Goal: Task Accomplishment & Management: Manage account settings

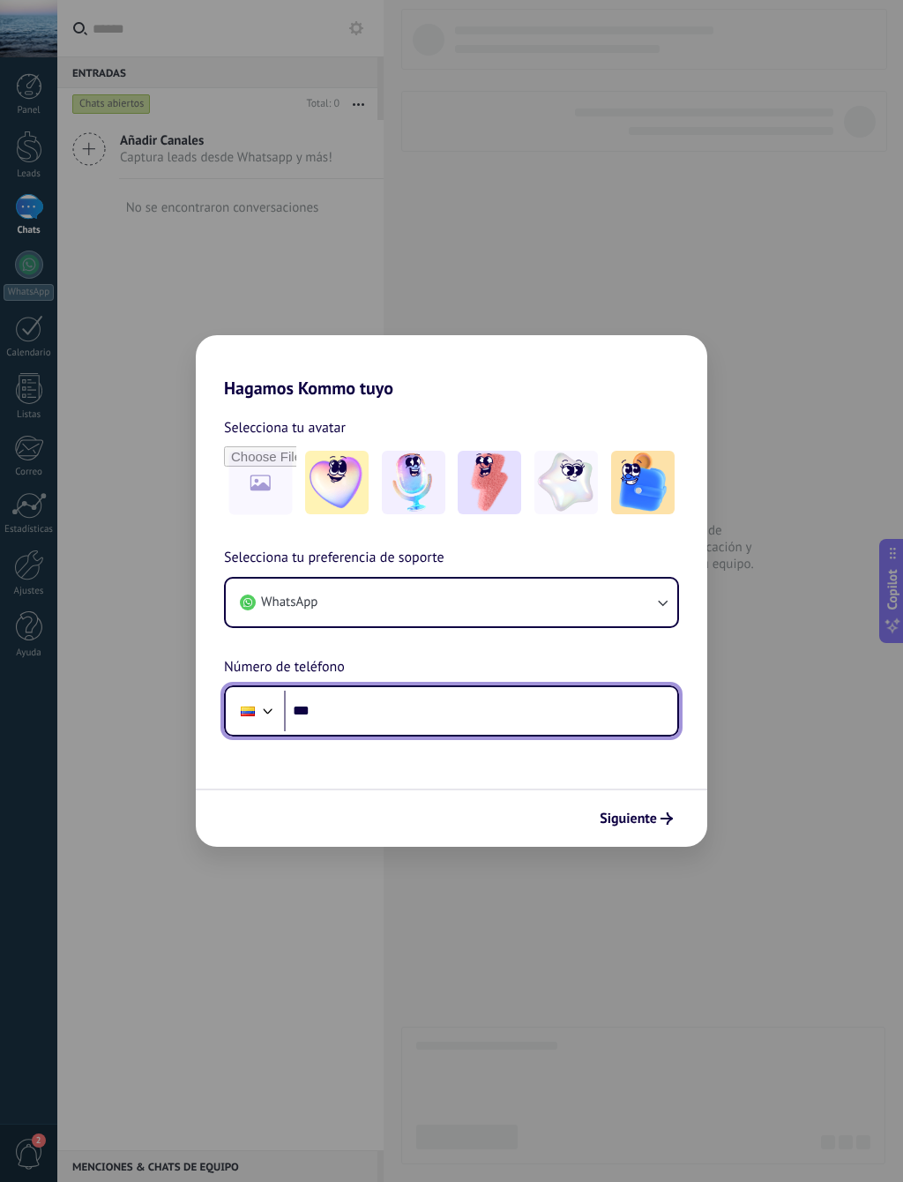
click at [541, 706] on input "***" at bounding box center [480, 711] width 393 height 41
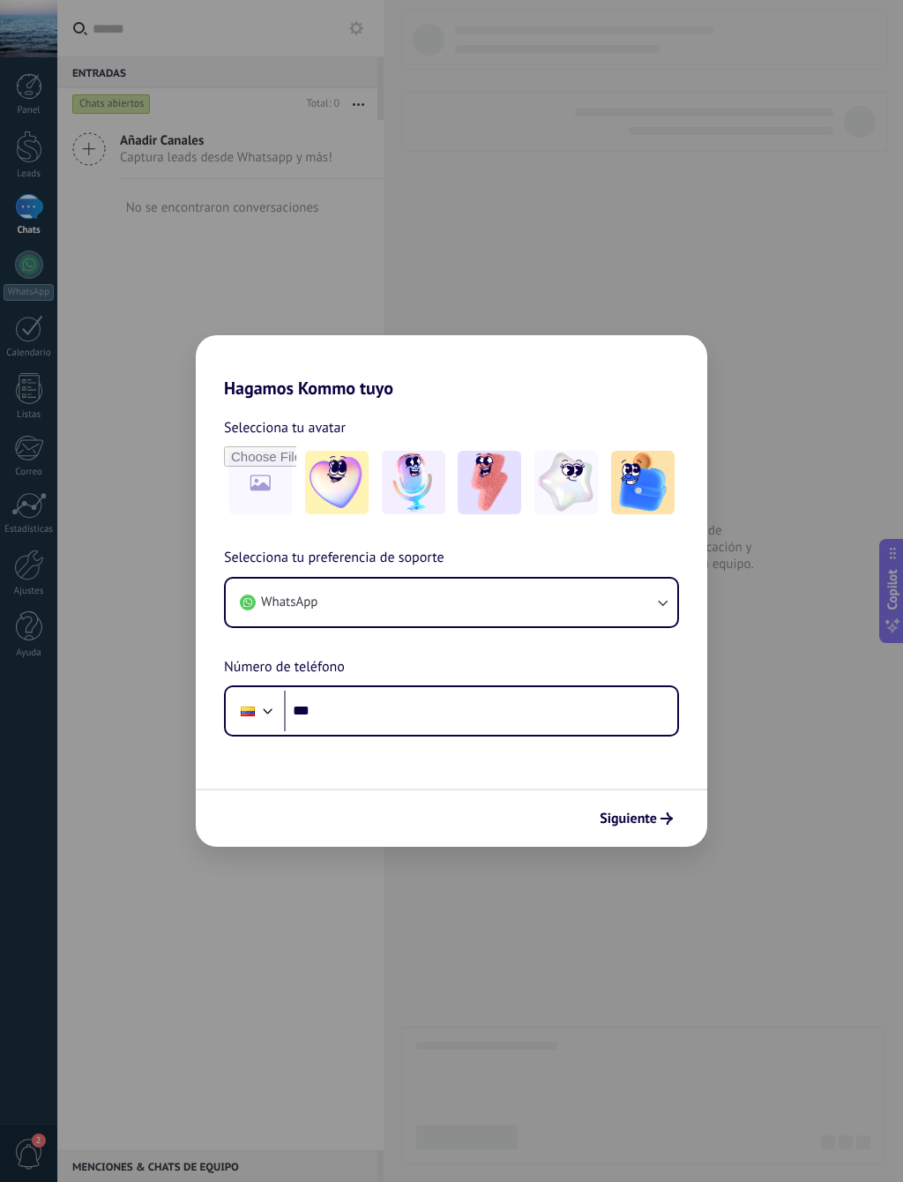
click at [627, 483] on img at bounding box center [642, 482] width 63 height 63
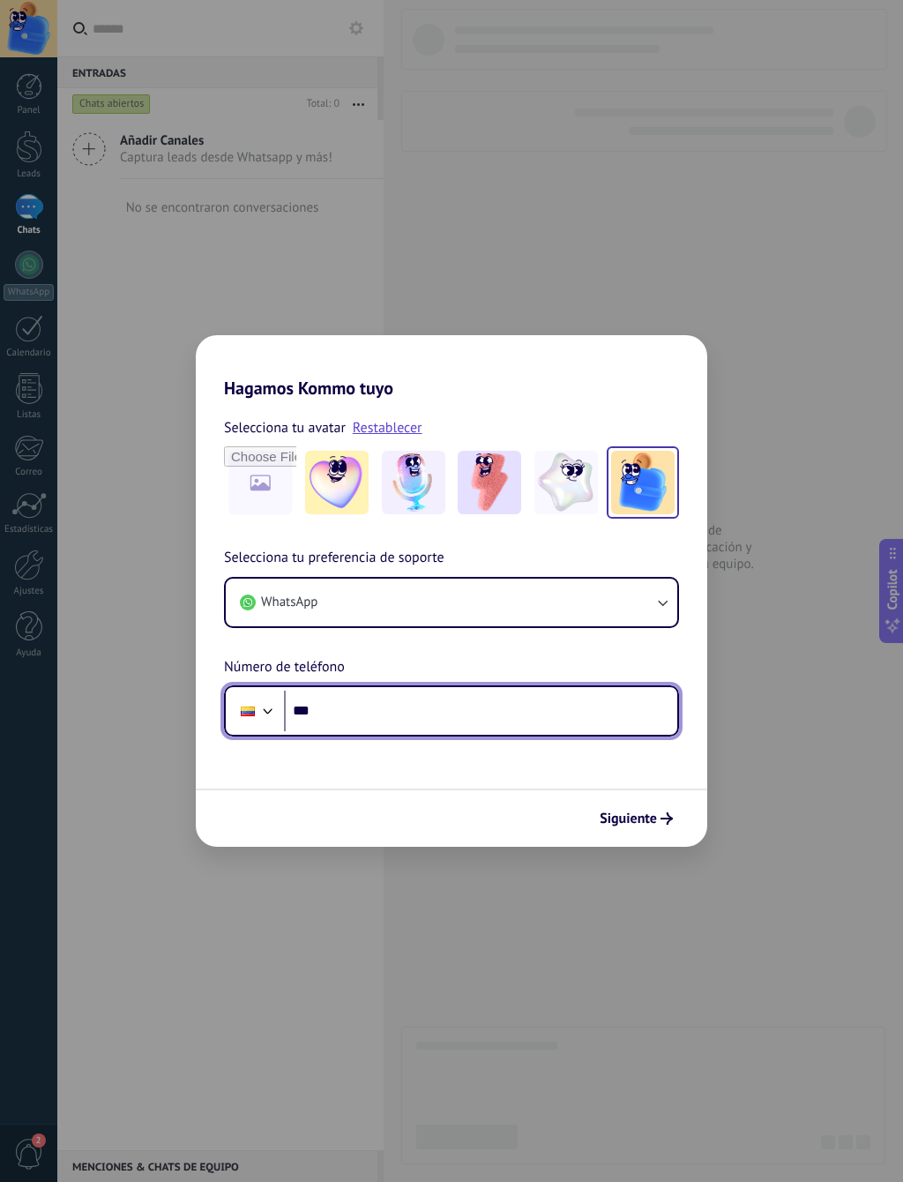
click at [555, 704] on input "***" at bounding box center [480, 711] width 393 height 41
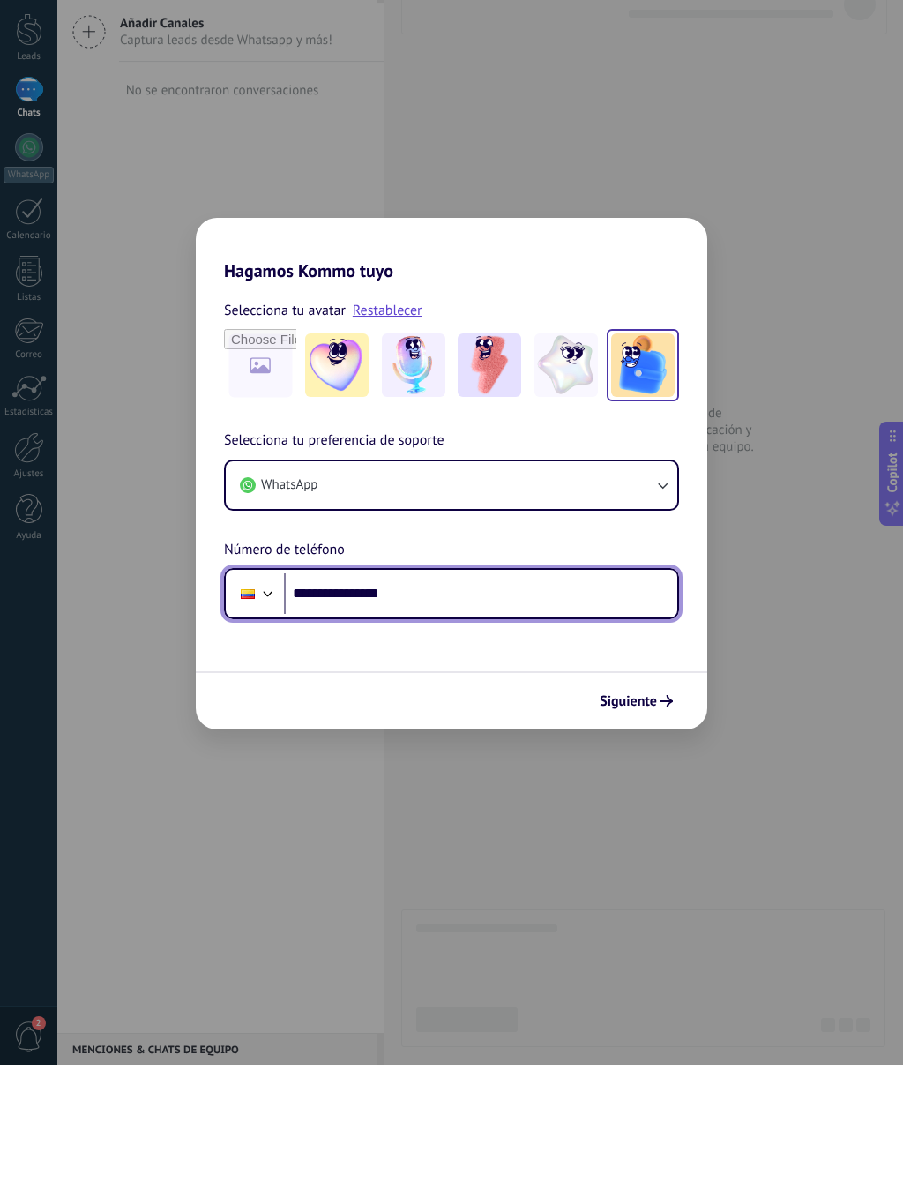
type input "**********"
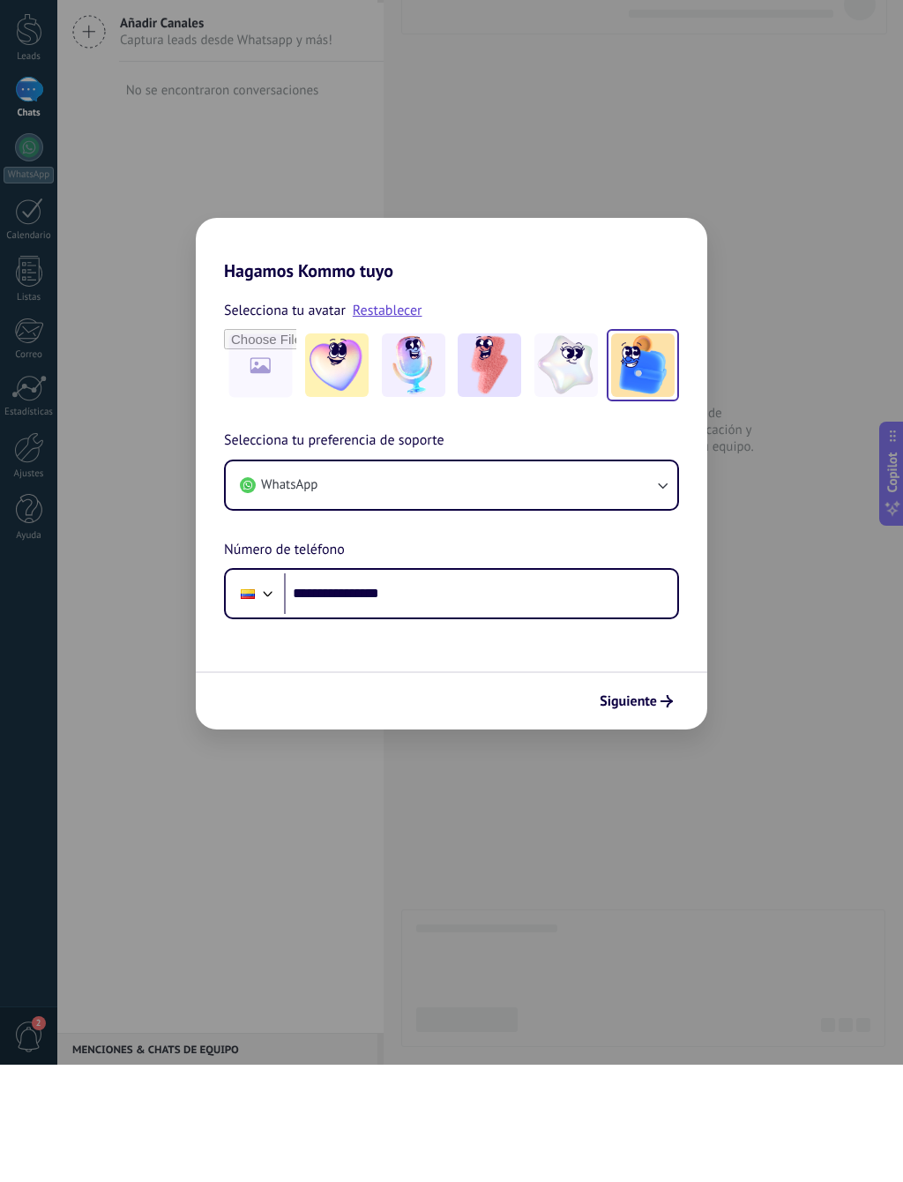
click at [628, 579] on button "WhatsApp" at bounding box center [452, 603] width 452 height 48
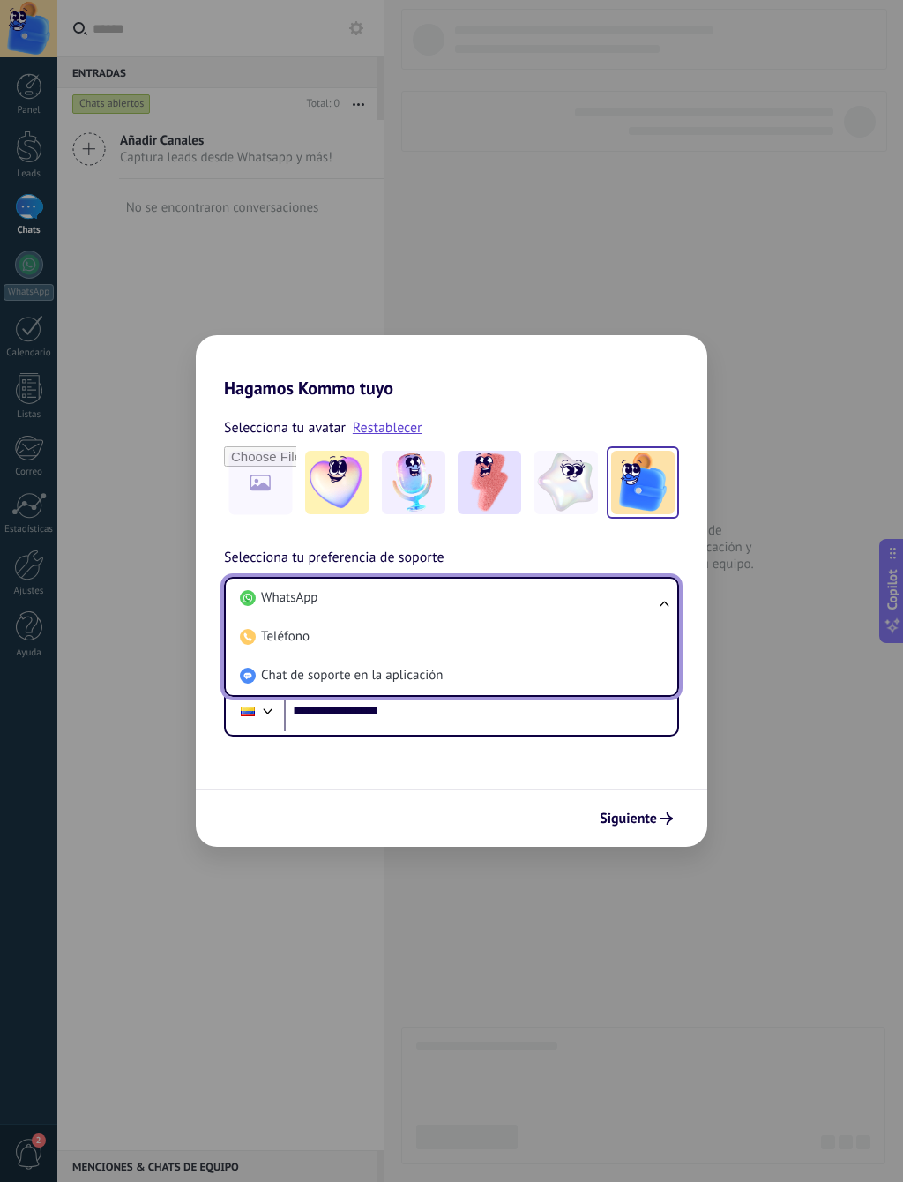
click at [511, 782] on form "**********" at bounding box center [452, 623] width 512 height 448
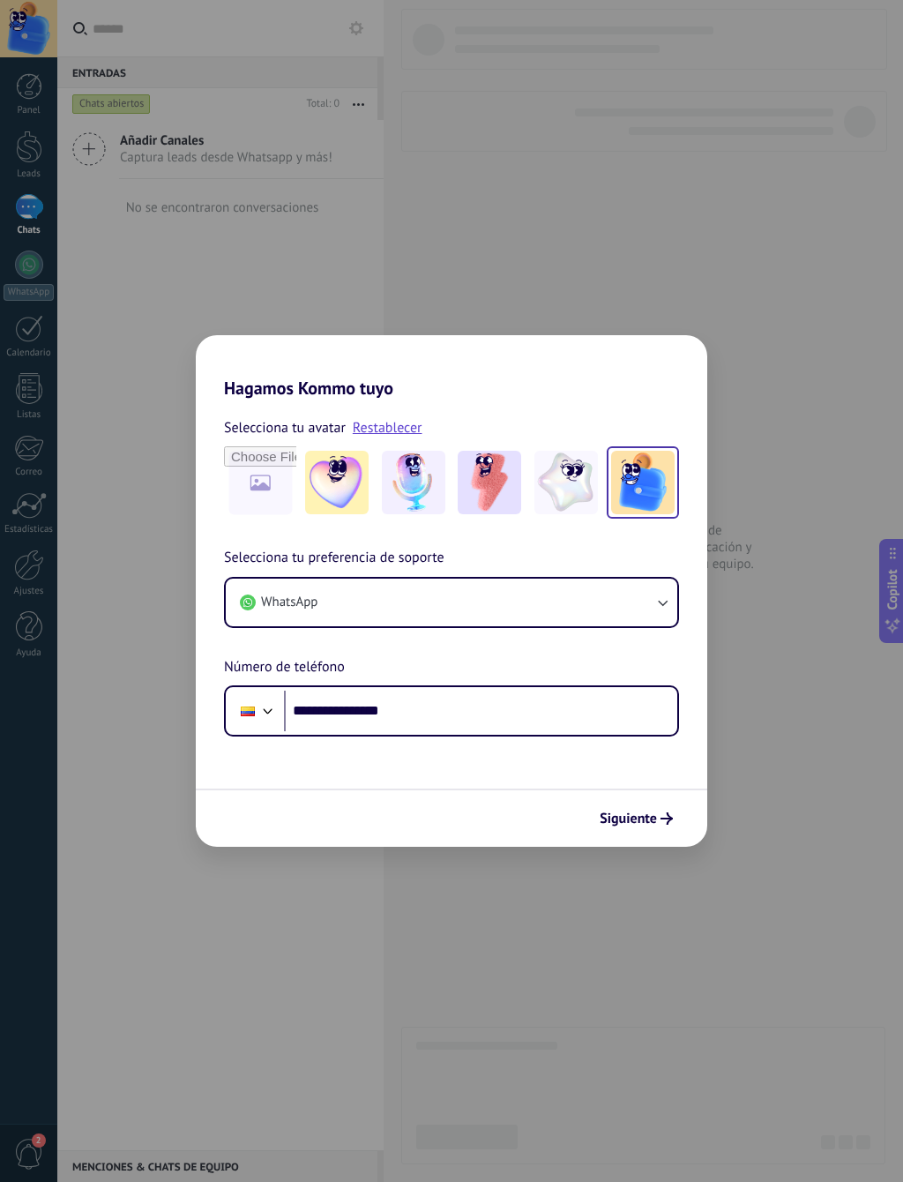
click at [652, 812] on span "Siguiente" at bounding box center [628, 818] width 57 height 12
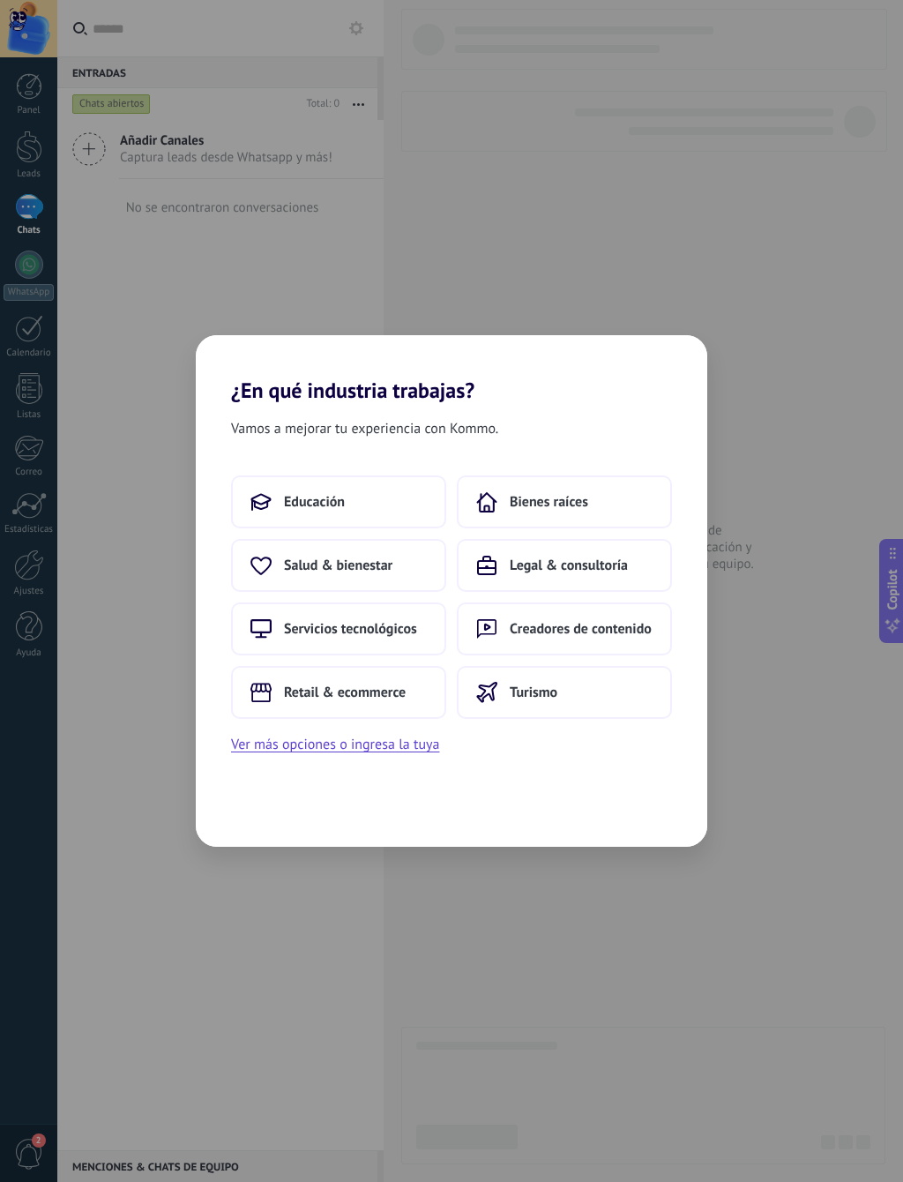
click at [267, 683] on use at bounding box center [260, 692] width 21 height 19
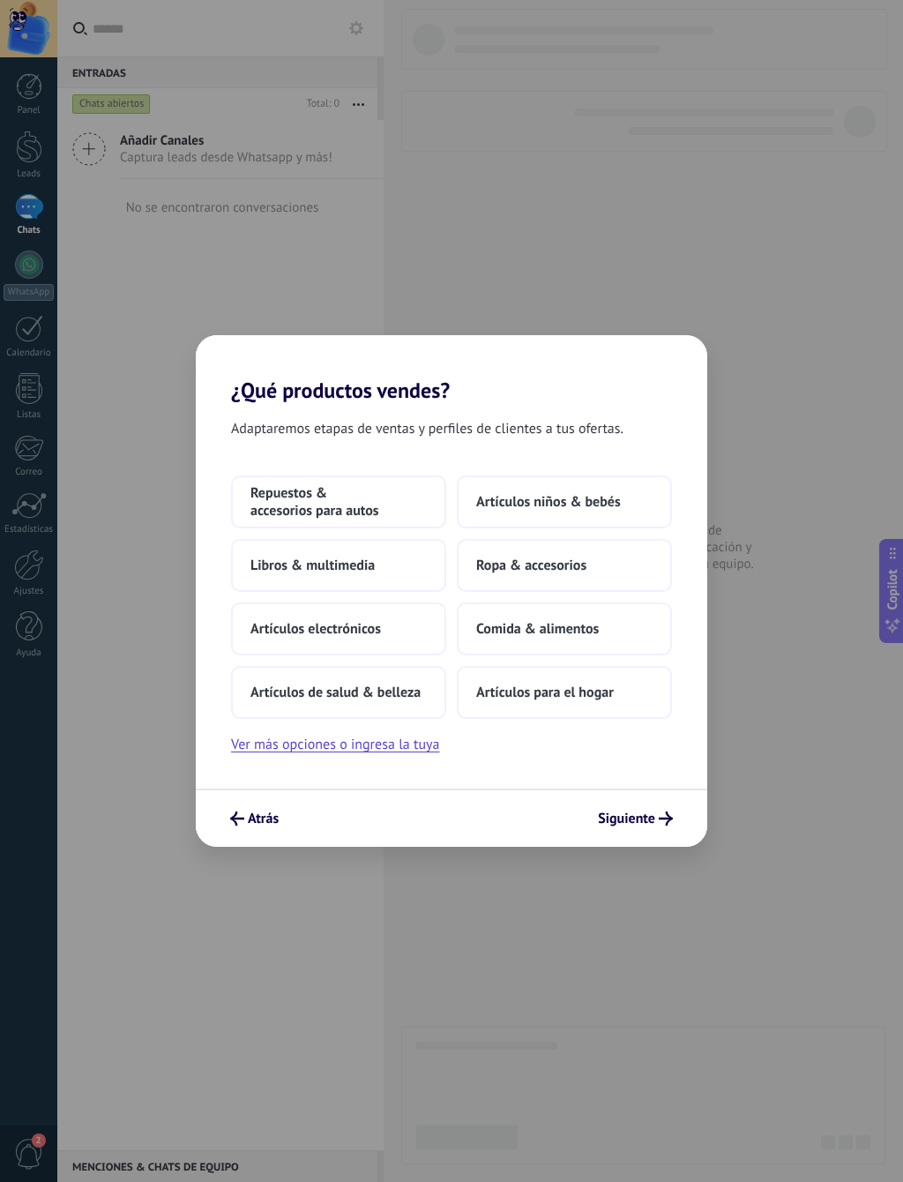
click at [286, 503] on span "Repuestos & accesorios para autos" at bounding box center [338, 501] width 176 height 35
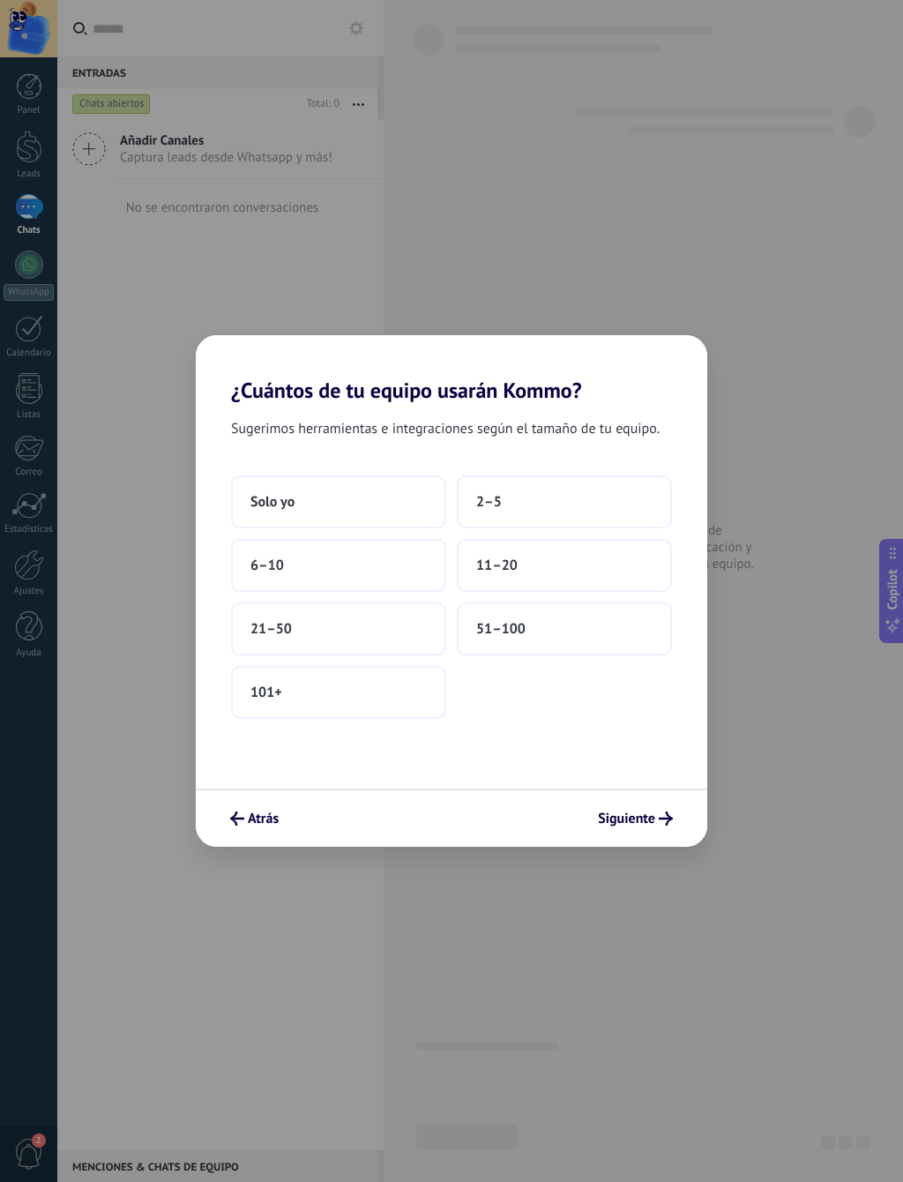
click at [646, 818] on span "Siguiente" at bounding box center [626, 818] width 57 height 12
click at [275, 506] on span "Solo yo" at bounding box center [272, 502] width 44 height 18
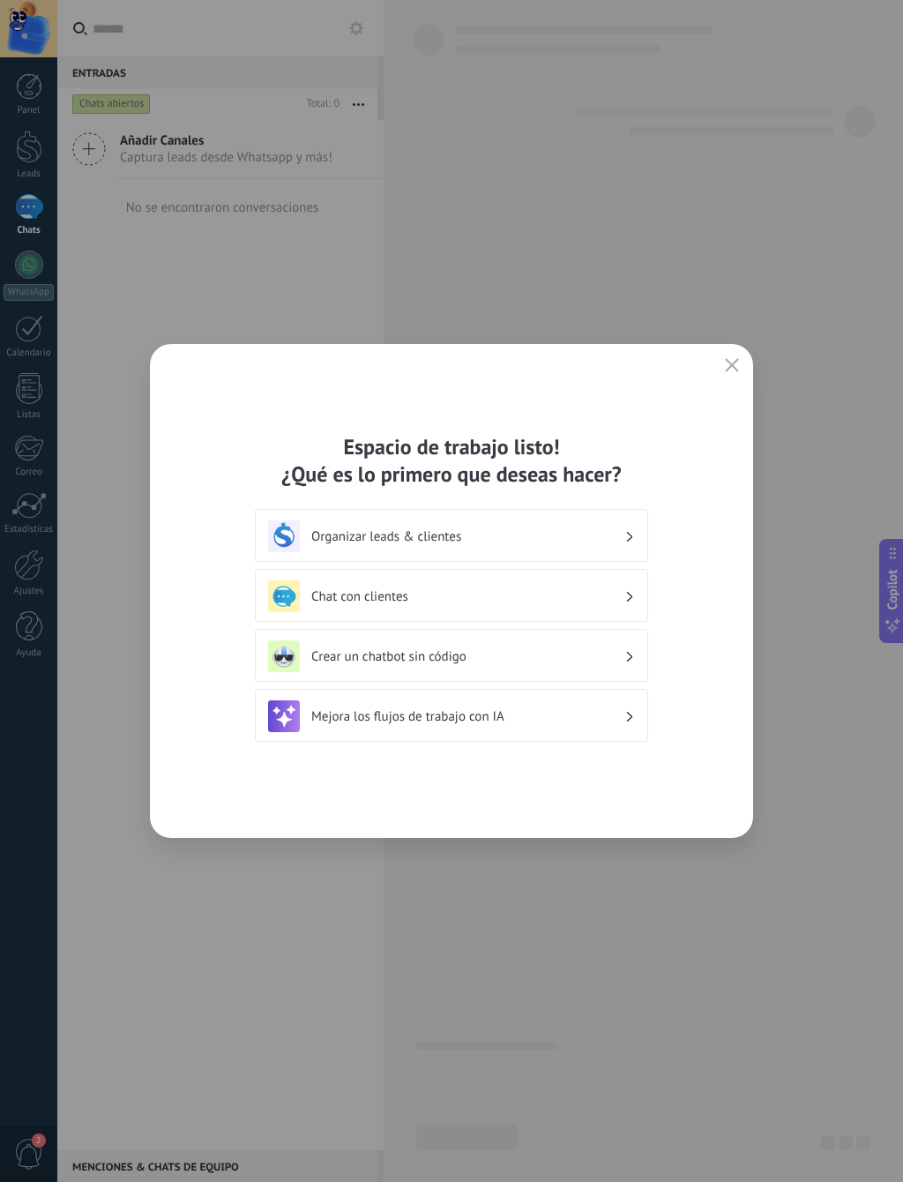
click at [325, 599] on h3 "Chat con clientes" at bounding box center [467, 596] width 313 height 17
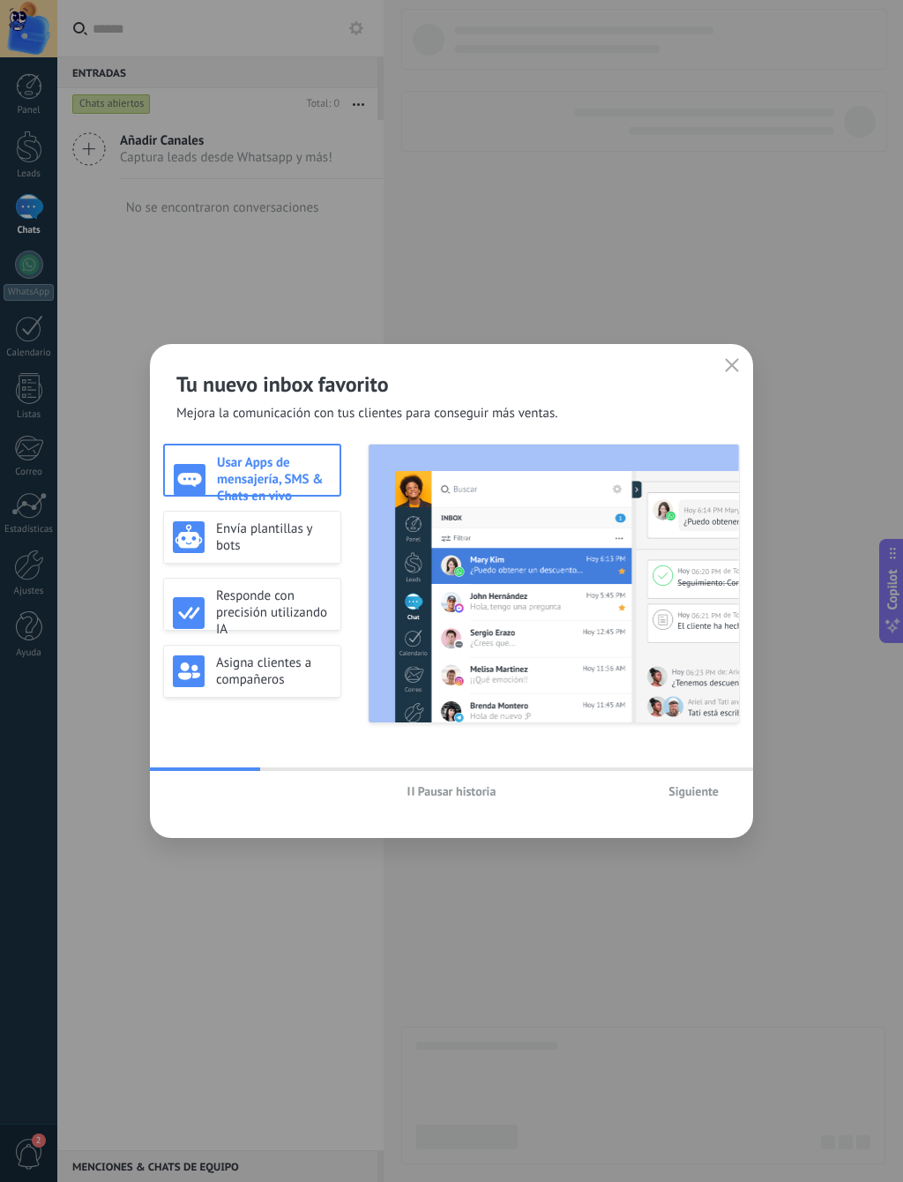
click at [229, 547] on h3 "Envía plantillas y bots" at bounding box center [274, 537] width 116 height 34
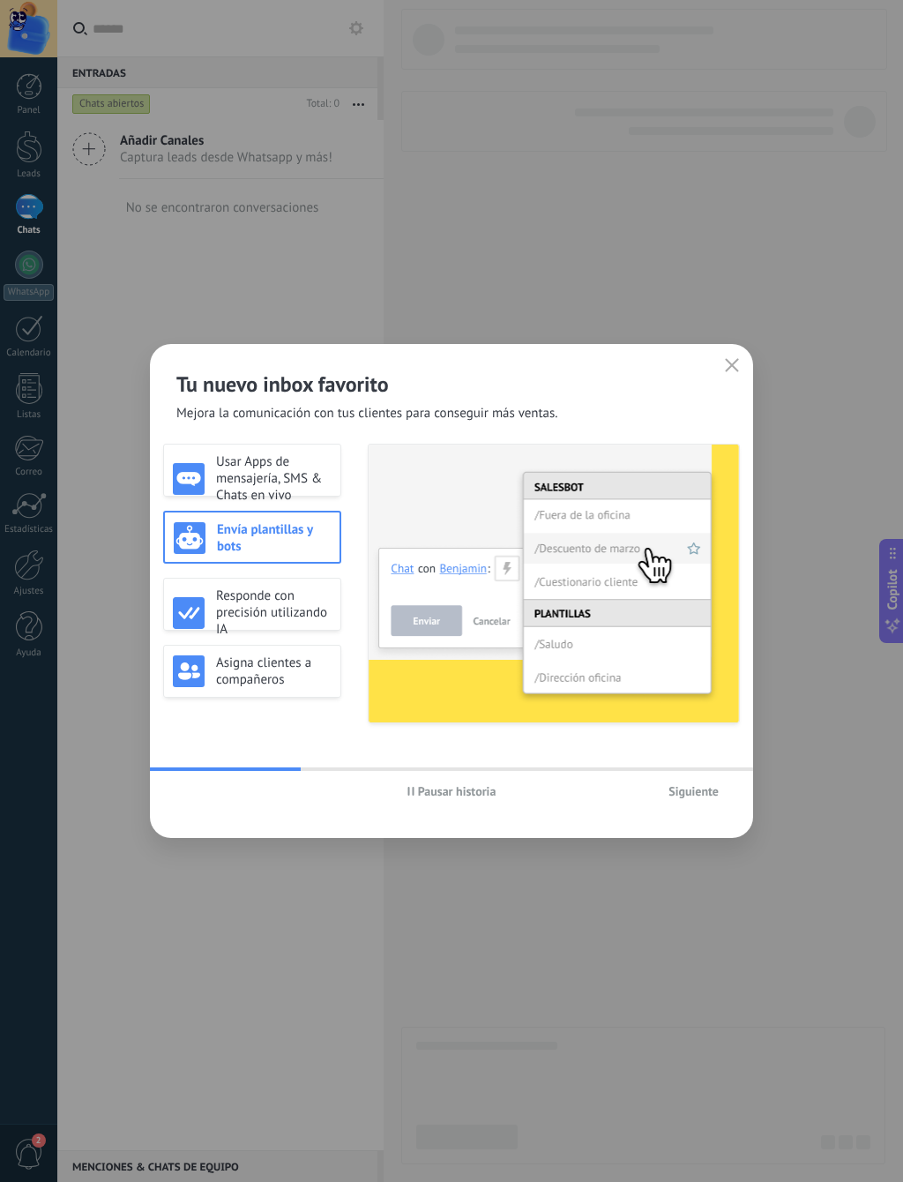
click at [202, 469] on img at bounding box center [189, 479] width 32 height 32
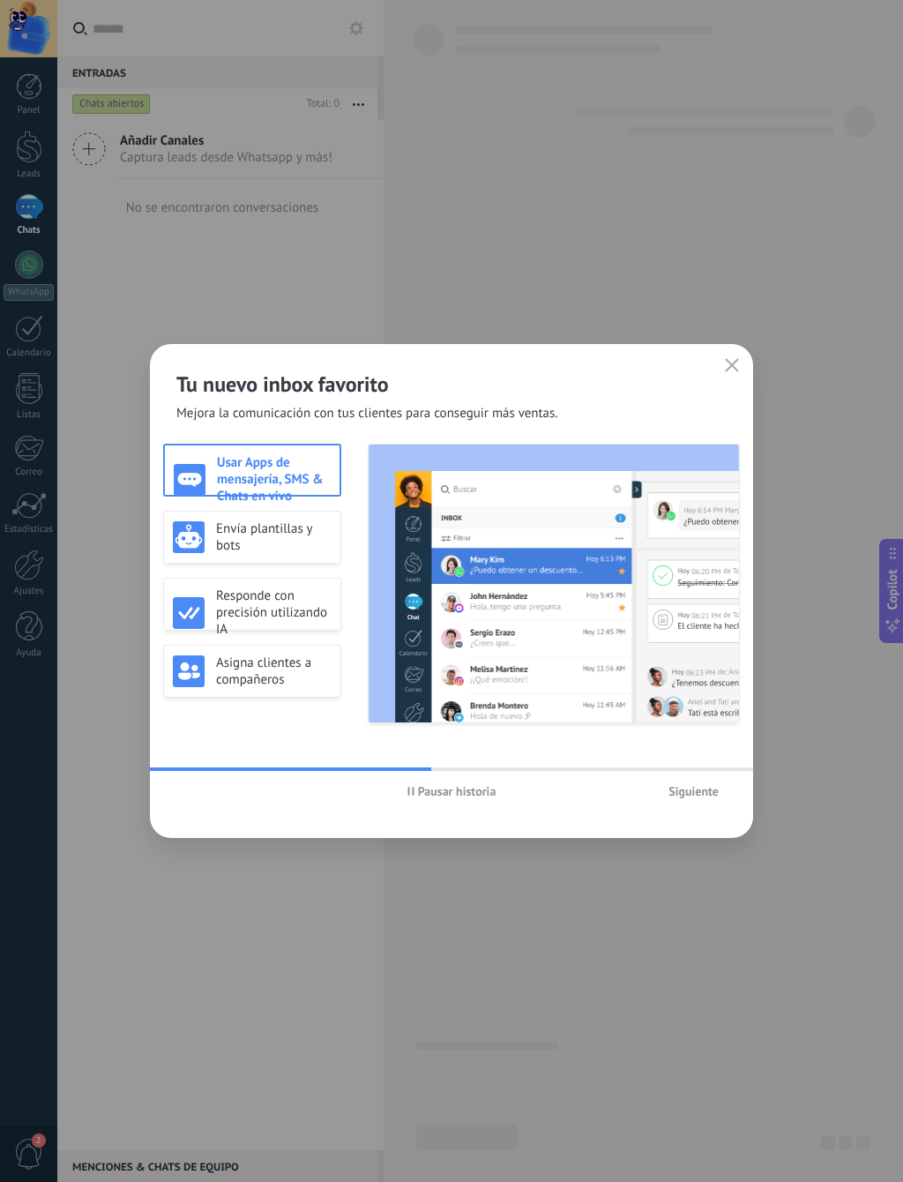
click at [202, 659] on img at bounding box center [189, 671] width 32 height 32
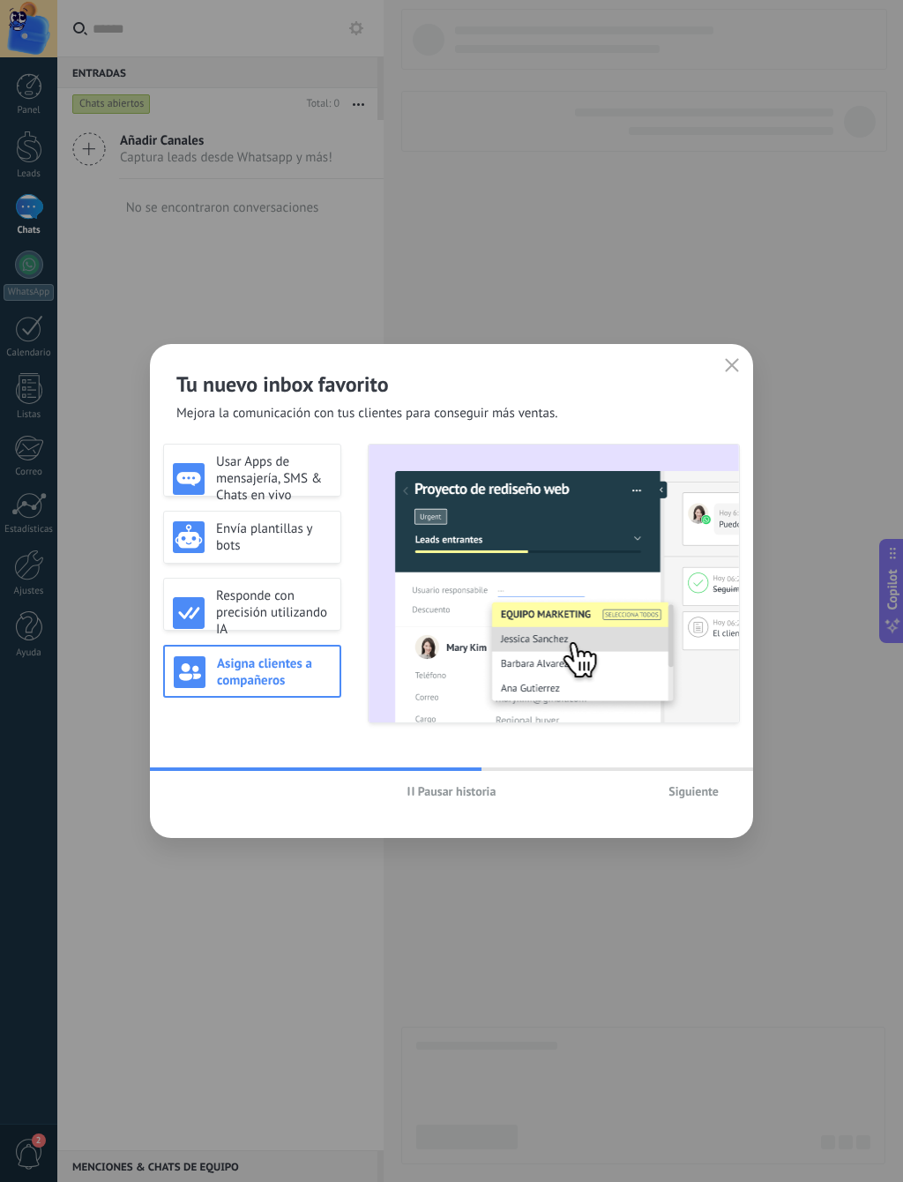
click at [204, 609] on img at bounding box center [189, 613] width 32 height 32
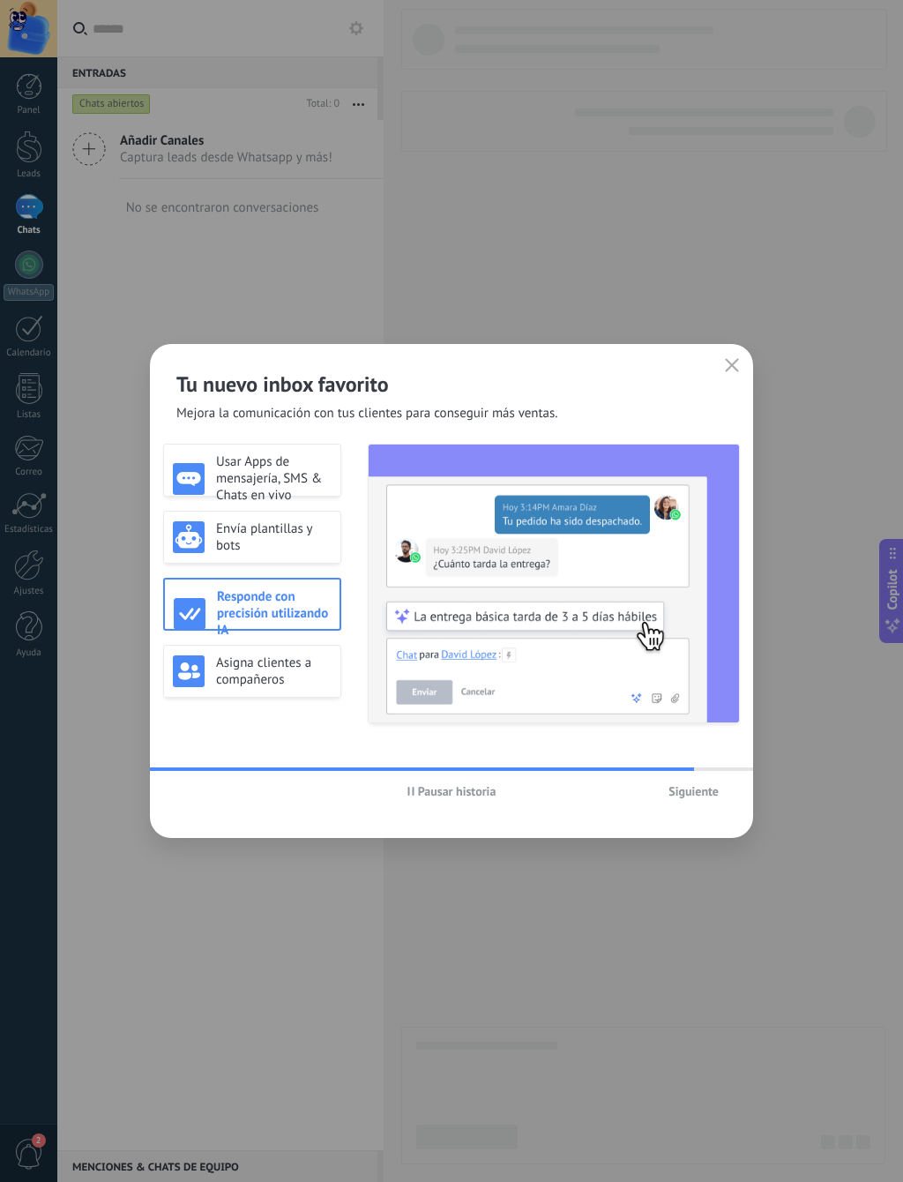
click at [223, 550] on h3 "Envía plantillas y bots" at bounding box center [274, 537] width 116 height 34
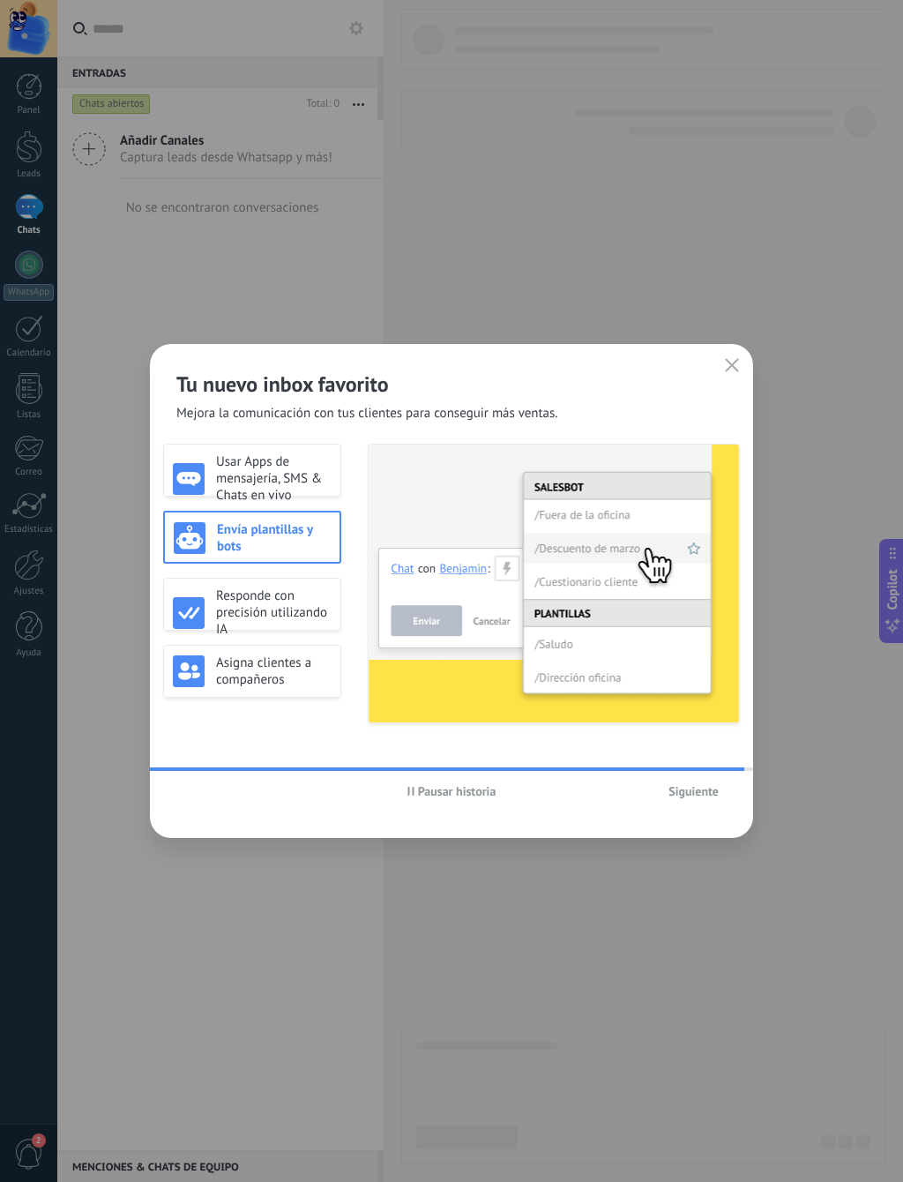
click at [684, 779] on button "Siguiente" at bounding box center [694, 791] width 66 height 26
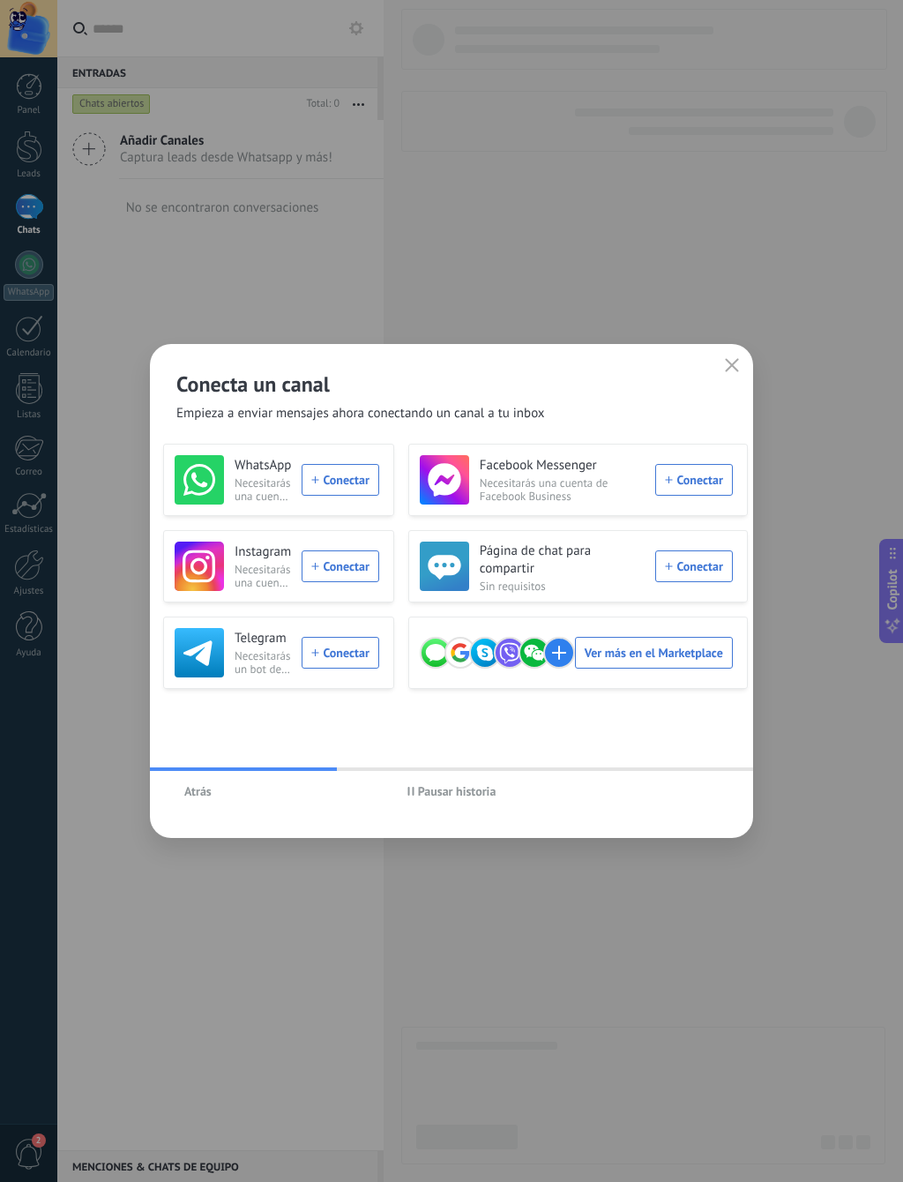
click at [322, 485] on div "WhatsApp Necesitarás una cuenta de WhatsApp Conectar" at bounding box center [277, 479] width 205 height 49
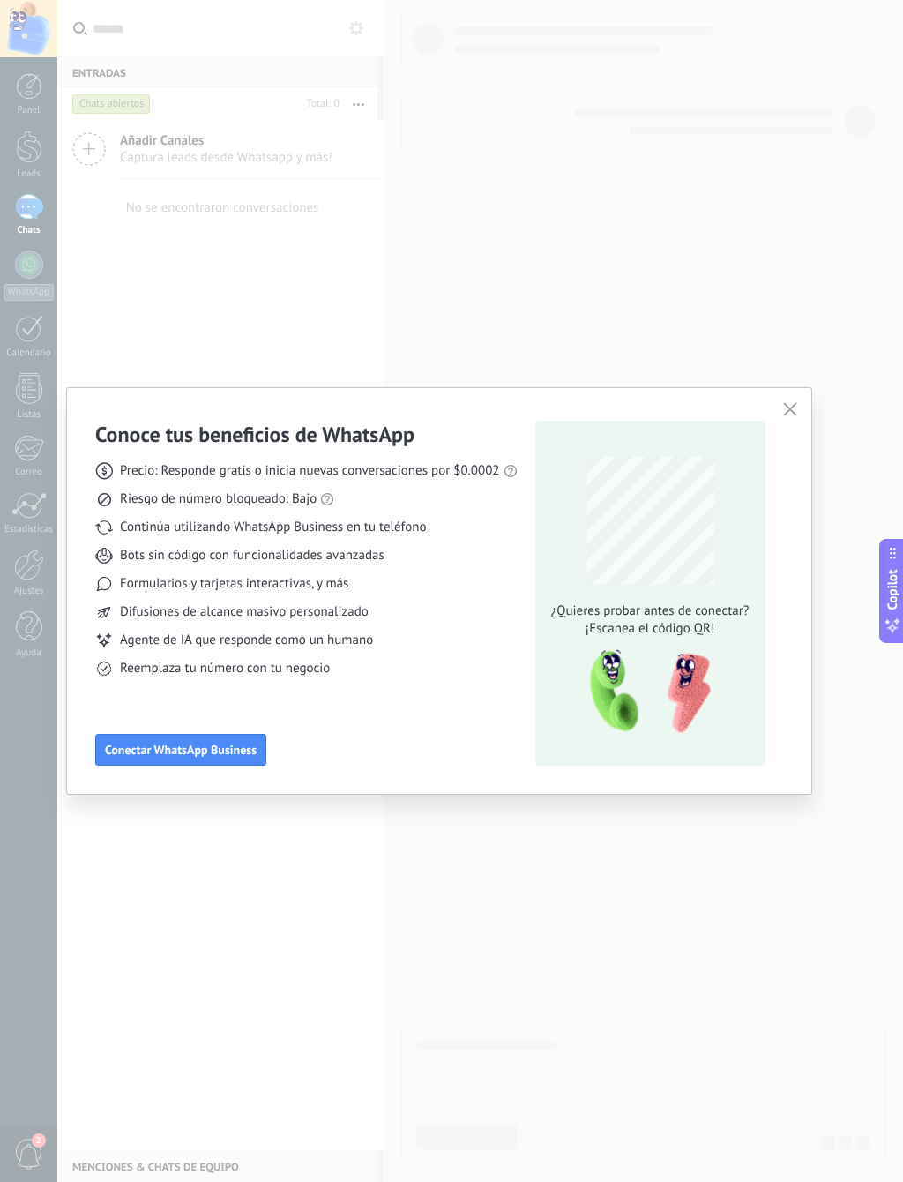
click at [158, 744] on span "Conectar WhatsApp Business" at bounding box center [181, 749] width 152 height 12
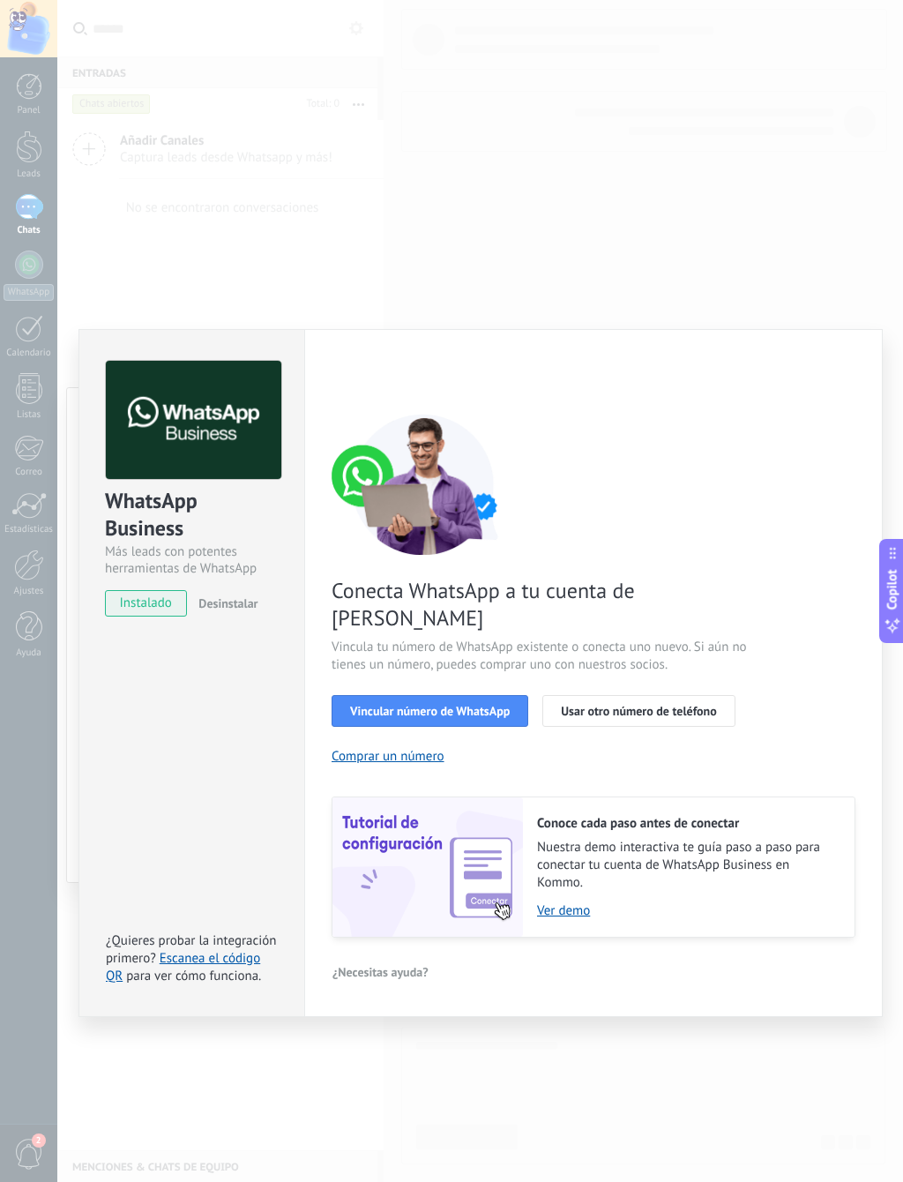
click at [505, 705] on span "Vincular número de WhatsApp" at bounding box center [430, 711] width 160 height 12
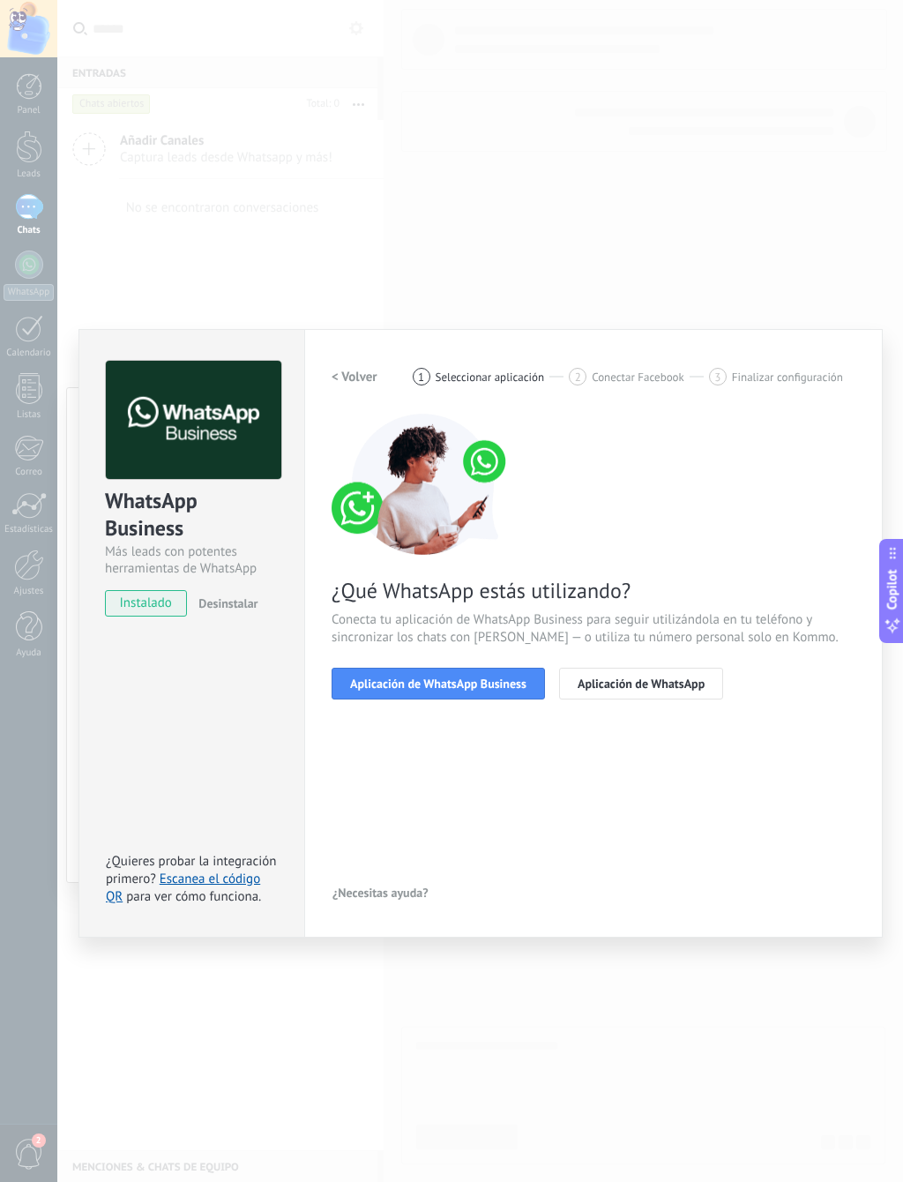
click at [525, 679] on span "Aplicación de WhatsApp Business" at bounding box center [438, 683] width 176 height 12
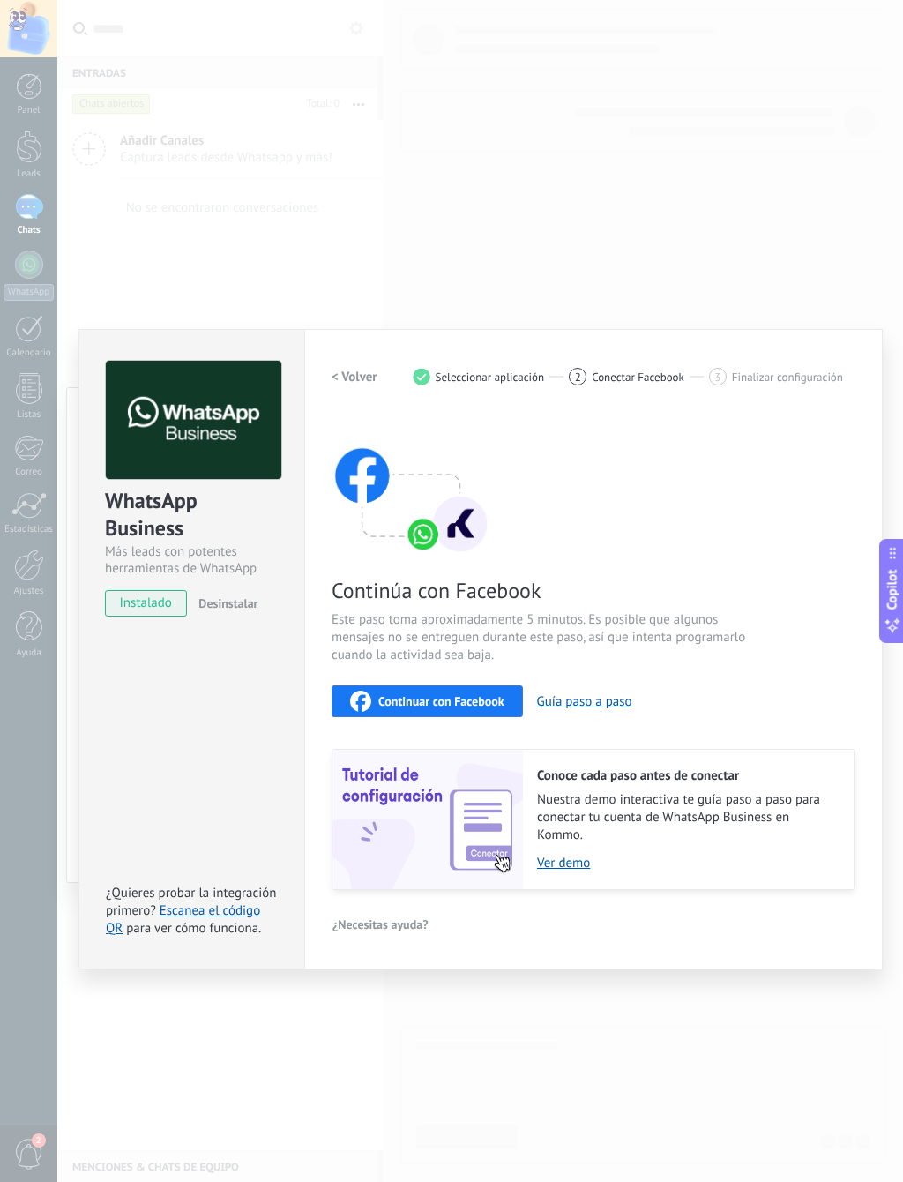
click at [482, 695] on span "Continuar con Facebook" at bounding box center [441, 701] width 126 height 12
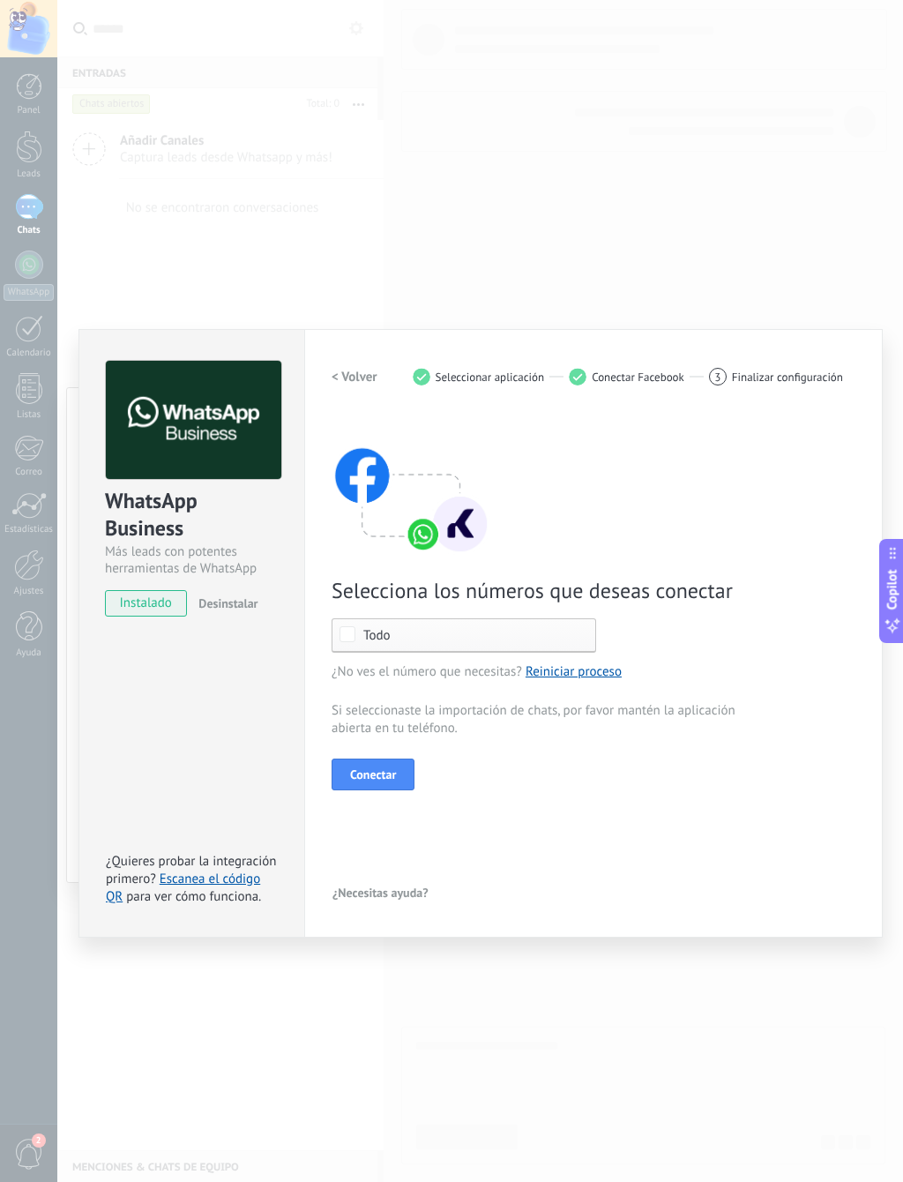
click at [643, 976] on div "WhatsApp Business Más leads con potentes herramientas de WhatsApp instalado Des…" at bounding box center [480, 591] width 846 height 1182
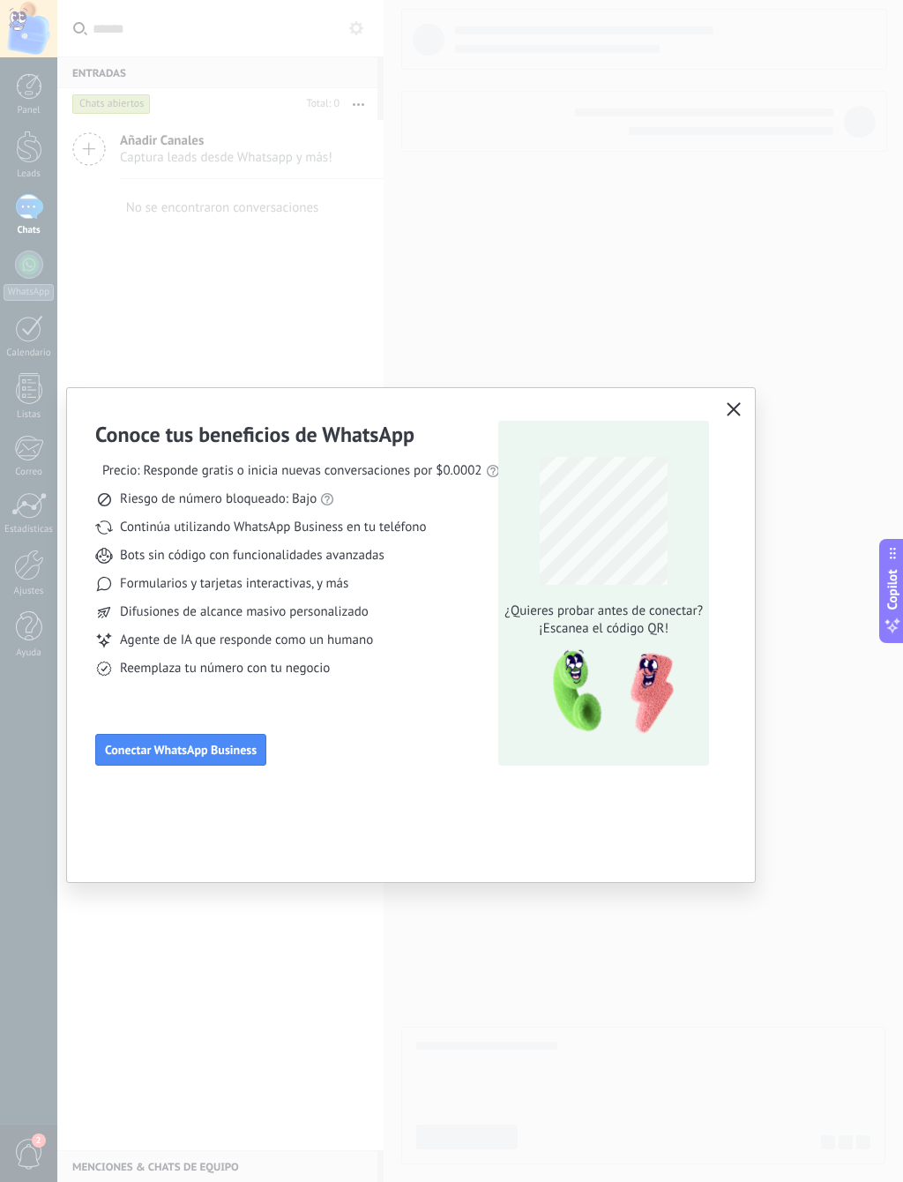
click at [649, 943] on div "Conoce tus beneficios de WhatsApp Precio: Responde gratis o inicia nuevas conve…" at bounding box center [451, 591] width 903 height 1182
click at [725, 411] on button "button" at bounding box center [733, 410] width 23 height 25
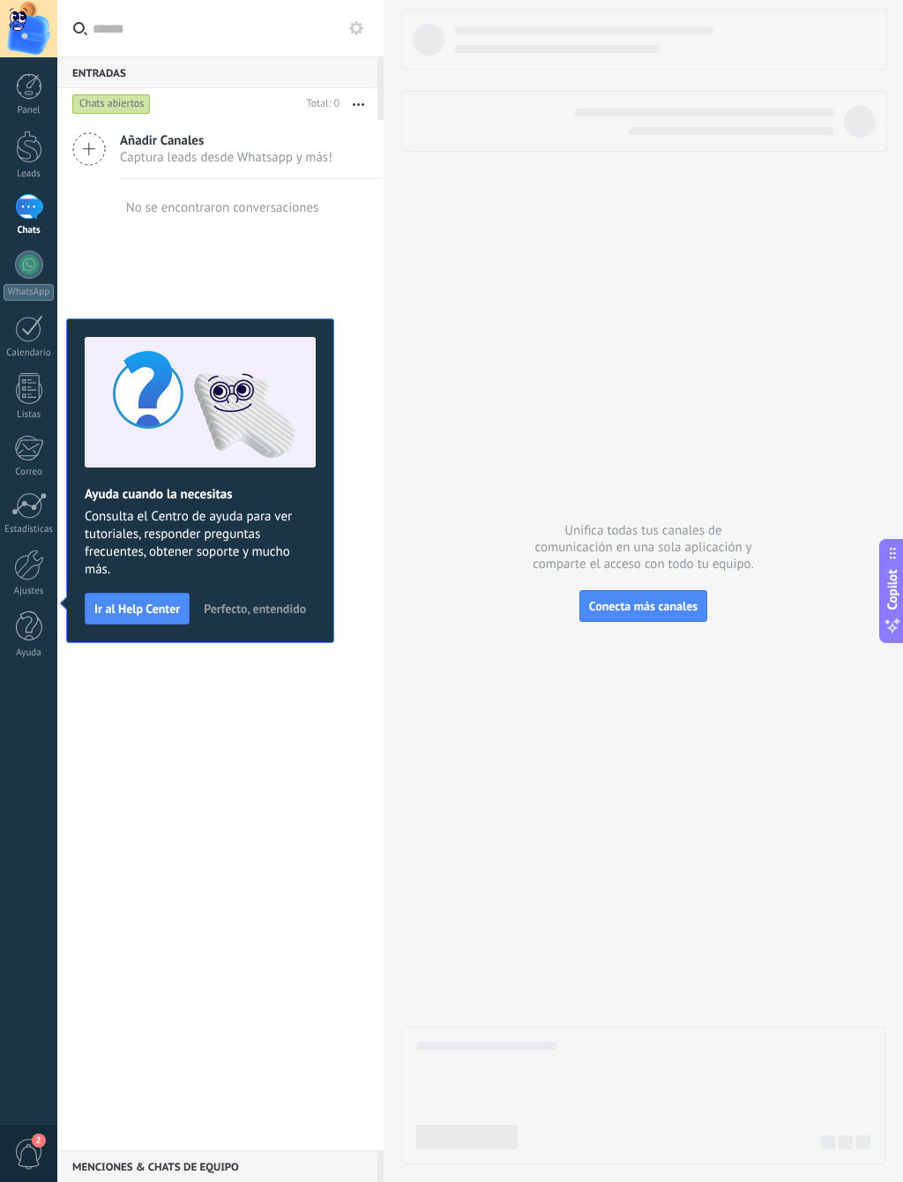
click at [27, 272] on div at bounding box center [29, 264] width 28 height 28
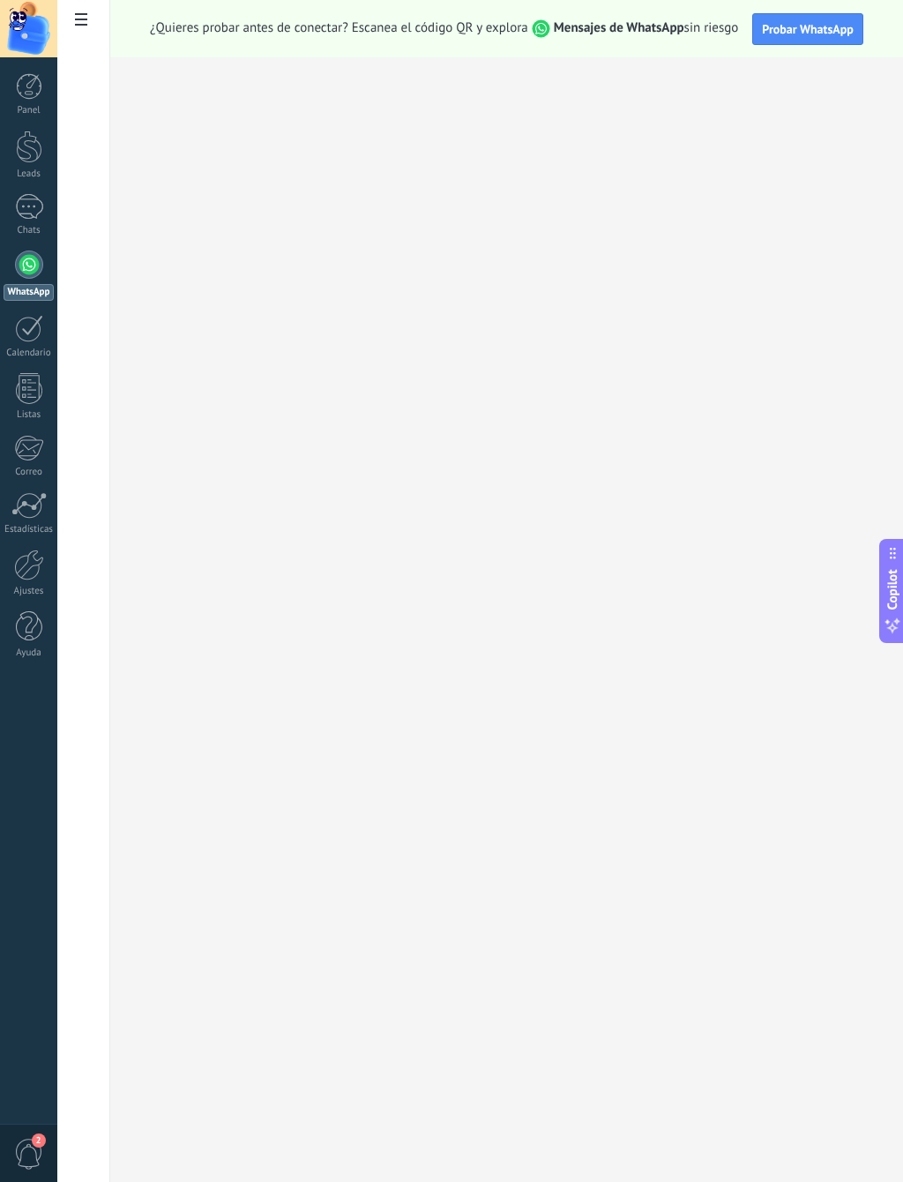
click at [25, 94] on div at bounding box center [29, 86] width 26 height 26
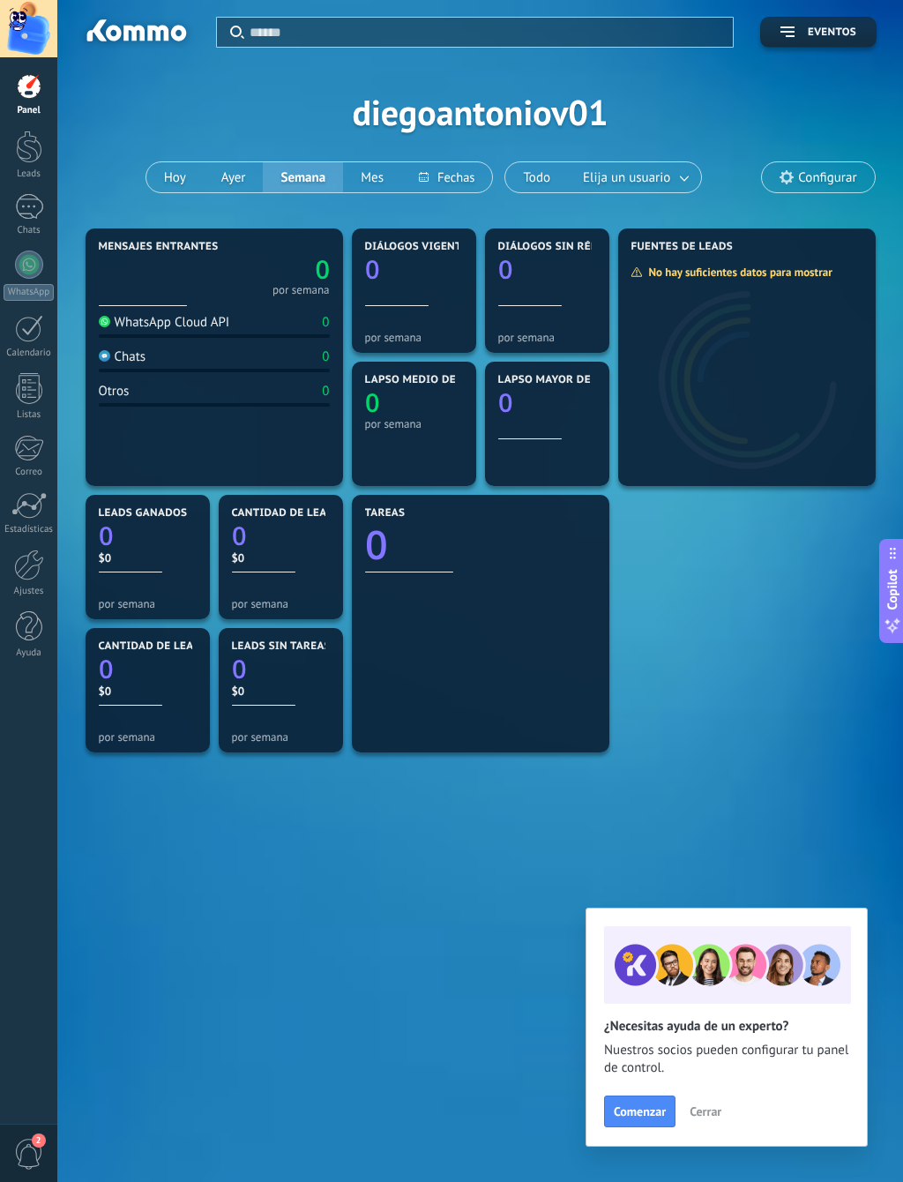
click at [27, 146] on div at bounding box center [29, 147] width 26 height 33
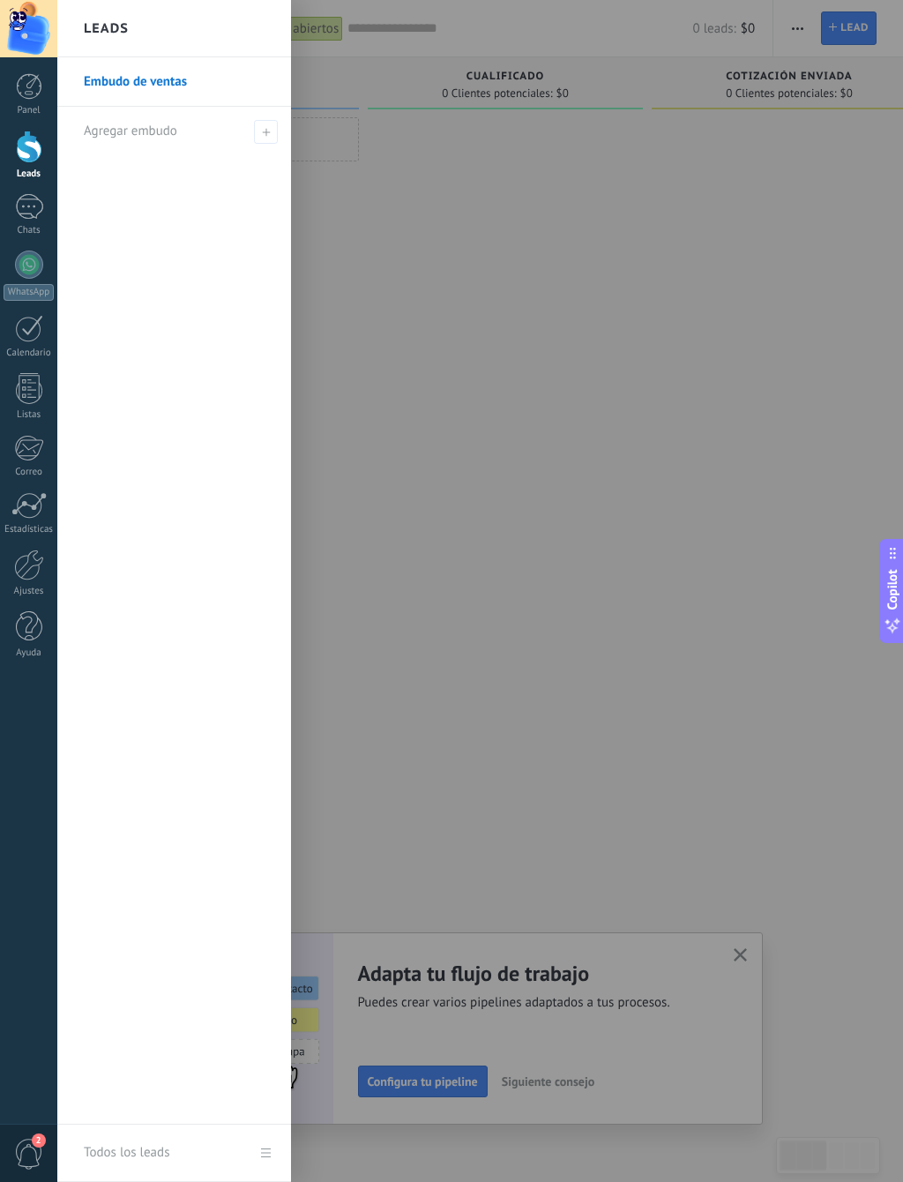
click at [103, 90] on link "Embudo de ventas" at bounding box center [179, 81] width 190 height 49
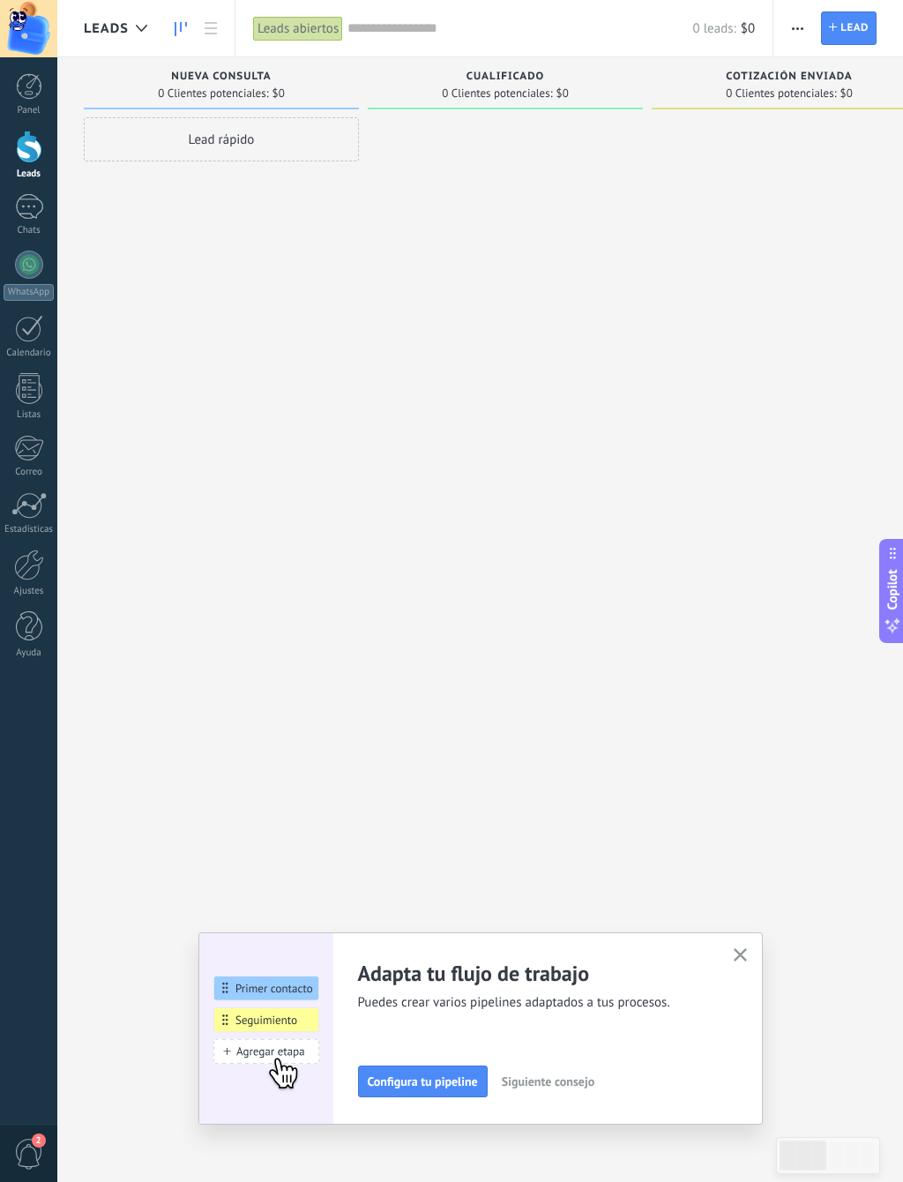
click at [464, 1083] on span "Configura tu pipeline" at bounding box center [423, 1081] width 110 height 12
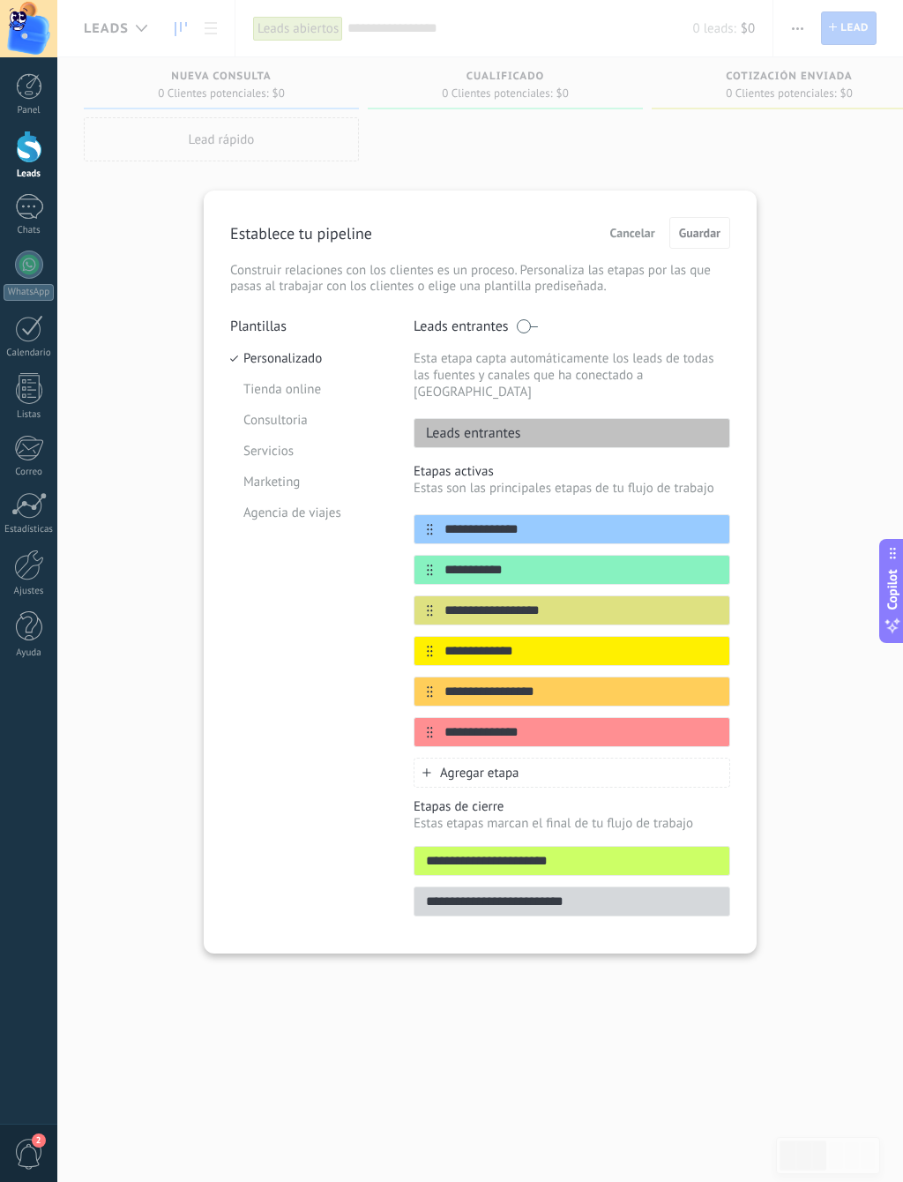
click at [293, 395] on li "Tienda online" at bounding box center [308, 389] width 157 height 31
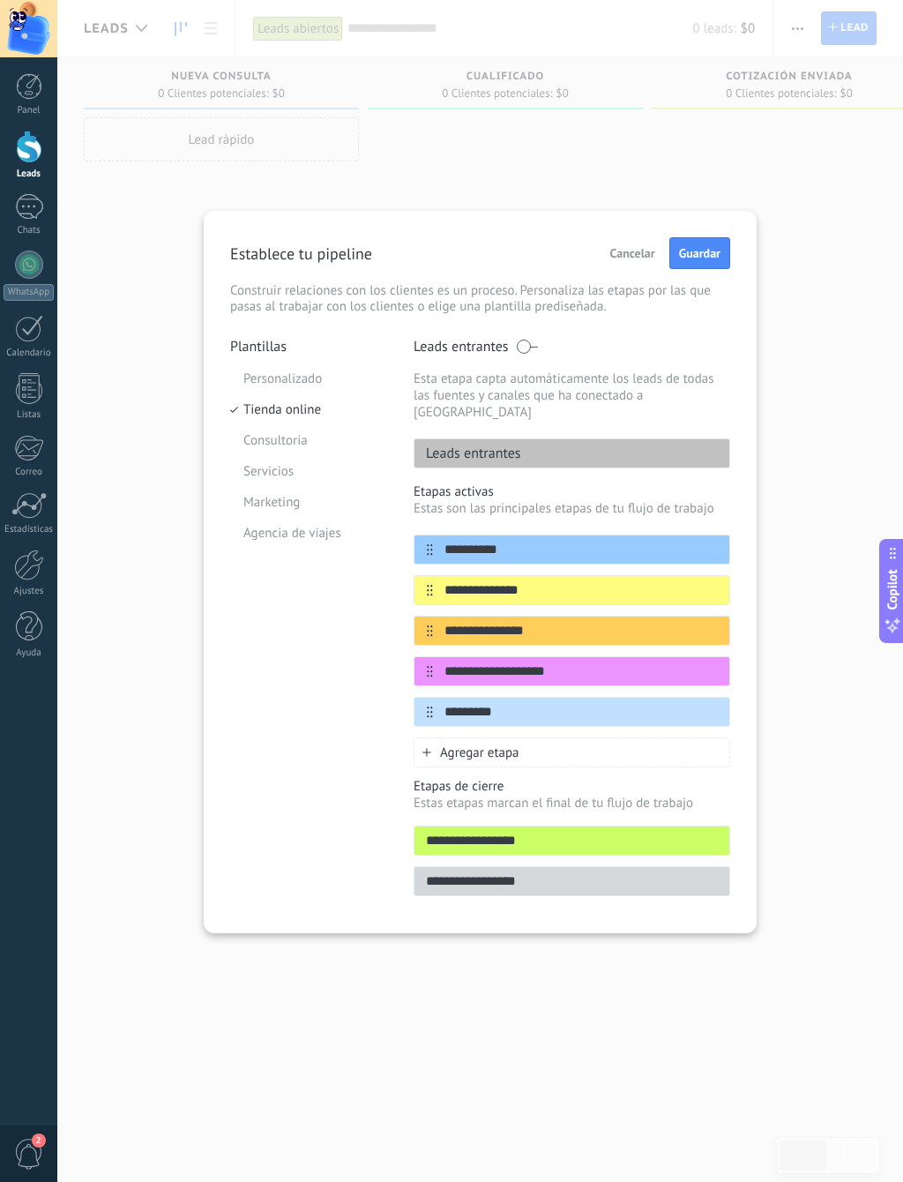
click at [275, 373] on li "Personalizado" at bounding box center [308, 378] width 157 height 31
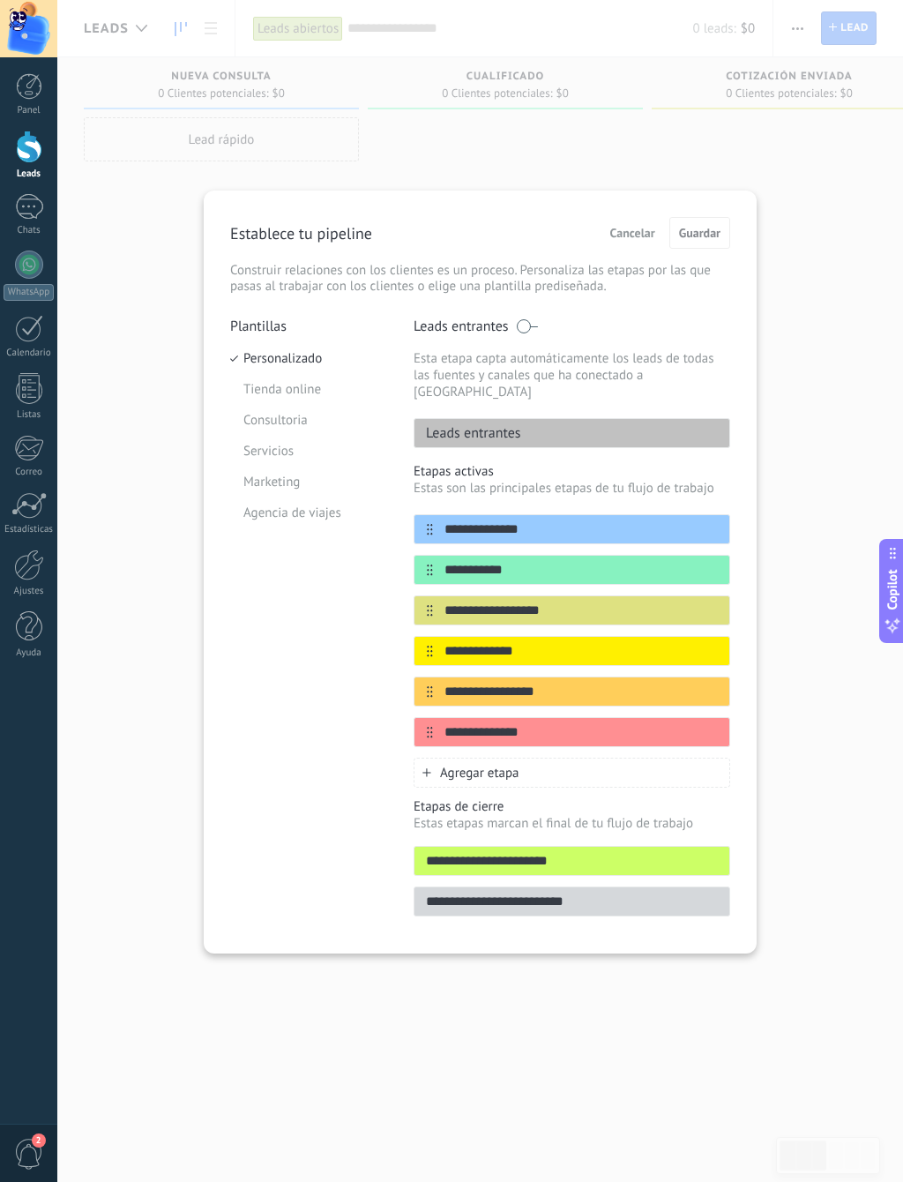
click at [258, 426] on li "Consultoria" at bounding box center [308, 420] width 157 height 31
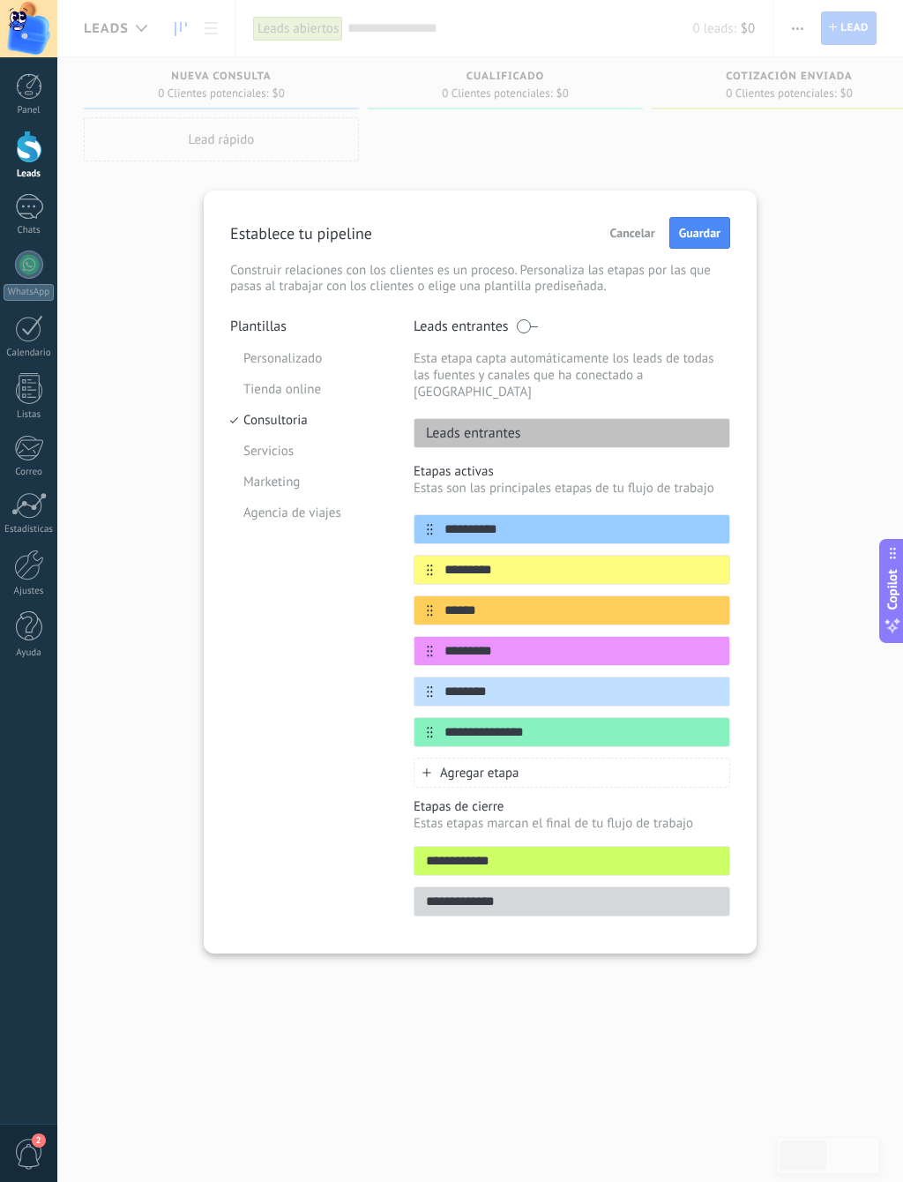
click at [273, 461] on li "Servicios" at bounding box center [308, 451] width 157 height 31
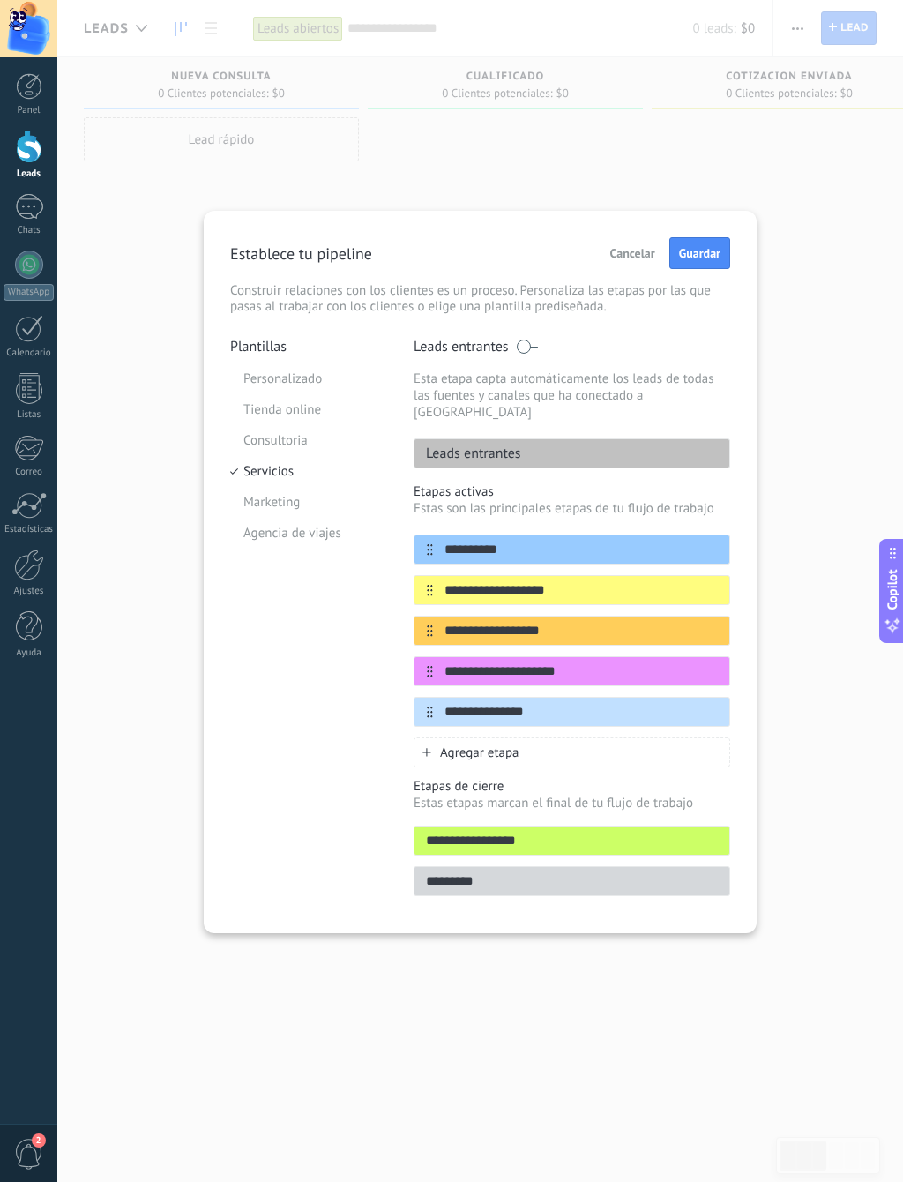
click at [284, 479] on li "Servicios" at bounding box center [308, 471] width 157 height 31
click at [275, 506] on li "Marketing" at bounding box center [308, 502] width 157 height 31
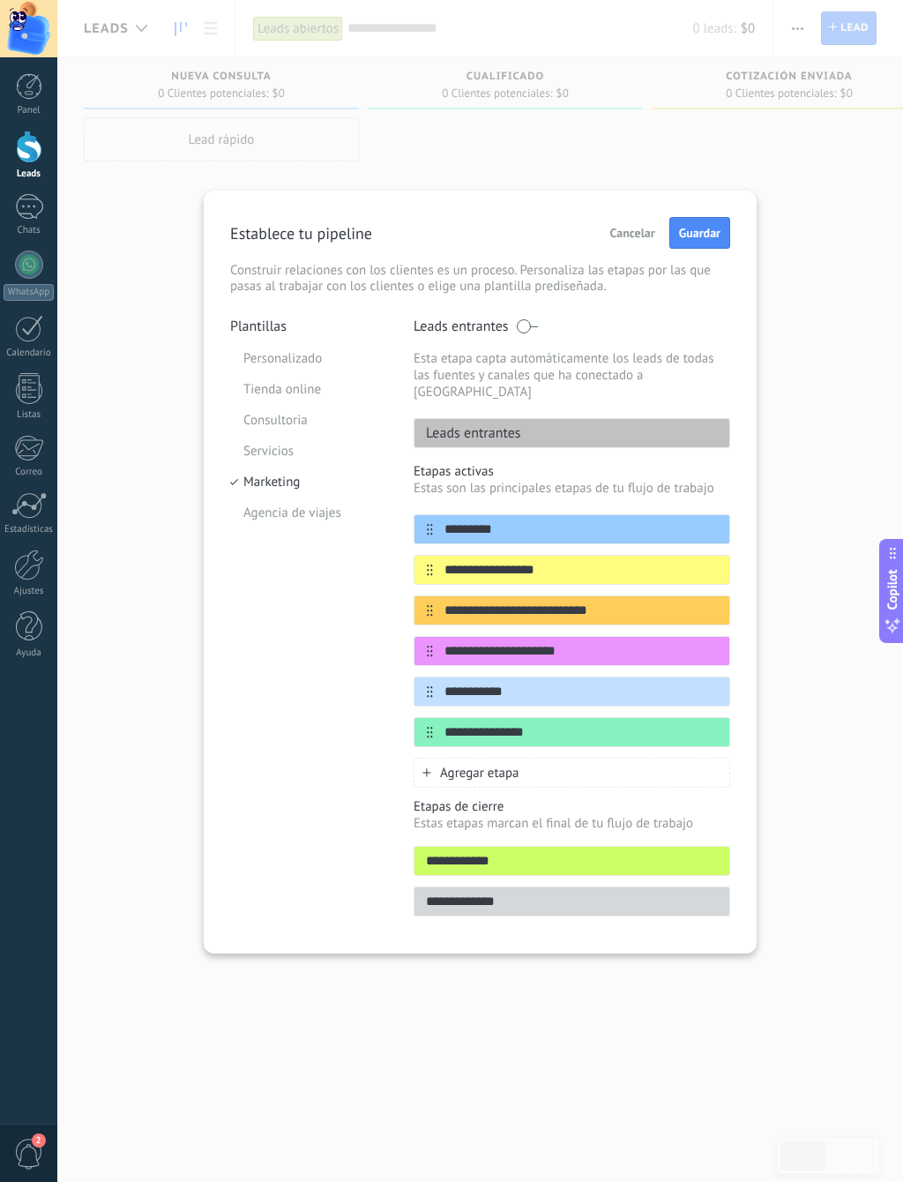
click at [270, 397] on li "Tienda online" at bounding box center [308, 389] width 157 height 31
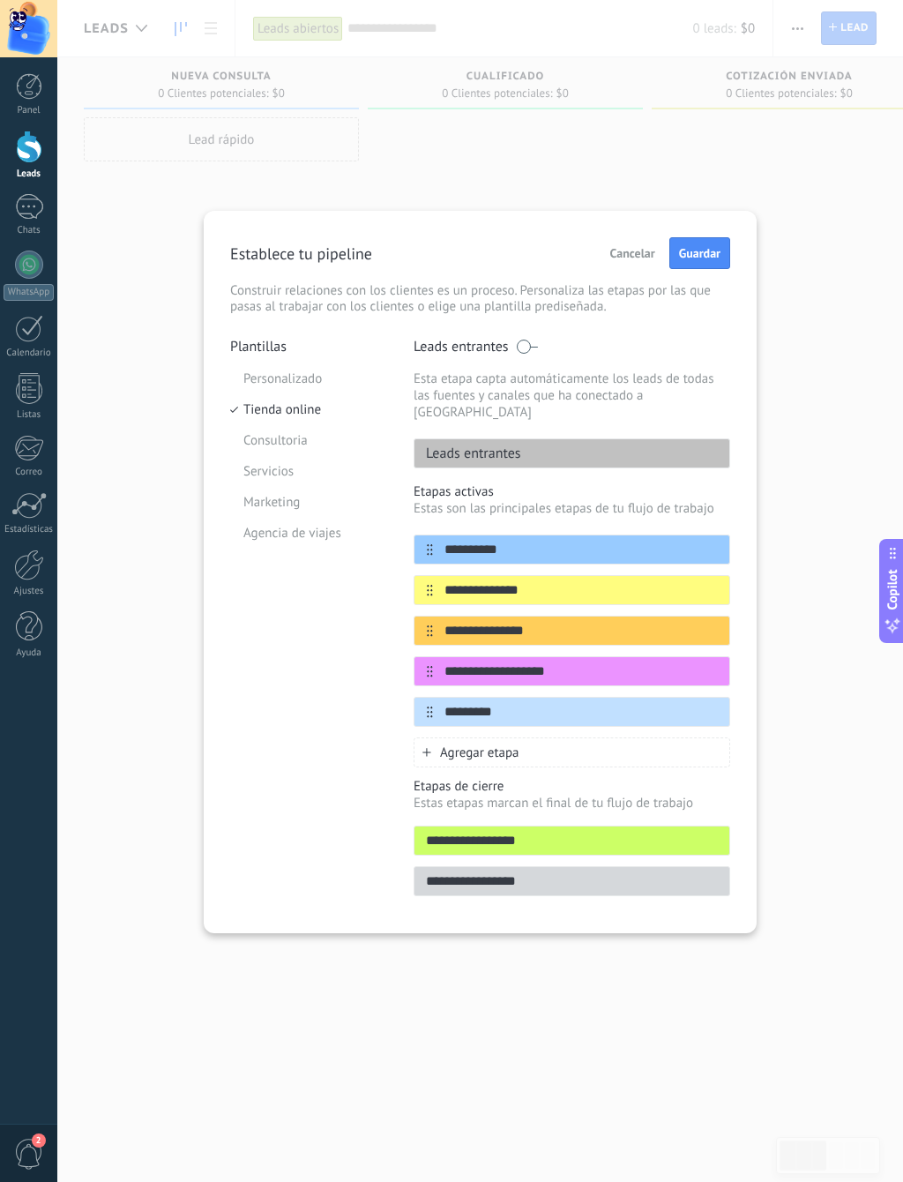
click at [703, 256] on span "Guardar" at bounding box center [699, 253] width 41 height 12
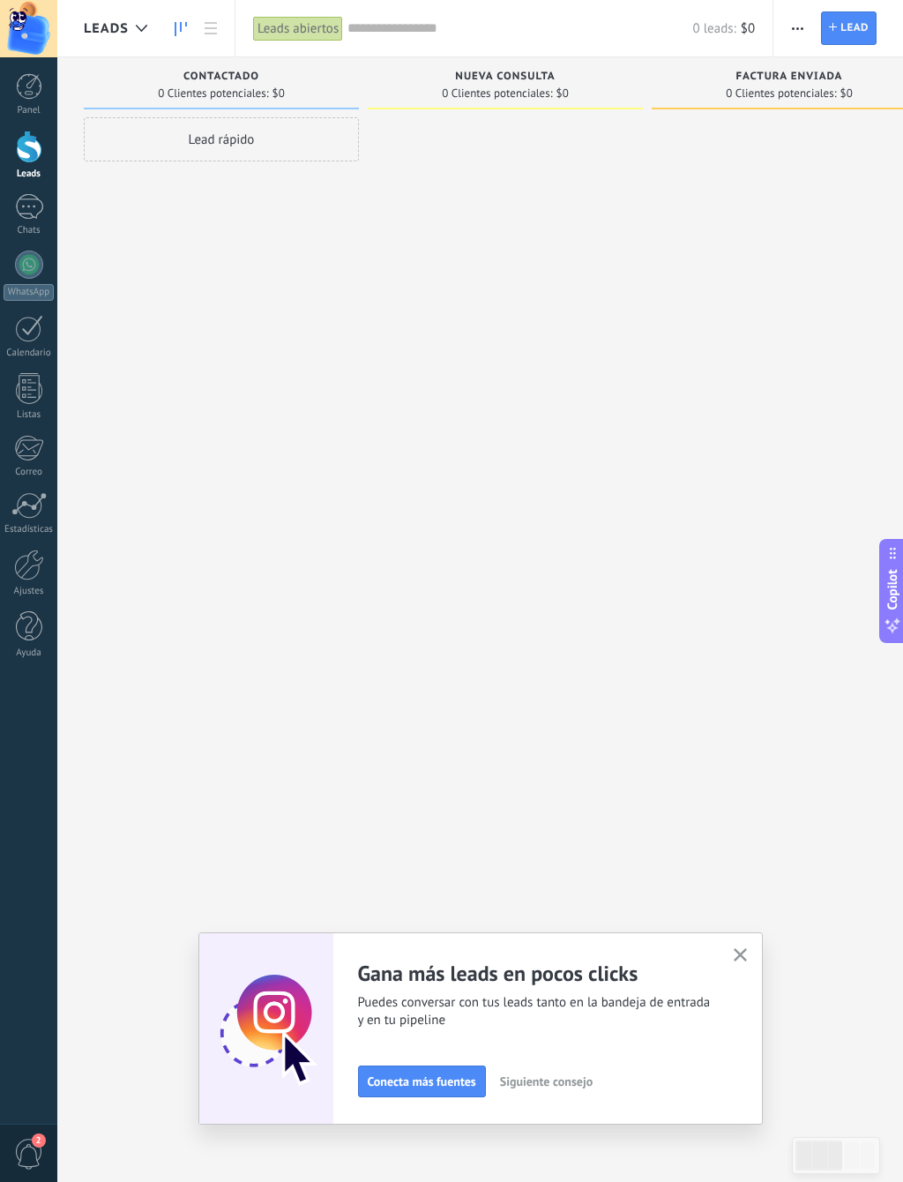
click at [27, 207] on div at bounding box center [29, 207] width 28 height 26
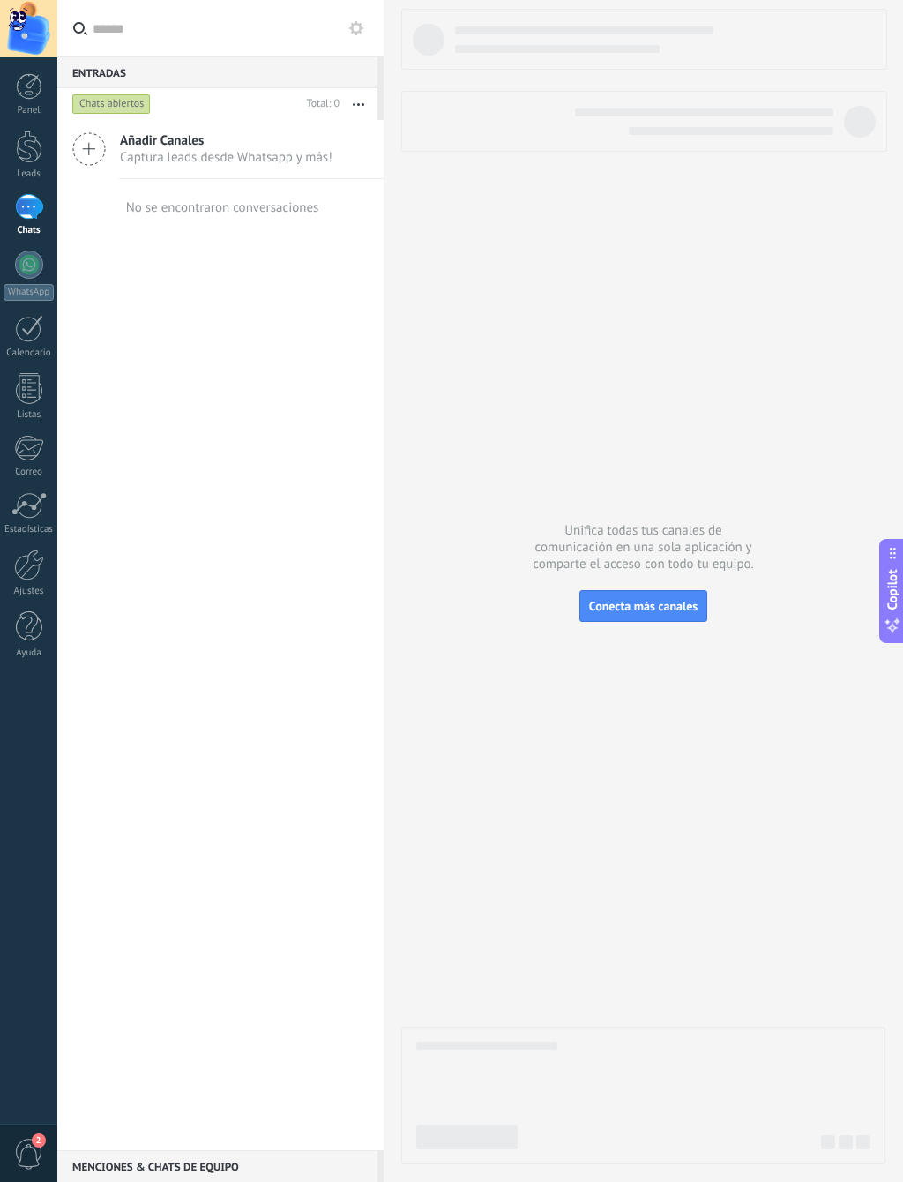
click at [138, 150] on span "Captura leads desde Whatsapp y más!" at bounding box center [226, 157] width 213 height 17
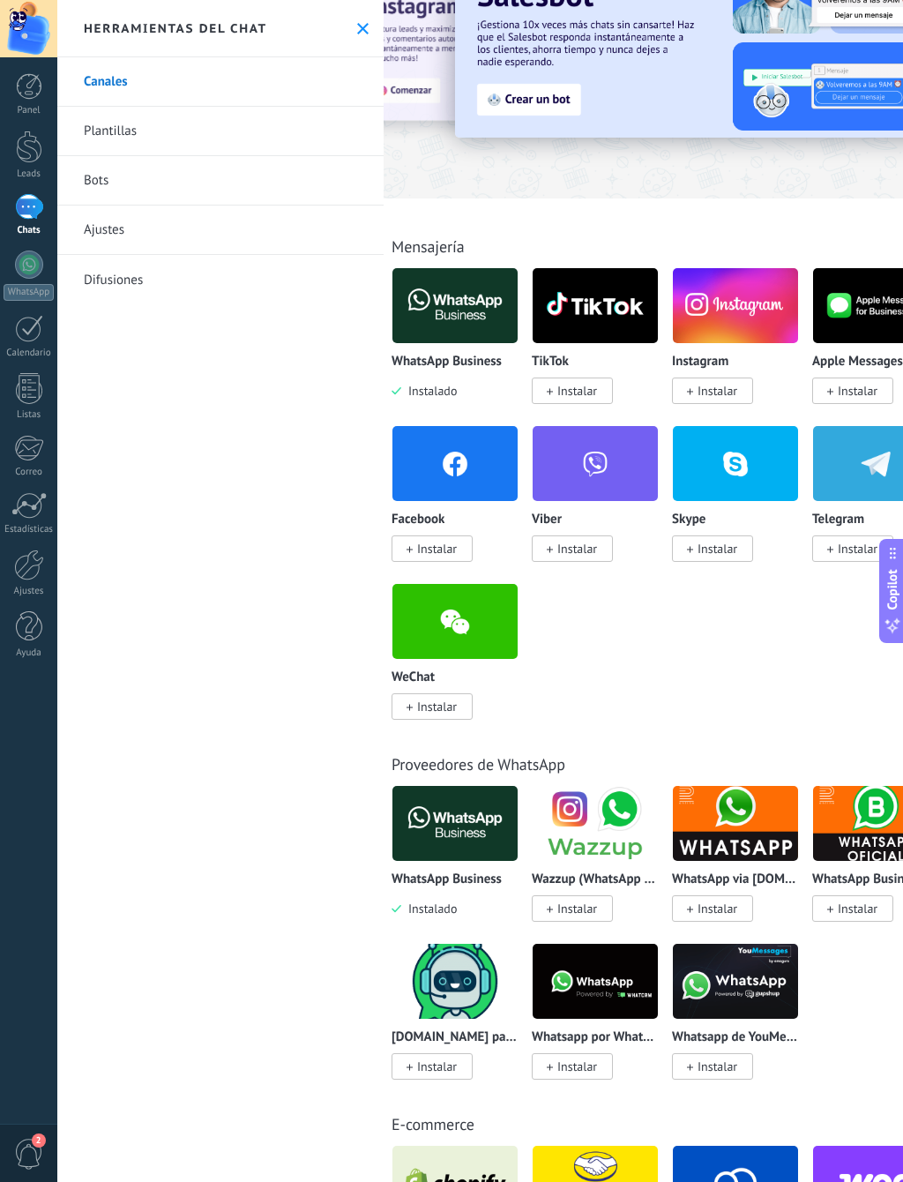
click at [118, 136] on link "Plantillas" at bounding box center [220, 131] width 326 height 49
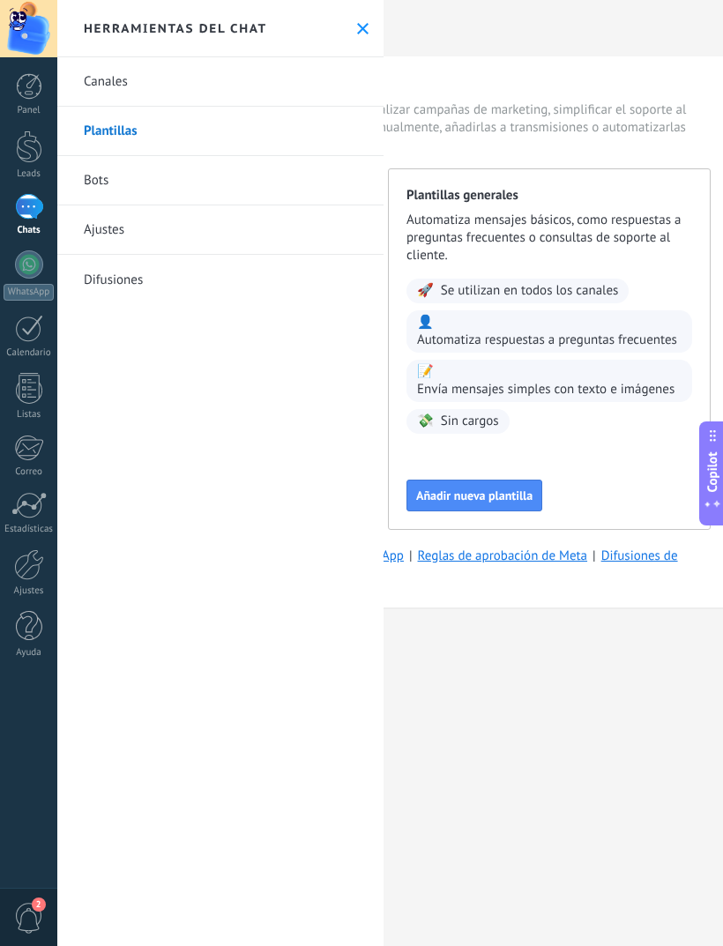
scroll to position [0, 366]
click at [527, 499] on span "Añadir nueva plantilla" at bounding box center [475, 495] width 116 height 12
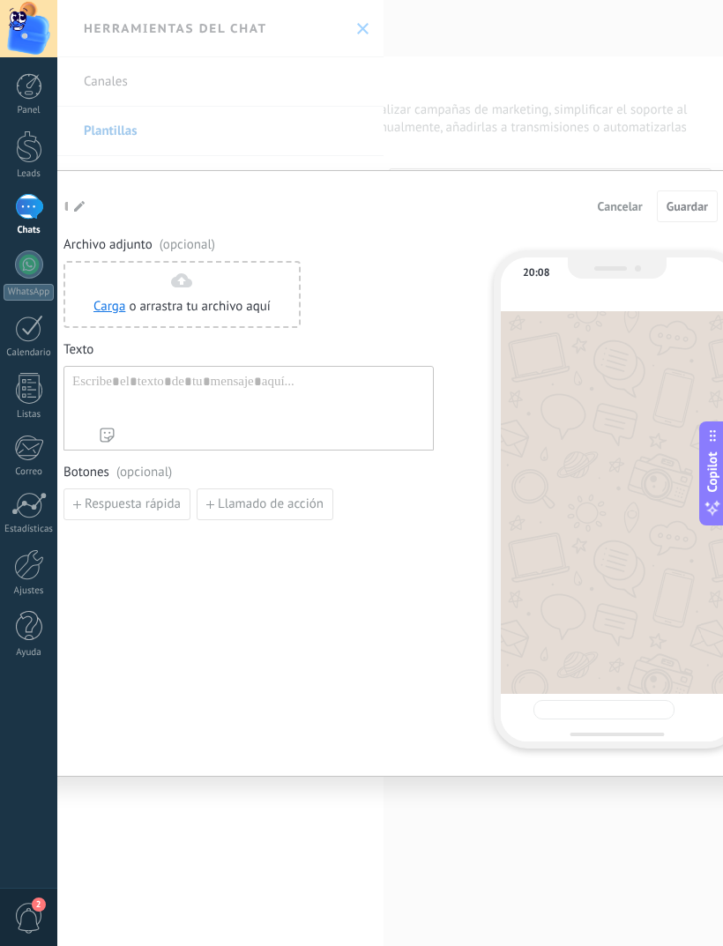
type input "**********"
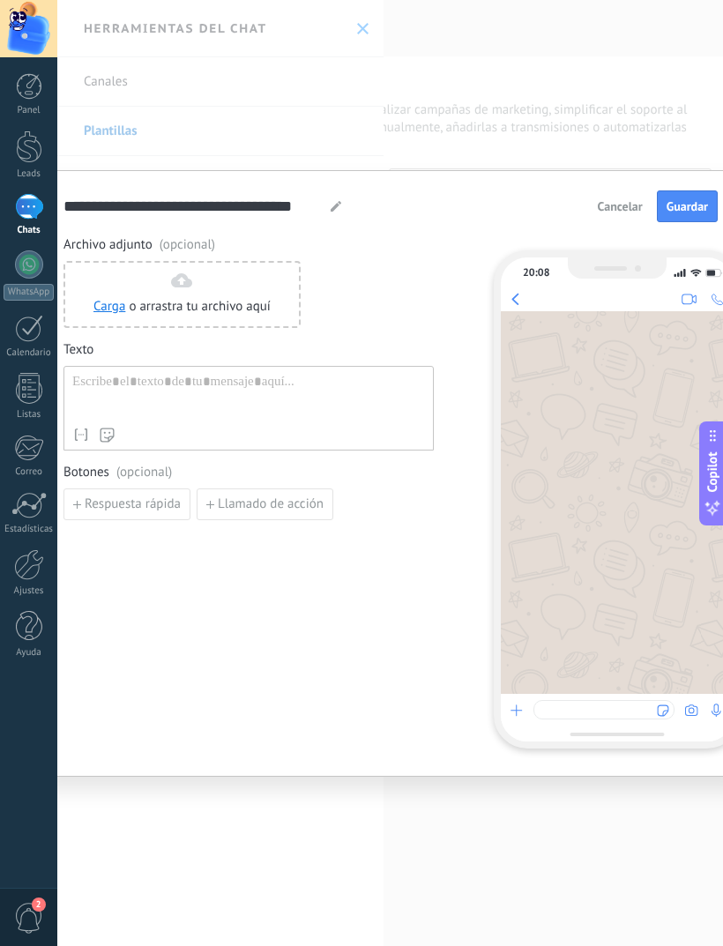
click at [29, 152] on div at bounding box center [29, 147] width 26 height 33
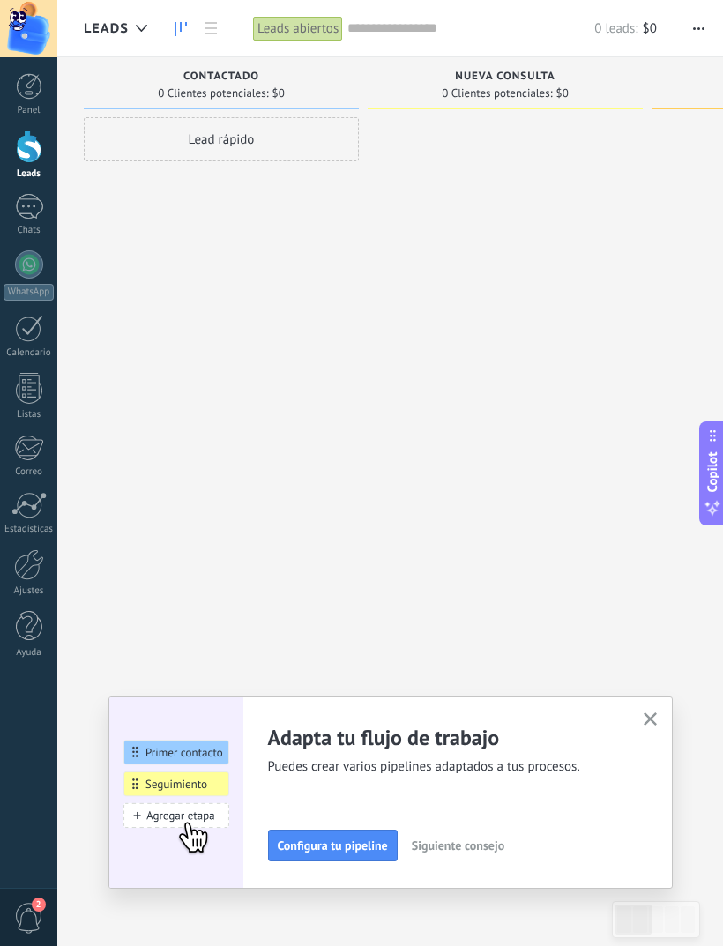
click at [28, 211] on div at bounding box center [29, 207] width 28 height 26
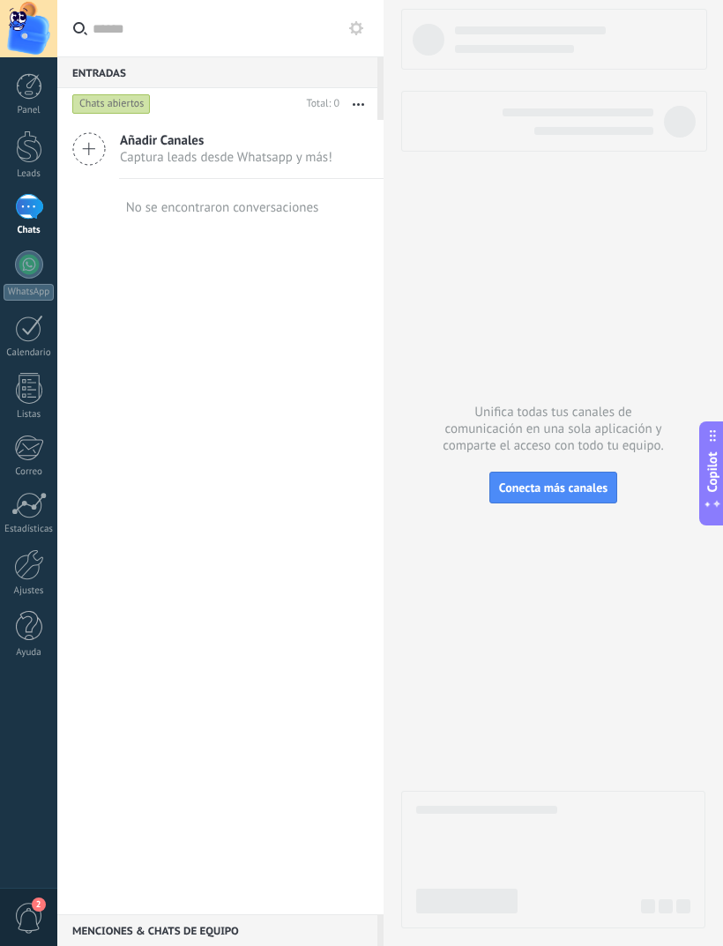
click at [26, 102] on link "Panel" at bounding box center [28, 94] width 57 height 43
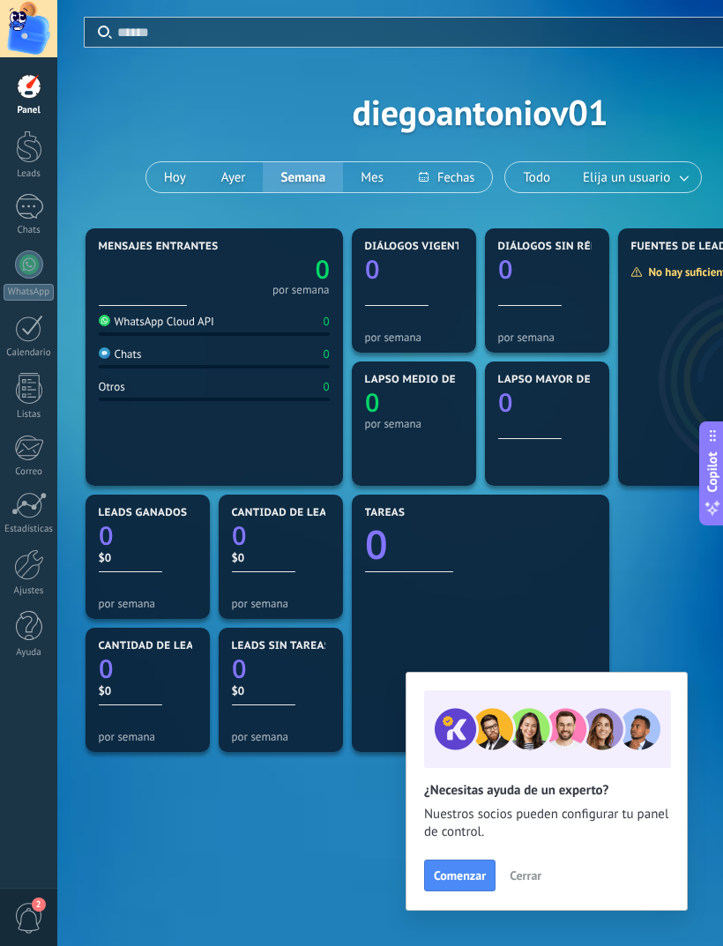
click at [161, 334] on div "WhatsApp Cloud API 0" at bounding box center [214, 325] width 231 height 22
click at [143, 317] on div "WhatsApp Cloud API" at bounding box center [157, 321] width 116 height 15
click at [23, 329] on div at bounding box center [29, 328] width 28 height 27
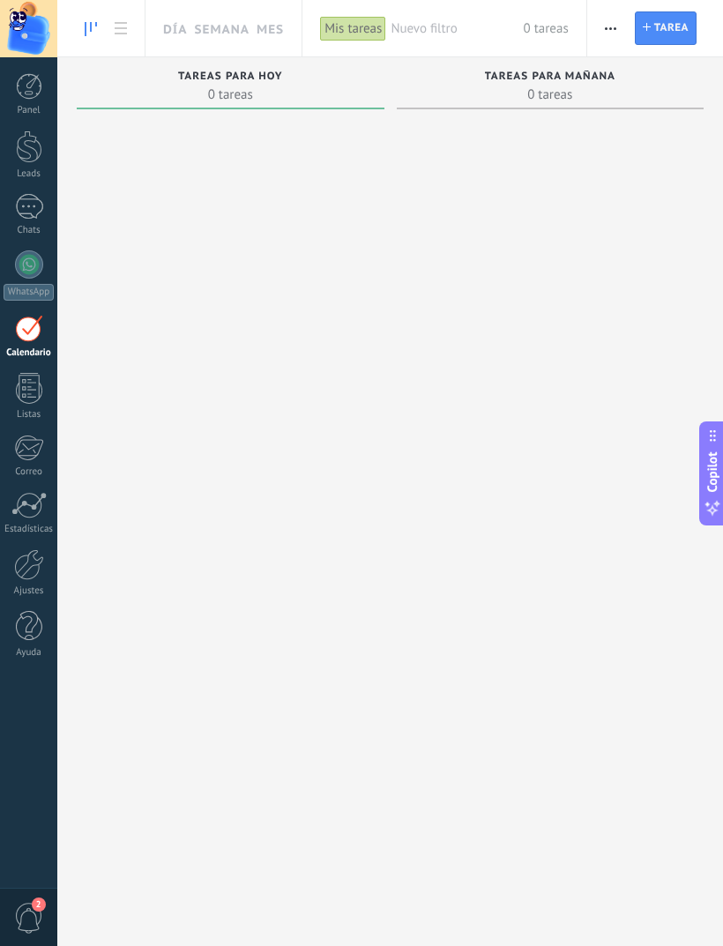
click at [567, 87] on span "0 tareas" at bounding box center [551, 95] width 290 height 18
click at [261, 116] on div at bounding box center [231, 509] width 308 height 786
click at [35, 395] on div at bounding box center [29, 388] width 26 height 31
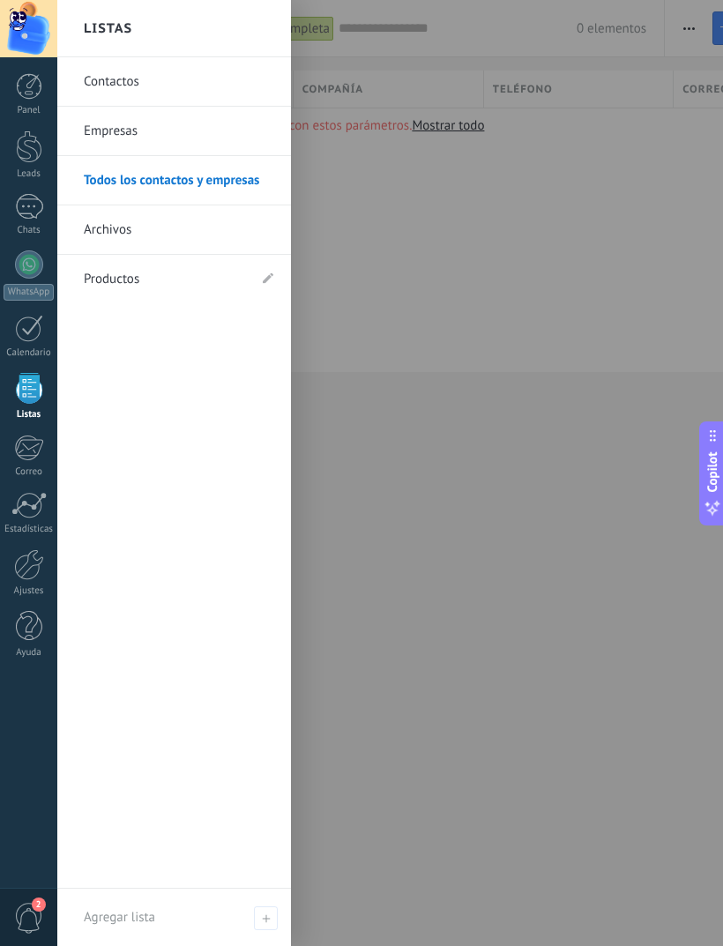
click at [405, 404] on div "Todos los contactos y empresas Lista completa Aplicar 0 elementos Lista complet…" at bounding box center [390, 214] width 666 height 429
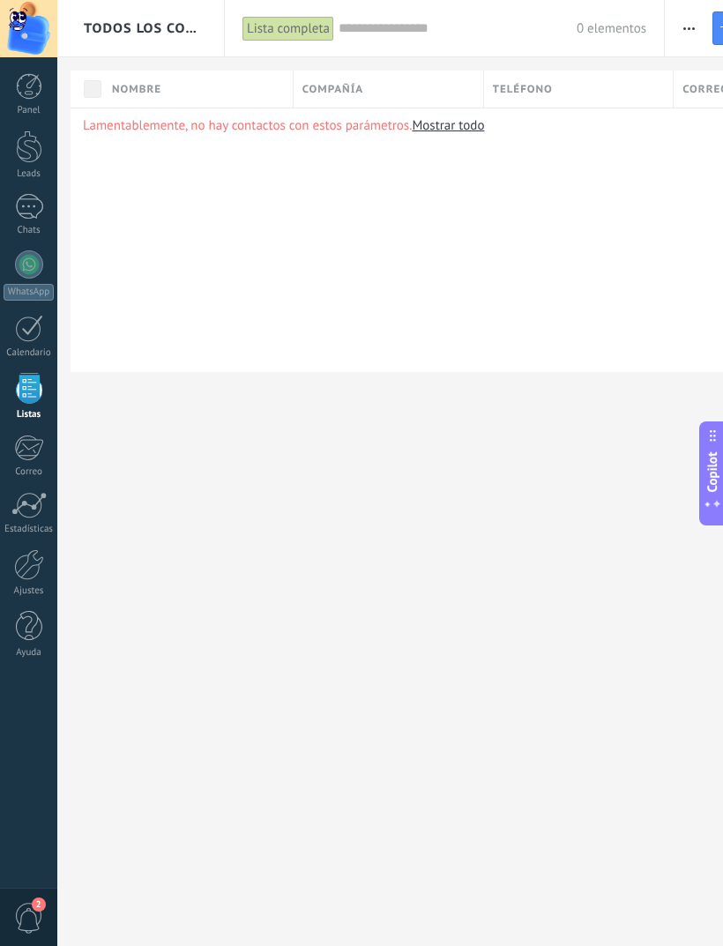
click at [13, 209] on link "Chats" at bounding box center [28, 215] width 57 height 42
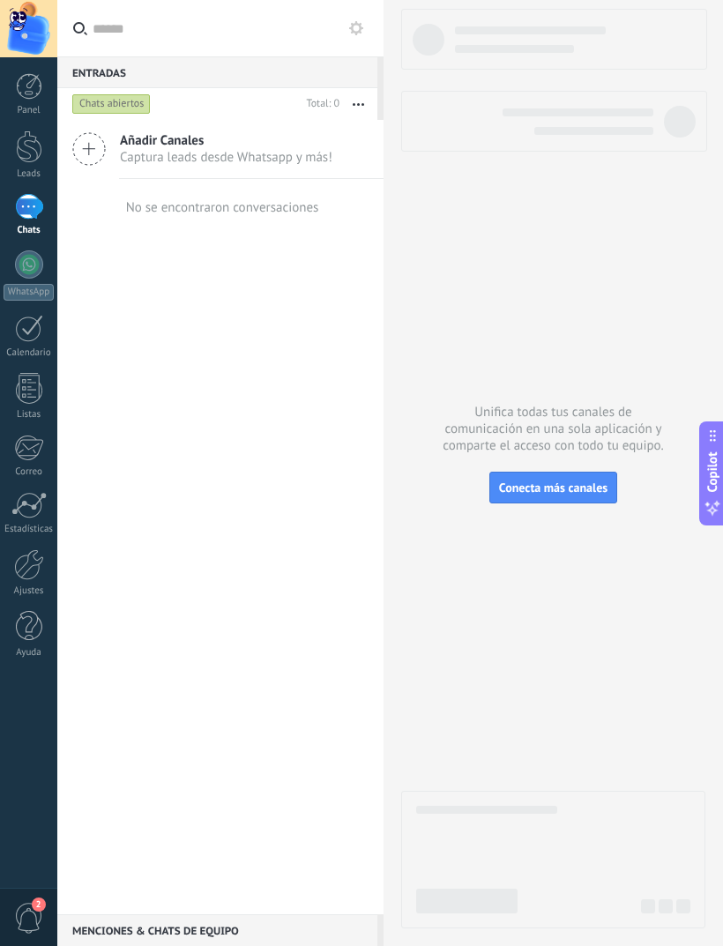
click at [12, 156] on link "Leads" at bounding box center [28, 155] width 57 height 49
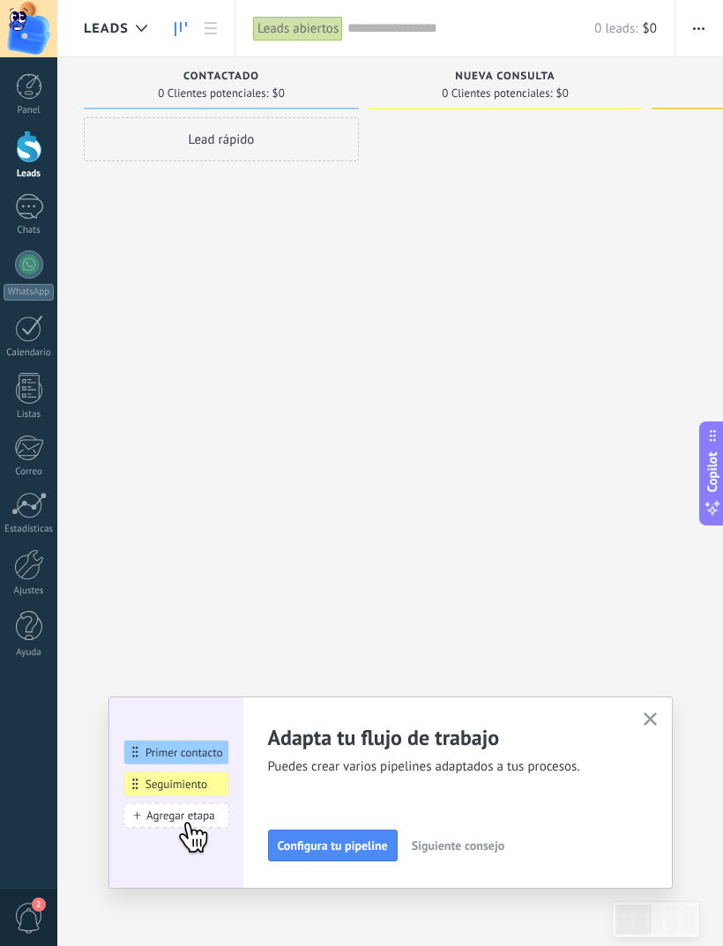
click at [36, 317] on div at bounding box center [29, 328] width 28 height 27
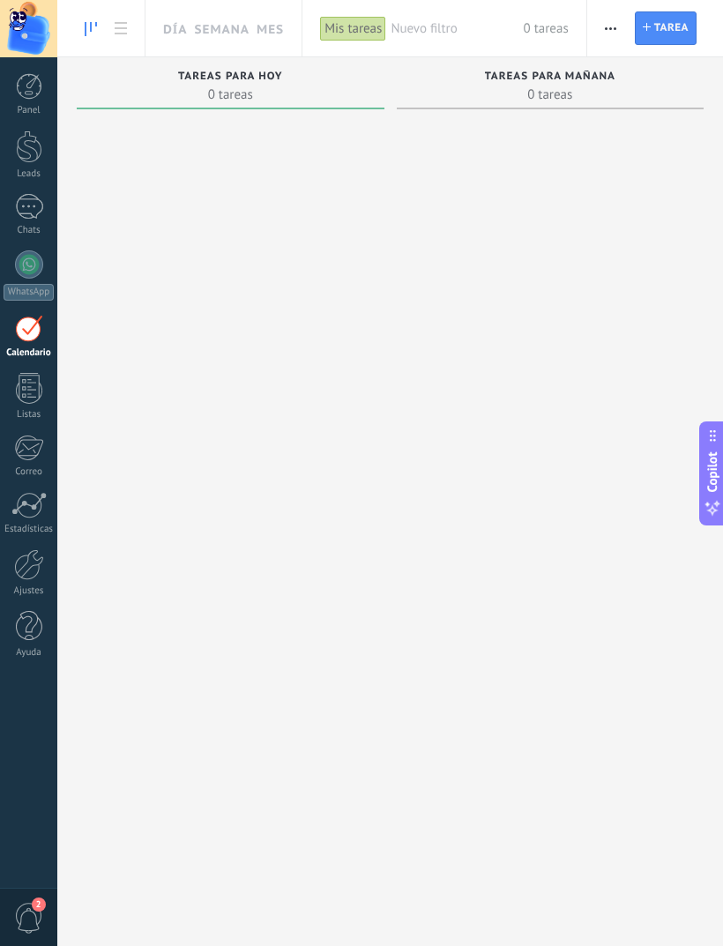
click at [27, 265] on div at bounding box center [29, 264] width 28 height 28
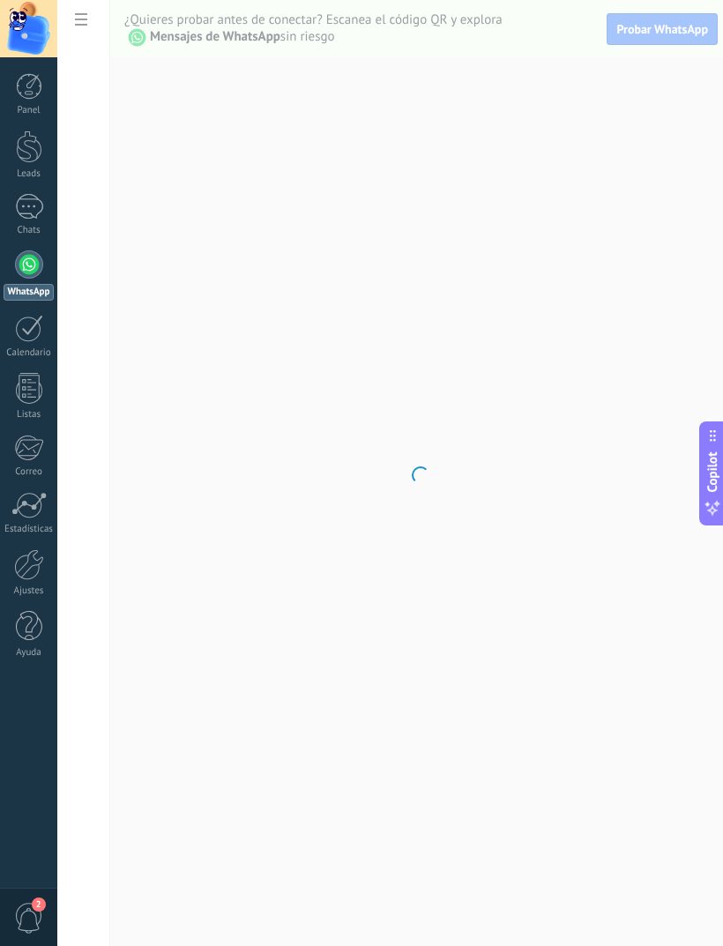
click at [29, 208] on div at bounding box center [29, 207] width 28 height 26
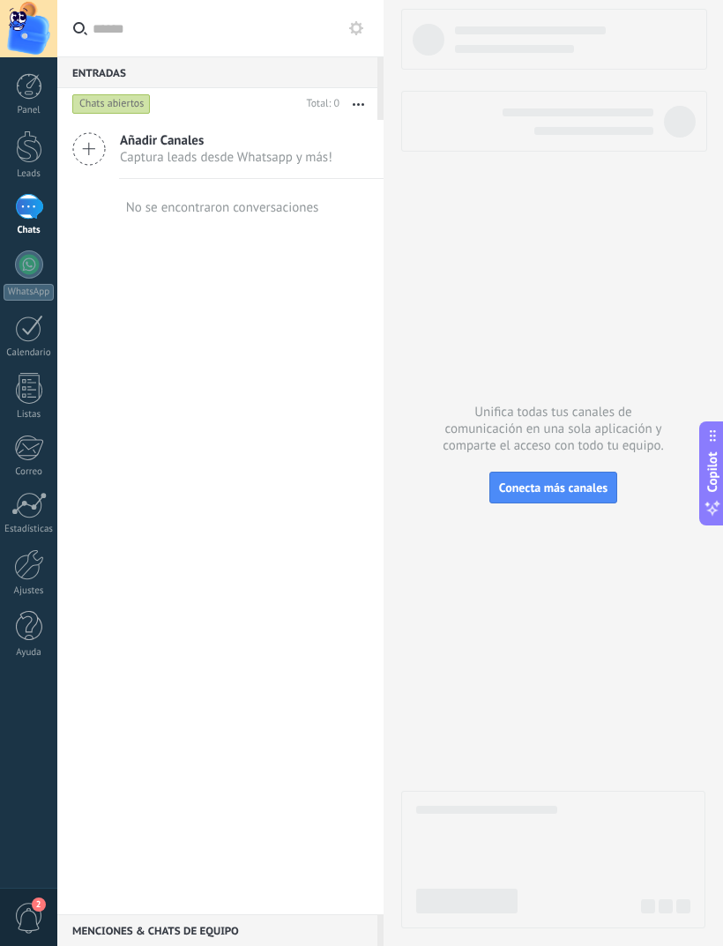
click at [294, 137] on span "Añadir Canales" at bounding box center [226, 140] width 213 height 17
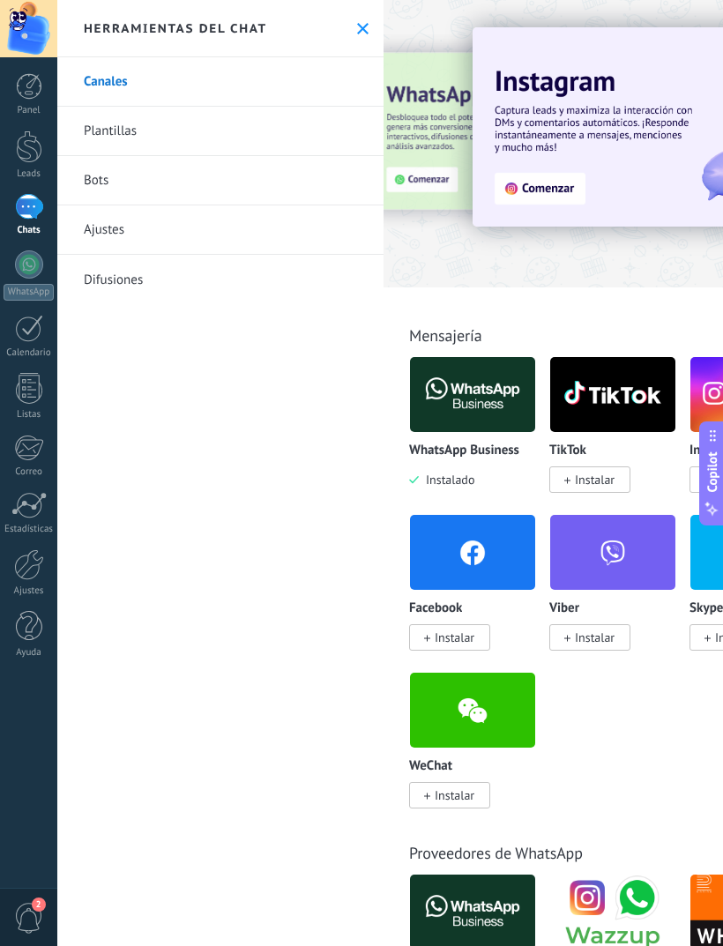
click at [101, 180] on link "Bots" at bounding box center [220, 180] width 326 height 49
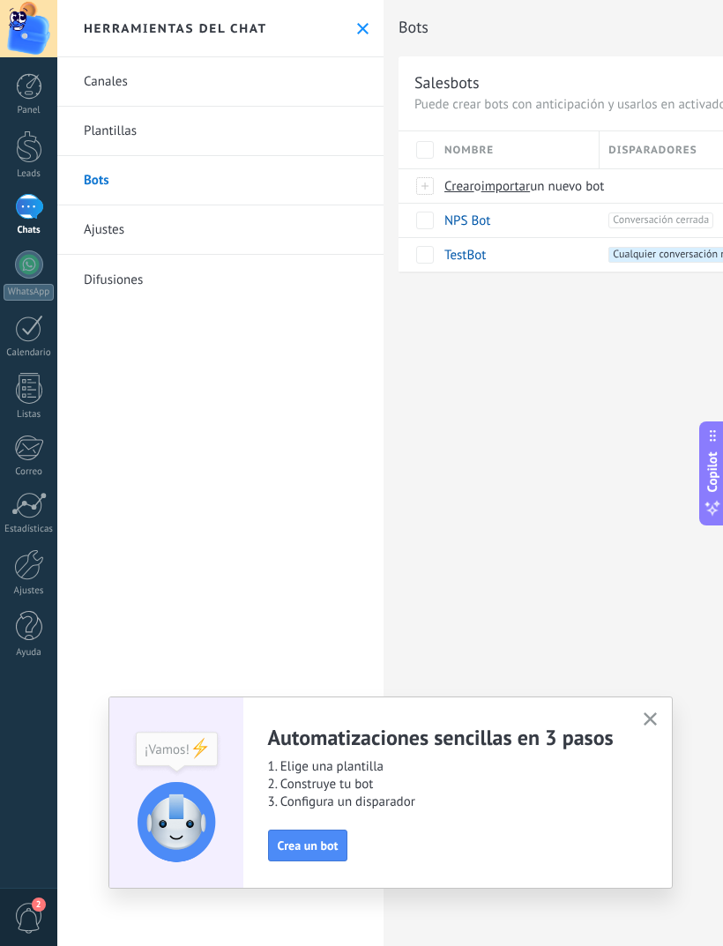
scroll to position [0, 1]
click at [332, 840] on span "Crea un bot" at bounding box center [308, 846] width 61 height 12
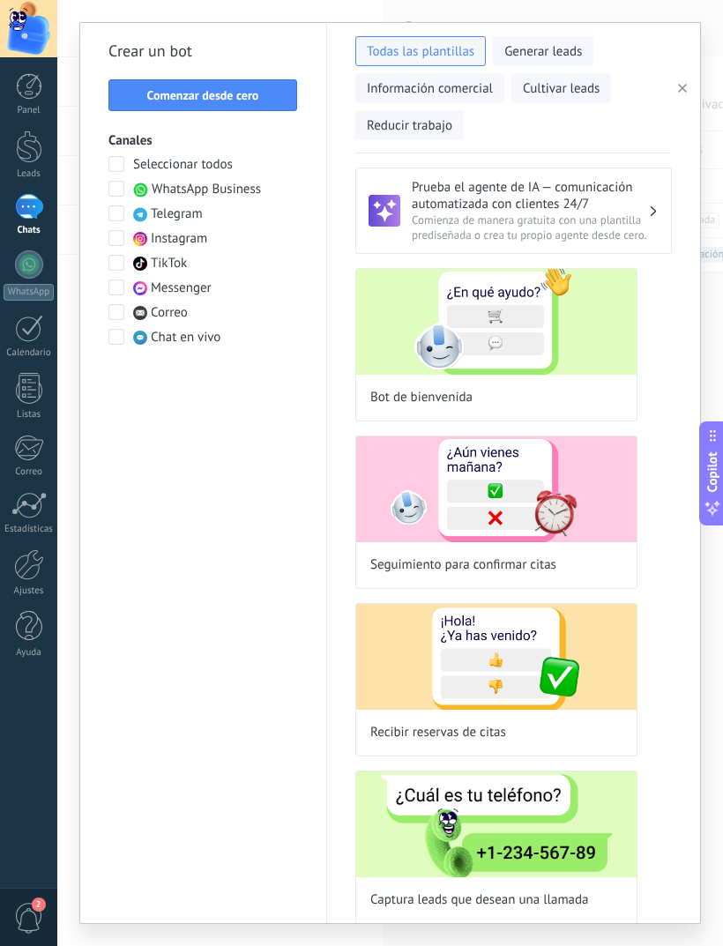
click at [613, 222] on span "Comienza de manera gratuita con una plantilla prediseñada o crea tu propio agen…" at bounding box center [530, 228] width 236 height 30
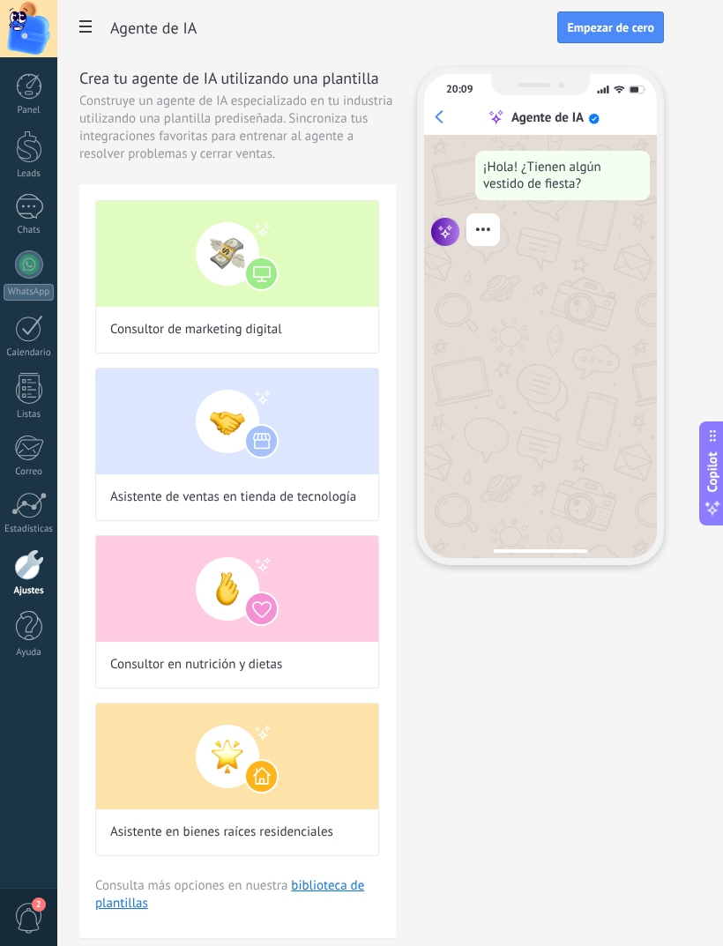
click at [164, 264] on img at bounding box center [237, 254] width 282 height 106
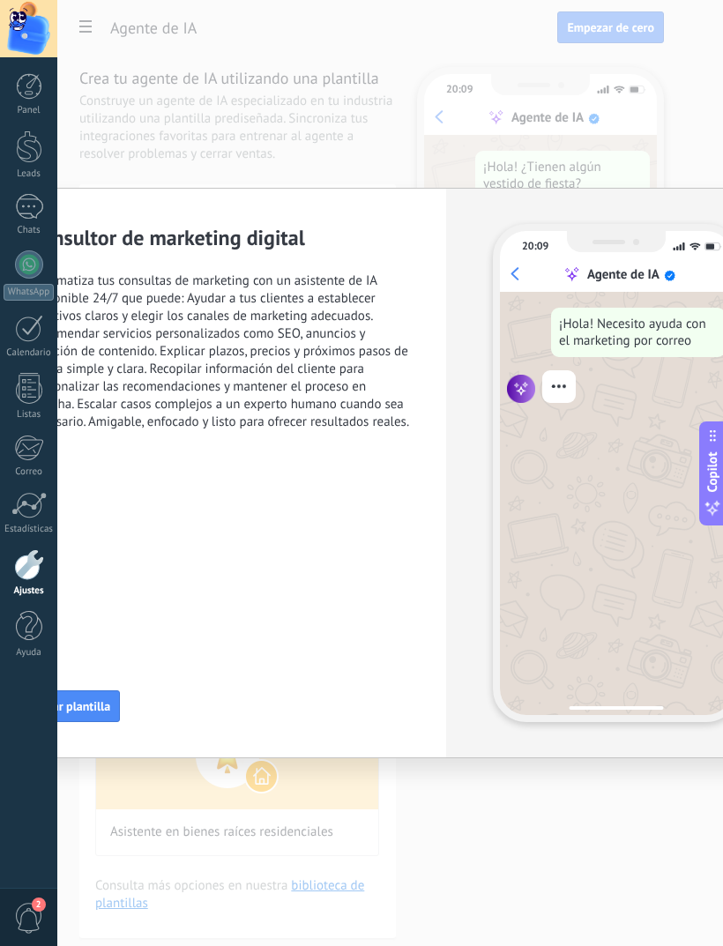
click at [573, 784] on div "Consultor de marketing digital Automatiza tus consultas de marketing con un asi…" at bounding box center [390, 473] width 666 height 946
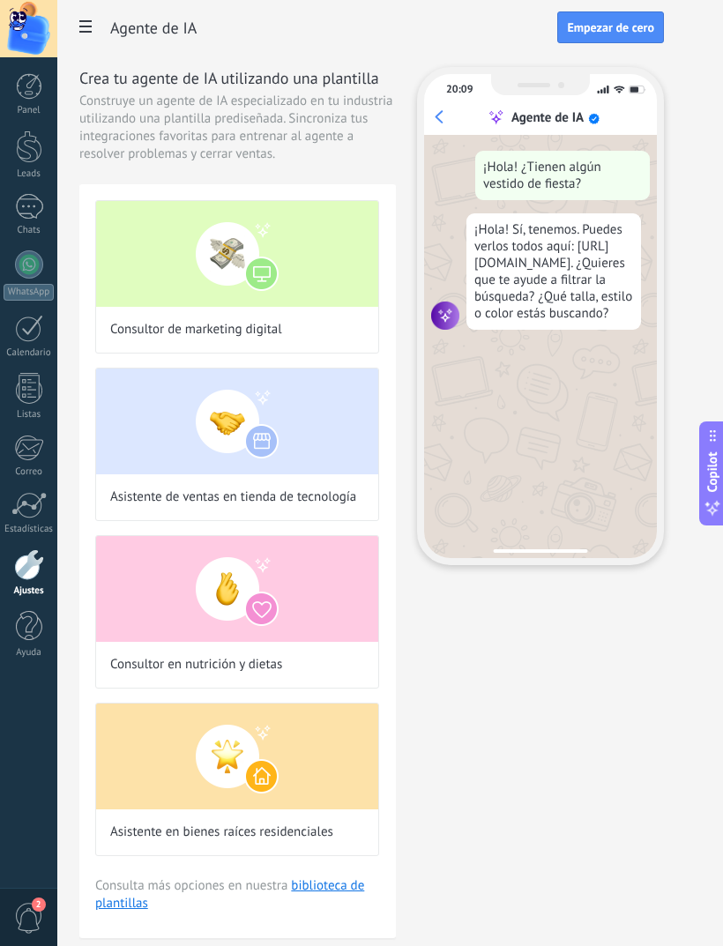
click at [325, 458] on img at bounding box center [237, 422] width 282 height 106
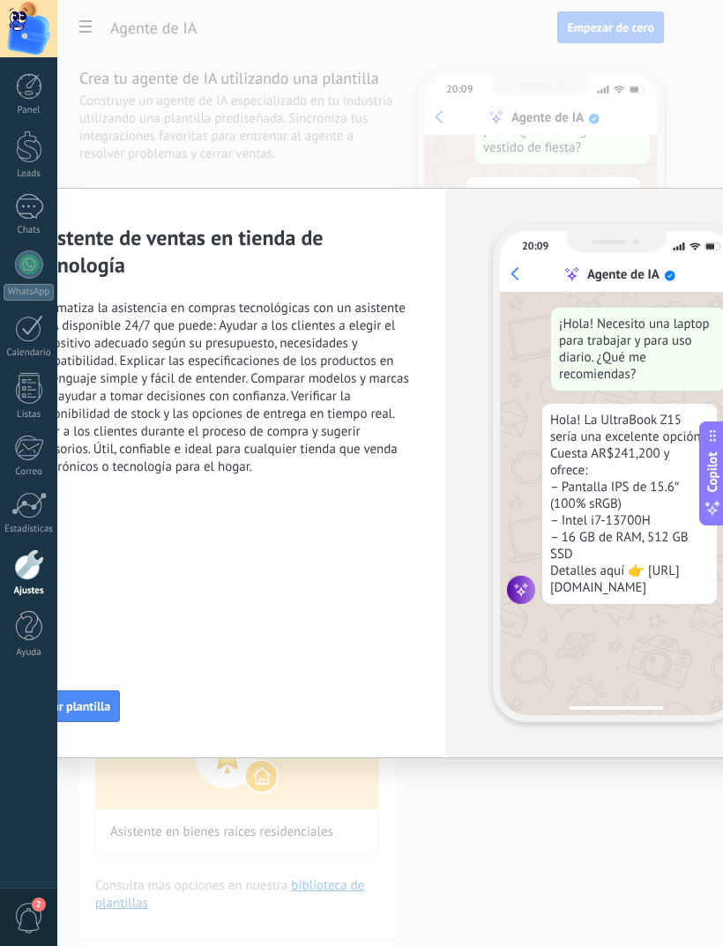
scroll to position [91, 0]
click at [544, 797] on div "Asistente de ventas en tienda de tecnología Automatiza la asistencia en compras…" at bounding box center [390, 473] width 666 height 946
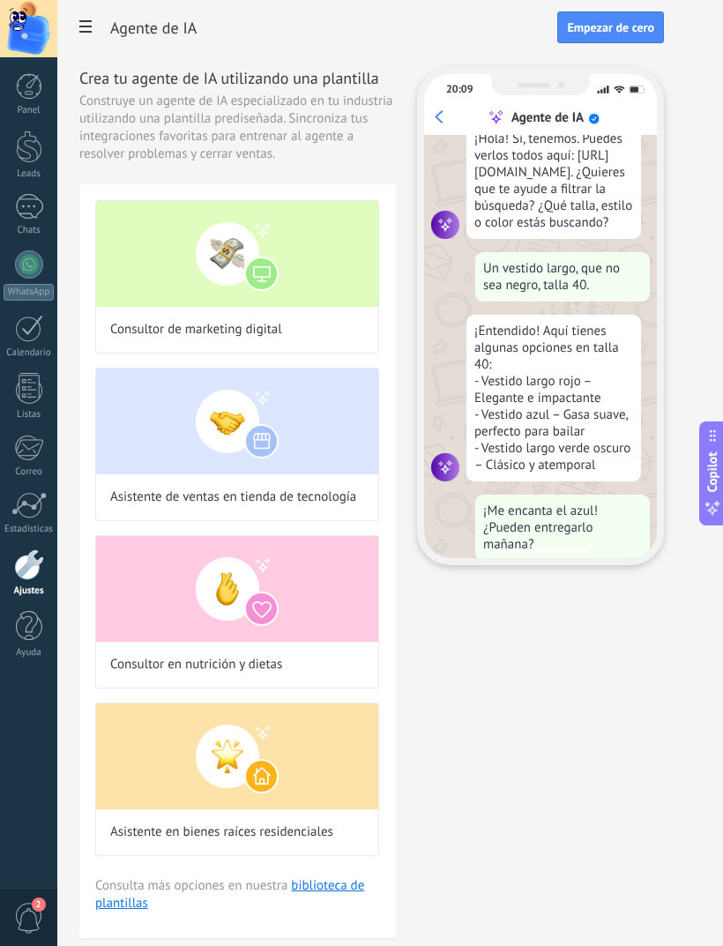
click at [161, 250] on img at bounding box center [237, 254] width 282 height 106
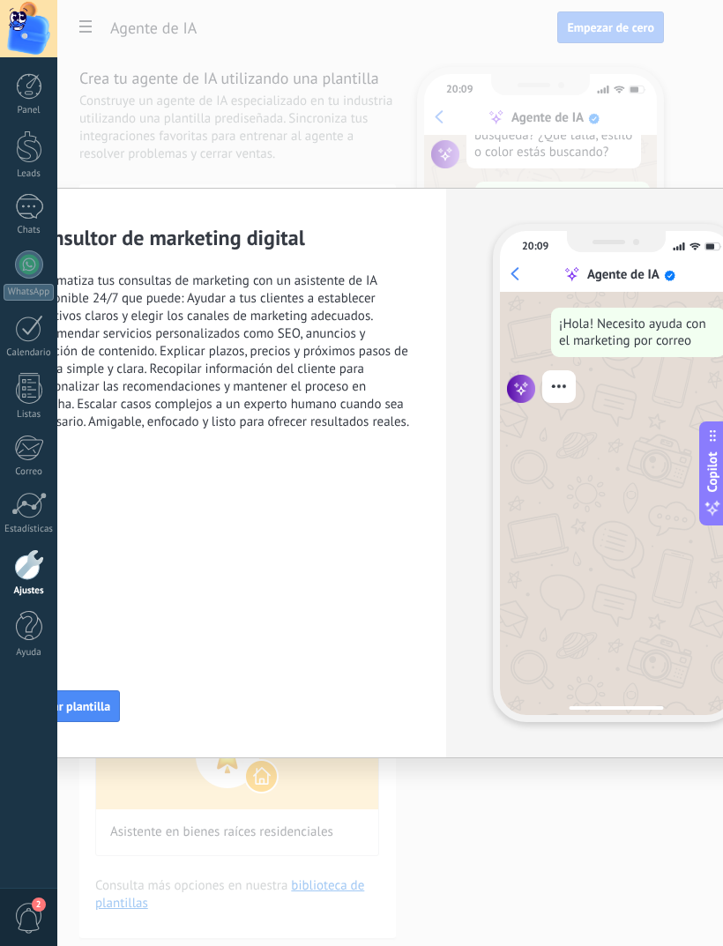
scroll to position [223, 0]
click at [571, 757] on div "20:09 Agente de IA ¡Hola! Necesito ayuda con el marketing por correo" at bounding box center [616, 473] width 340 height 569
click at [106, 155] on div "Consultor de marketing digital Automatiza tus consultas de marketing con un asi…" at bounding box center [390, 473] width 666 height 946
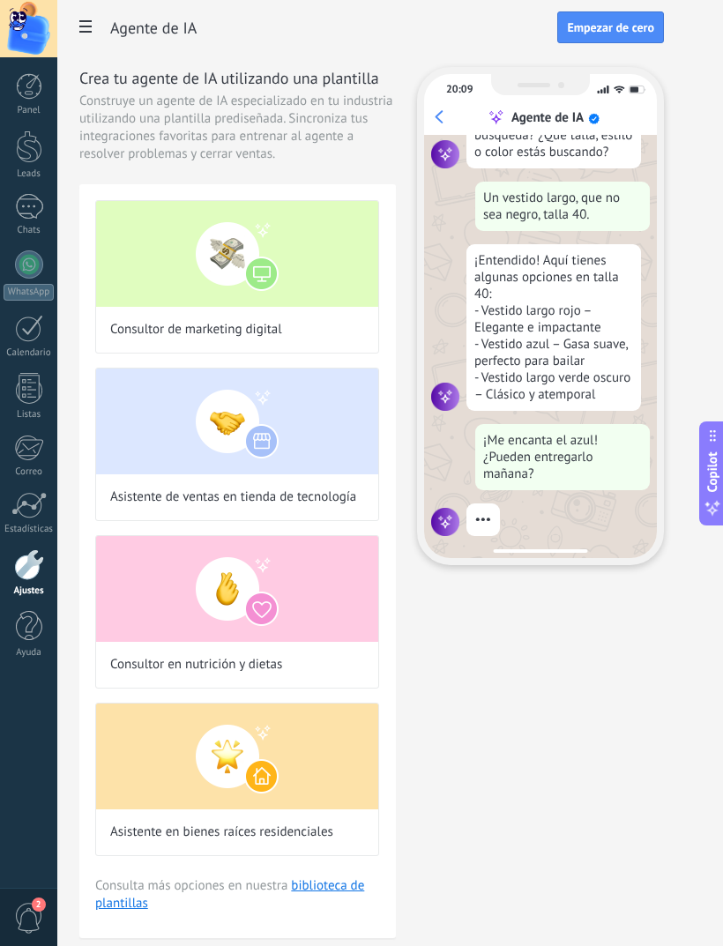
click at [573, 768] on div "Crea tu agente de IA utilizando una plantilla Construye un agente de IA especia…" at bounding box center [371, 502] width 585 height 871
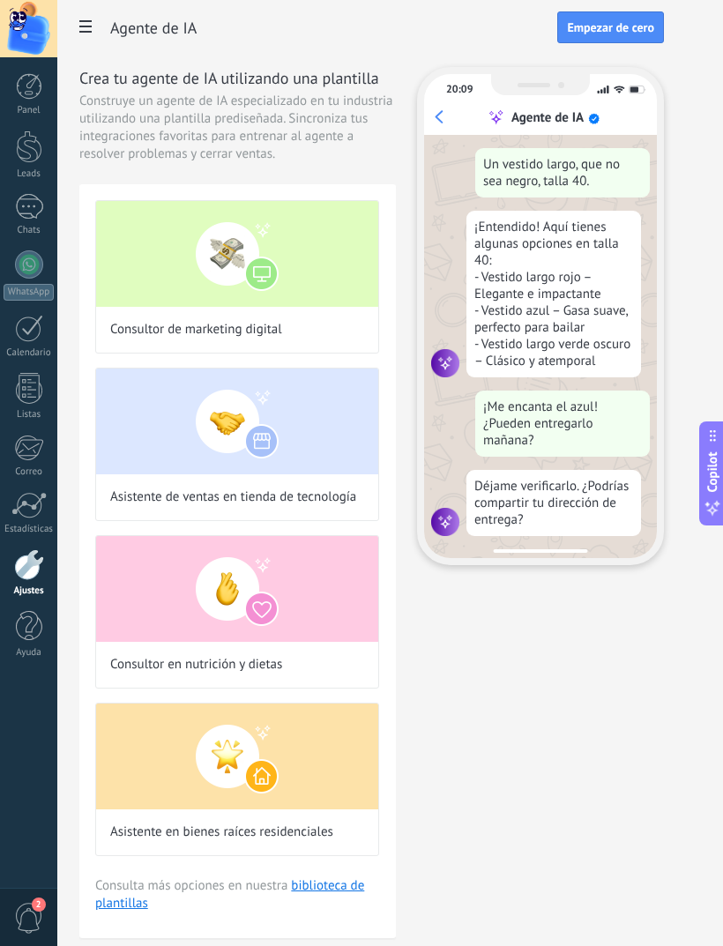
scroll to position [260, 0]
click at [145, 420] on img at bounding box center [237, 422] width 282 height 106
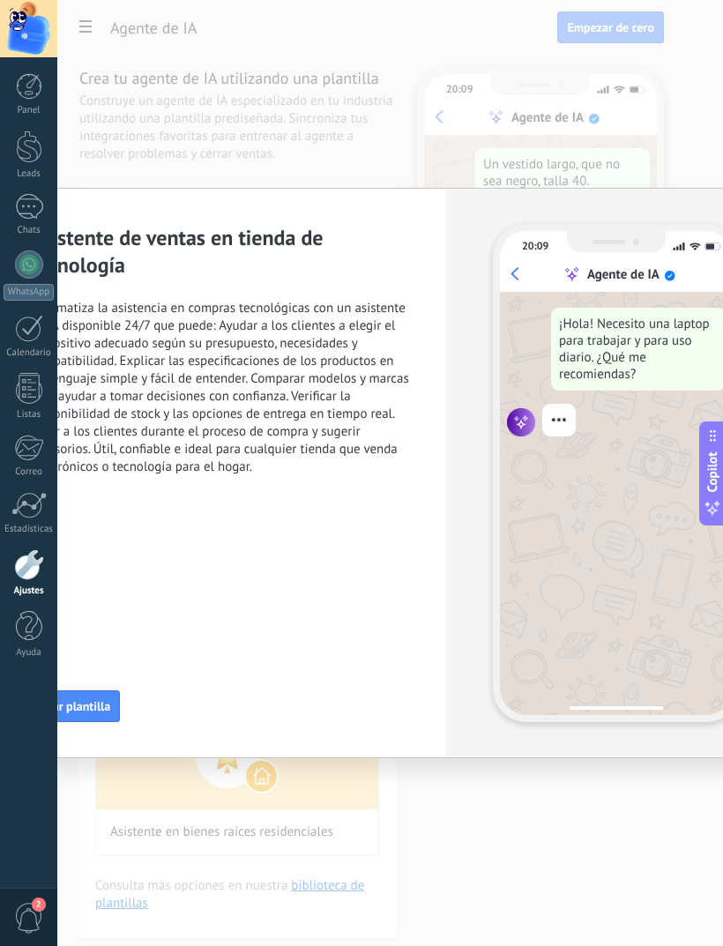
click at [86, 713] on span "Usar plantilla" at bounding box center [75, 706] width 71 height 12
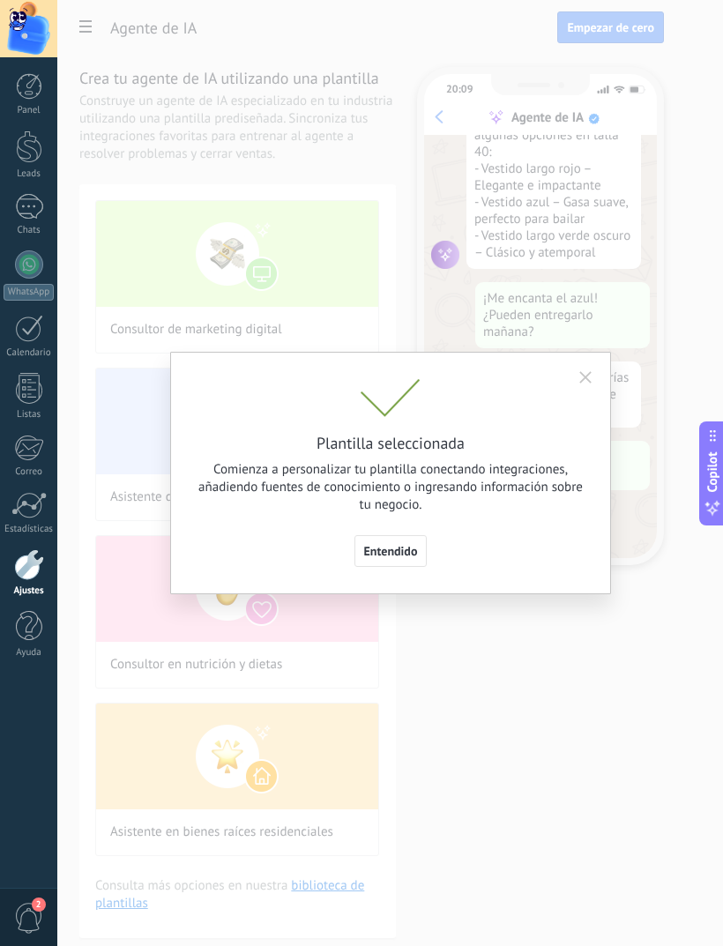
scroll to position [374, 0]
click at [405, 554] on span "Entendido" at bounding box center [391, 551] width 54 height 12
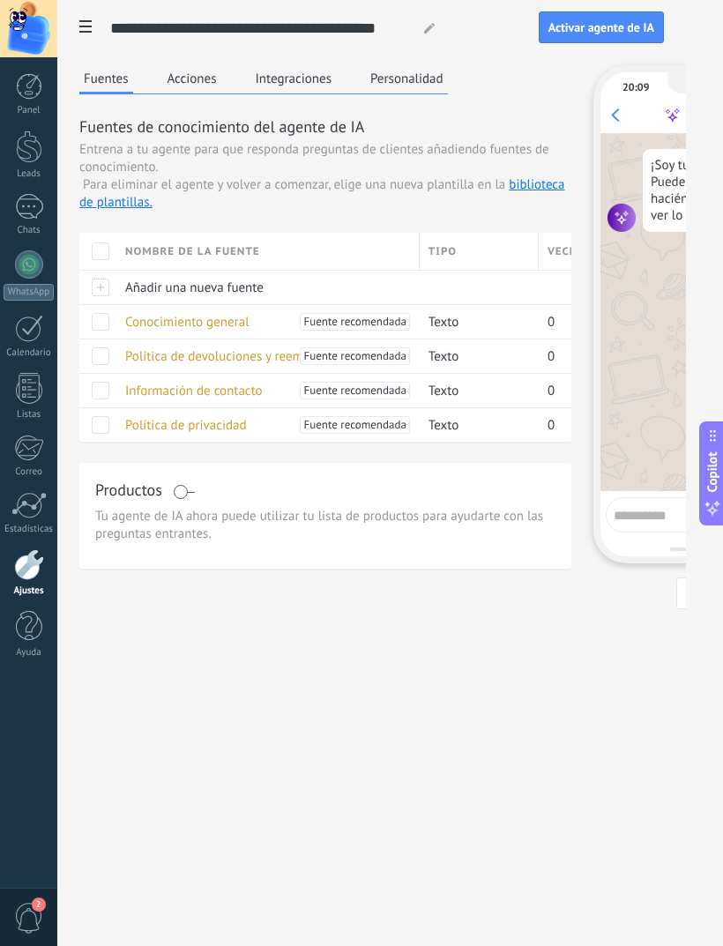
click at [649, 607] on div "Reiniciar" at bounding box center [717, 594] width 247 height 32
click at [108, 252] on div at bounding box center [101, 252] width 18 height 18
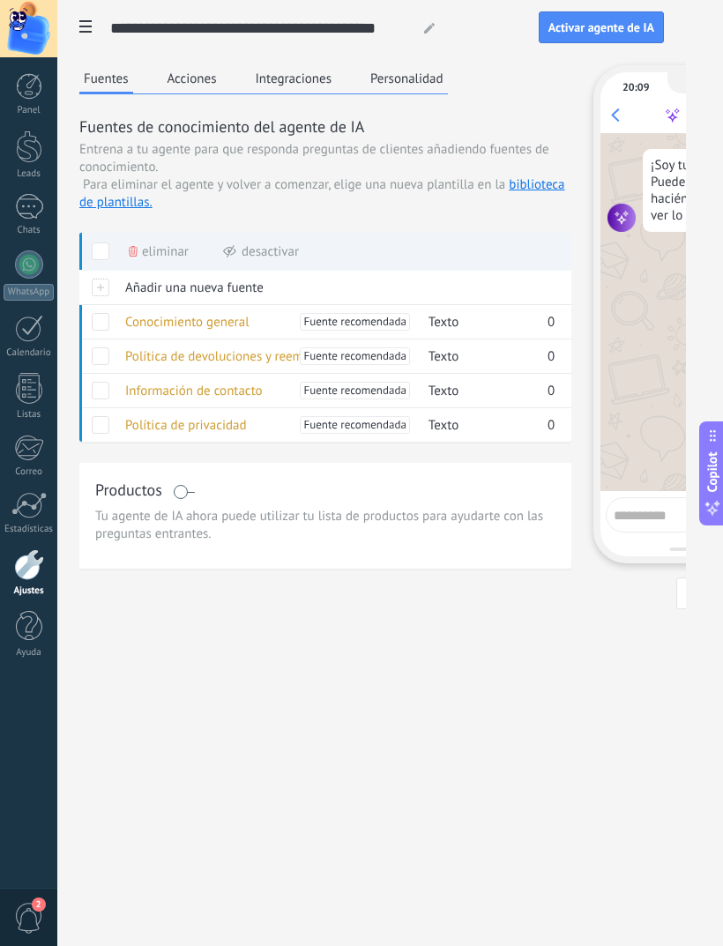
click at [93, 260] on div at bounding box center [101, 252] width 18 height 18
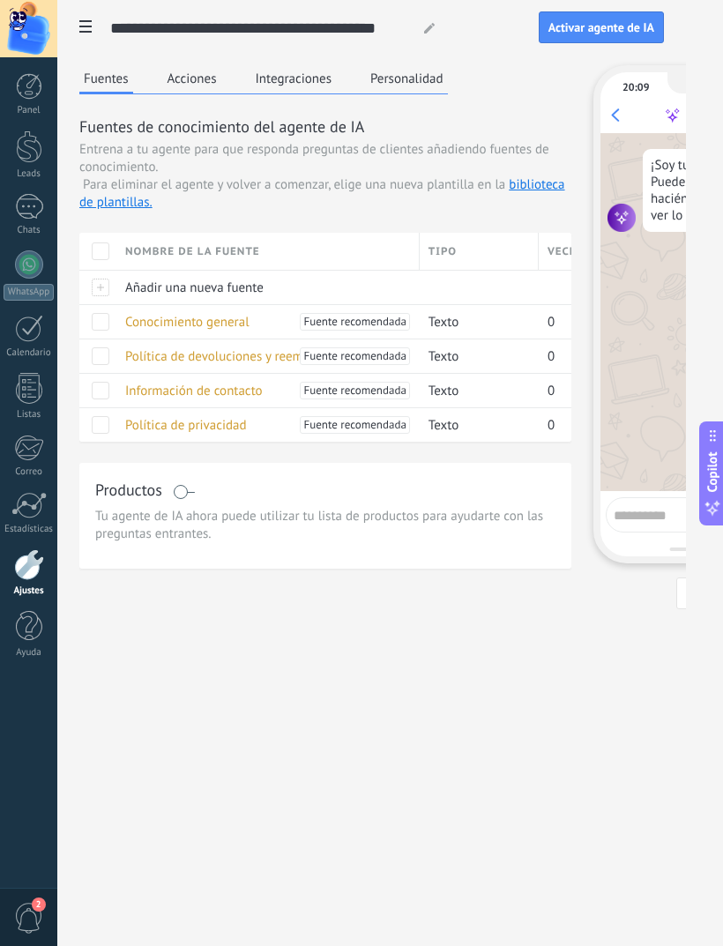
click at [91, 288] on div at bounding box center [97, 287] width 37 height 34
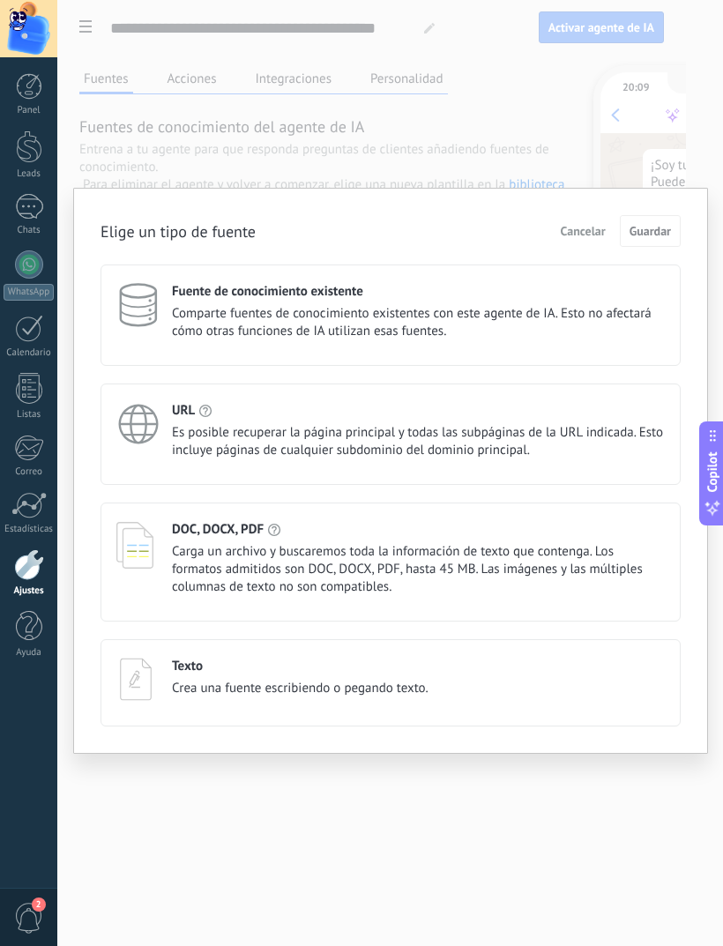
click at [606, 348] on div "Fuente de conocimiento existente Comparte fuentes de conocimiento existentes co…" at bounding box center [391, 315] width 580 height 101
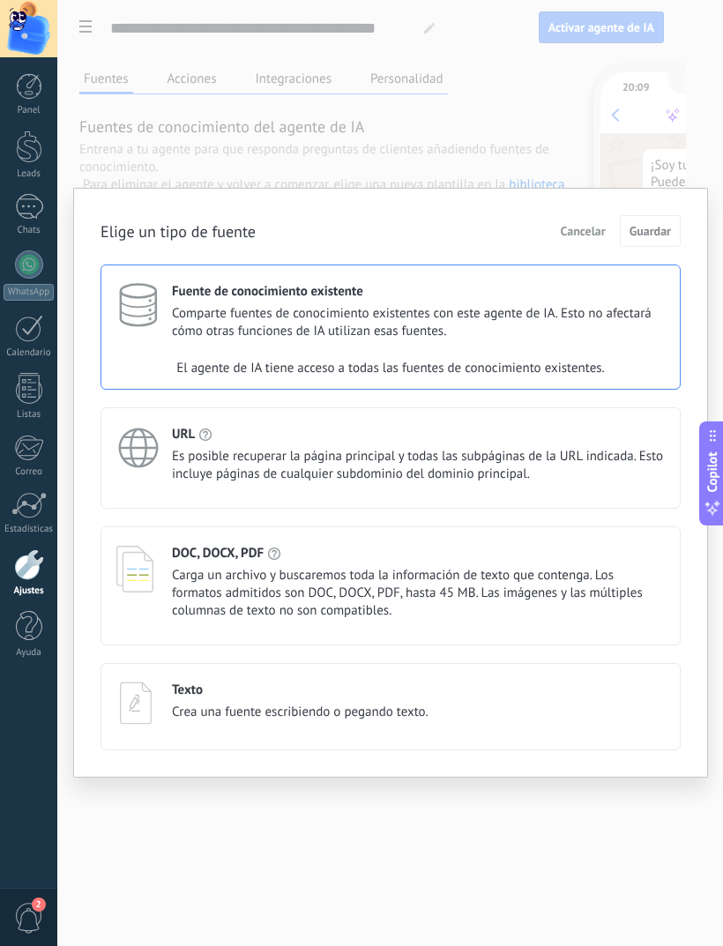
click at [628, 332] on span "Comparte fuentes de conocimiento existentes con este agente de IA. Esto no afec…" at bounding box center [418, 322] width 493 height 35
click at [580, 702] on div "Texto Crea una fuente escribiendo o pegando texto." at bounding box center [390, 703] width 549 height 43
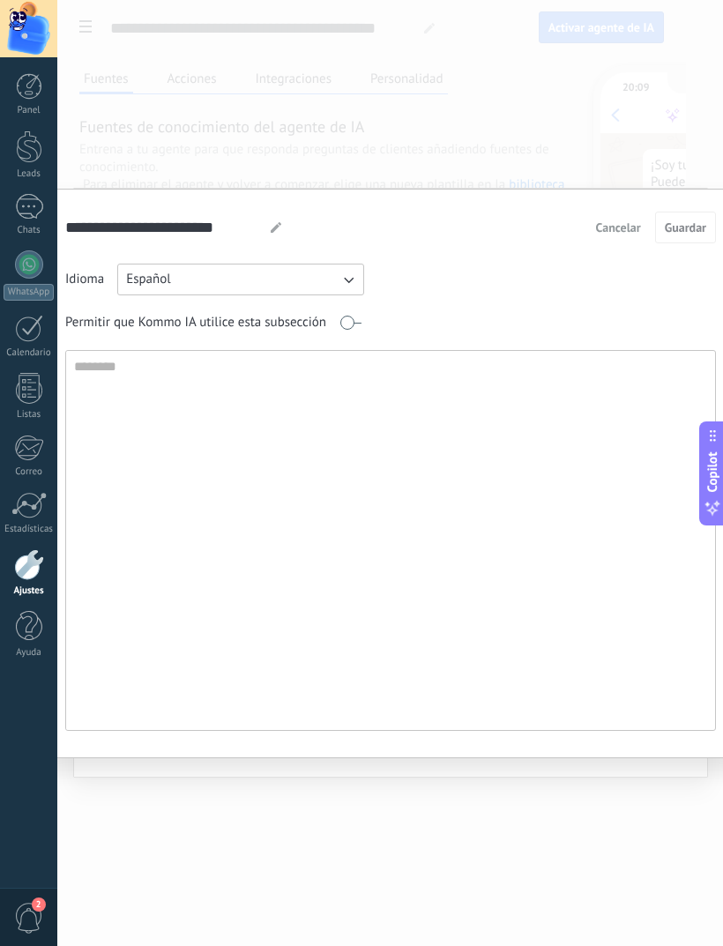
type textarea "*"
click at [594, 310] on div "Permitir que Kommo IA utilice esta subsección" at bounding box center [390, 323] width 651 height 28
click at [21, 223] on link "Chats" at bounding box center [28, 215] width 57 height 42
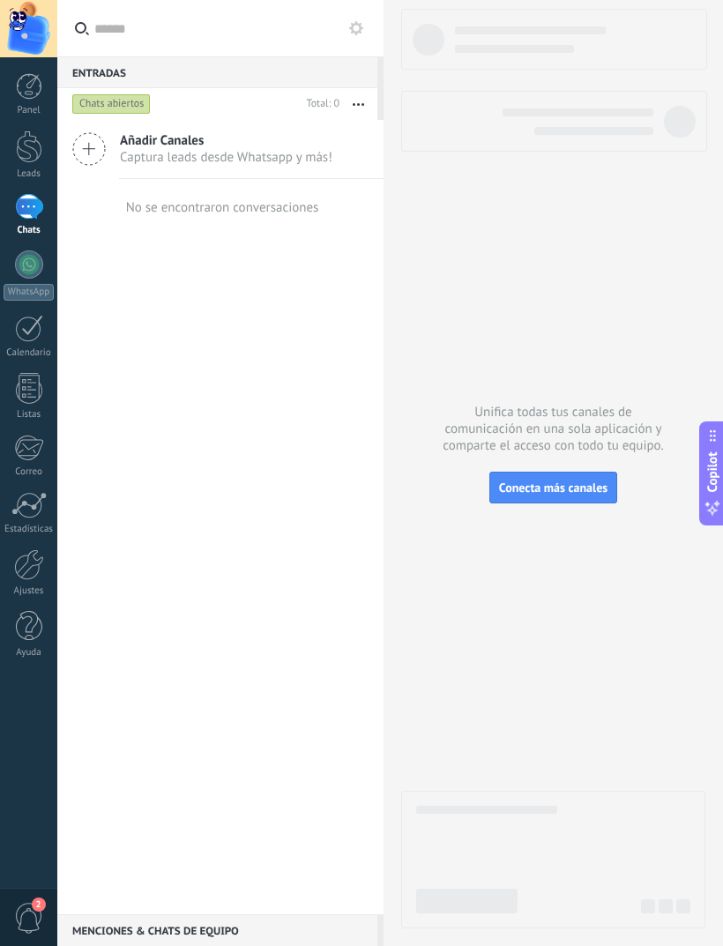
click at [23, 173] on div "Leads" at bounding box center [29, 173] width 51 height 11
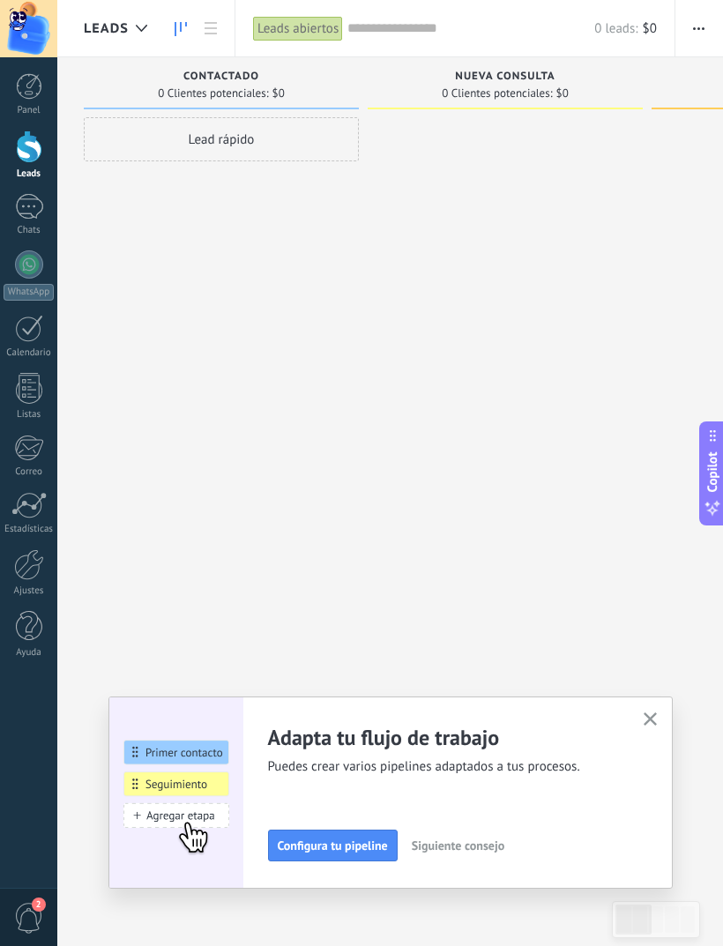
click at [640, 721] on button "button" at bounding box center [650, 720] width 22 height 24
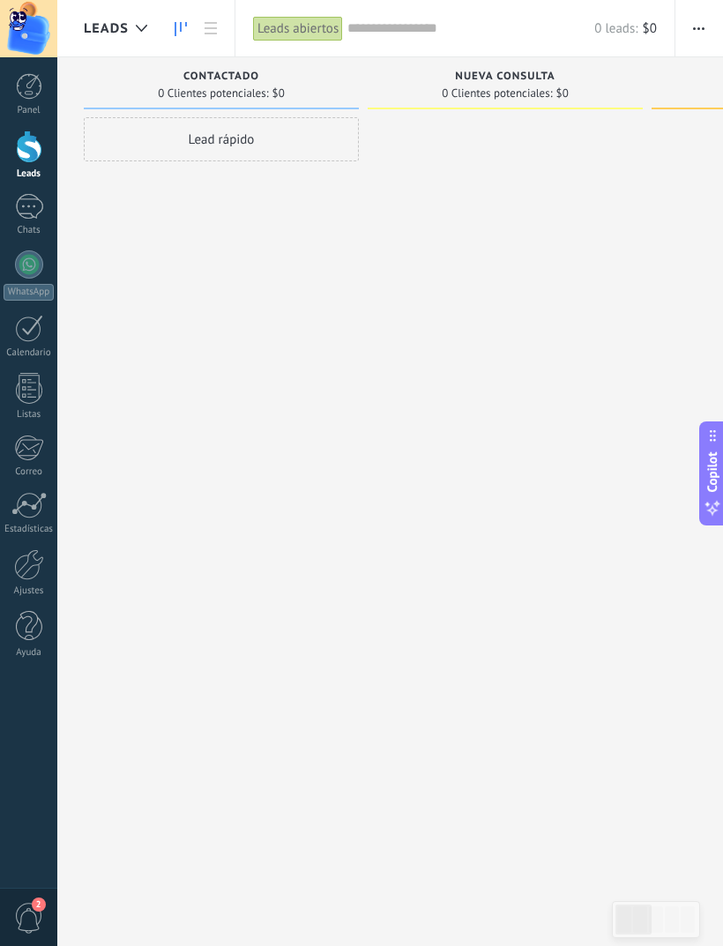
click at [17, 101] on link "Panel" at bounding box center [28, 94] width 57 height 43
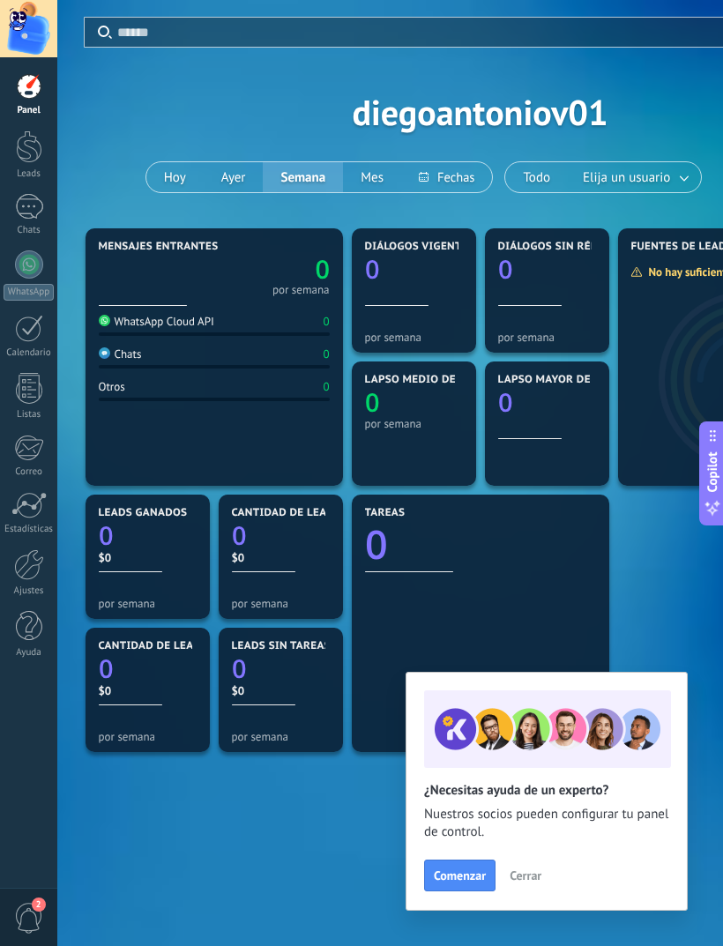
click at [31, 511] on div at bounding box center [28, 505] width 35 height 26
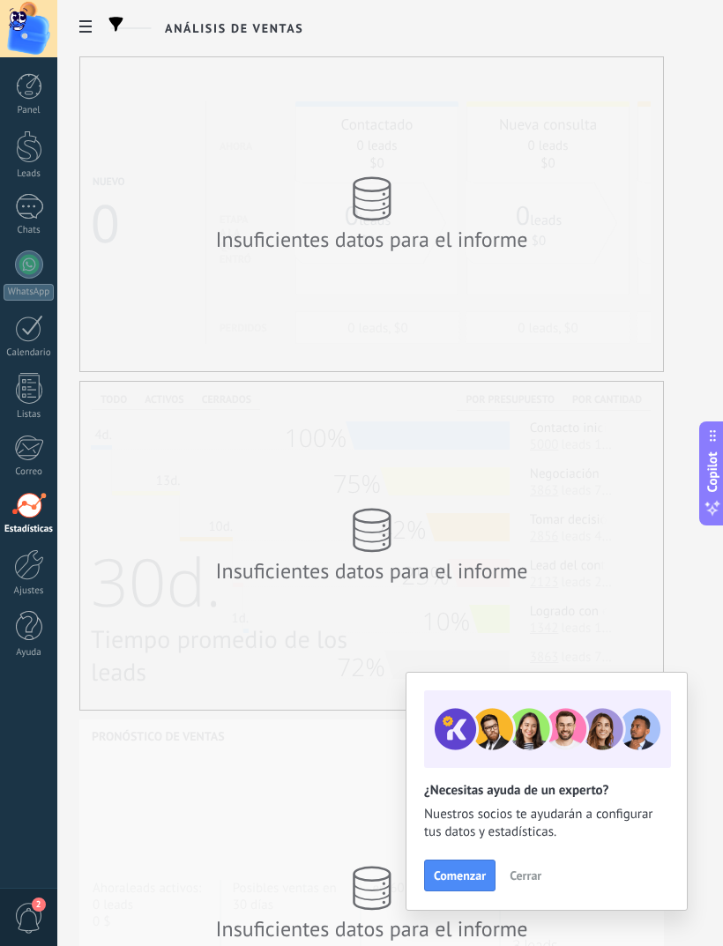
click at [12, 343] on link "Calendario" at bounding box center [28, 337] width 57 height 44
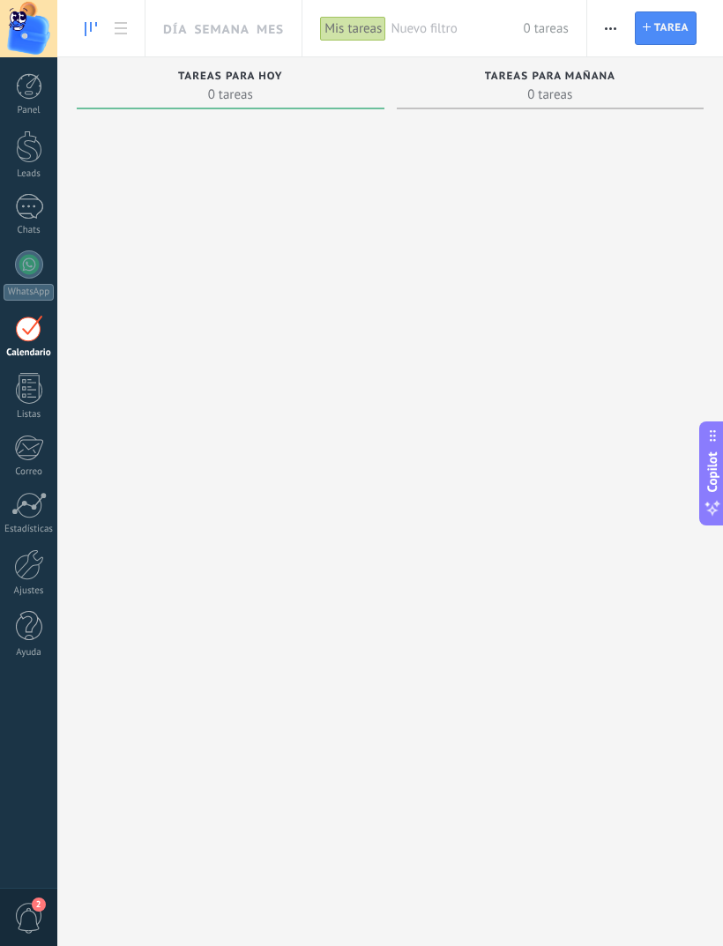
click at [25, 263] on div at bounding box center [29, 264] width 28 height 28
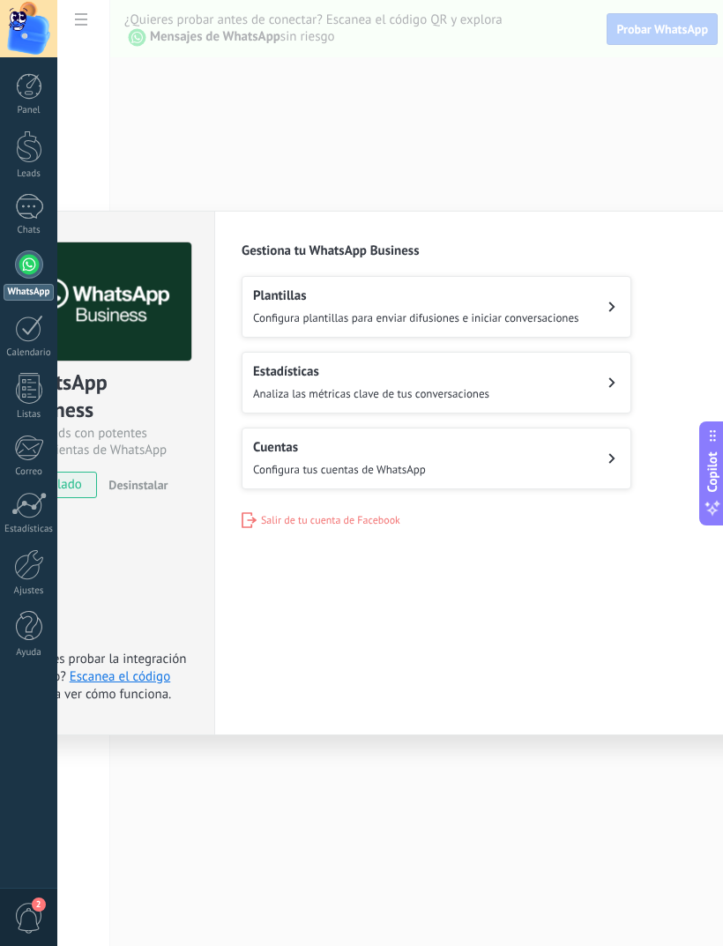
click at [604, 303] on button "Plantillas Configura plantillas para enviar difusiones e iniciar conversaciones" at bounding box center [437, 307] width 390 height 62
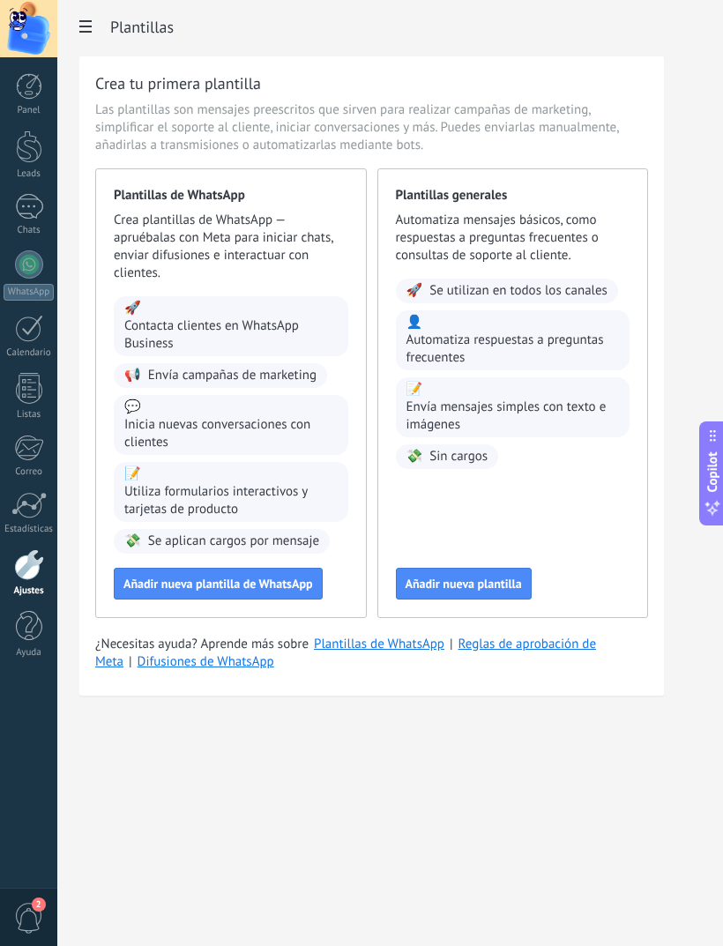
click at [302, 587] on span "Añadir nueva plantilla de WhatsApp" at bounding box center [218, 584] width 190 height 12
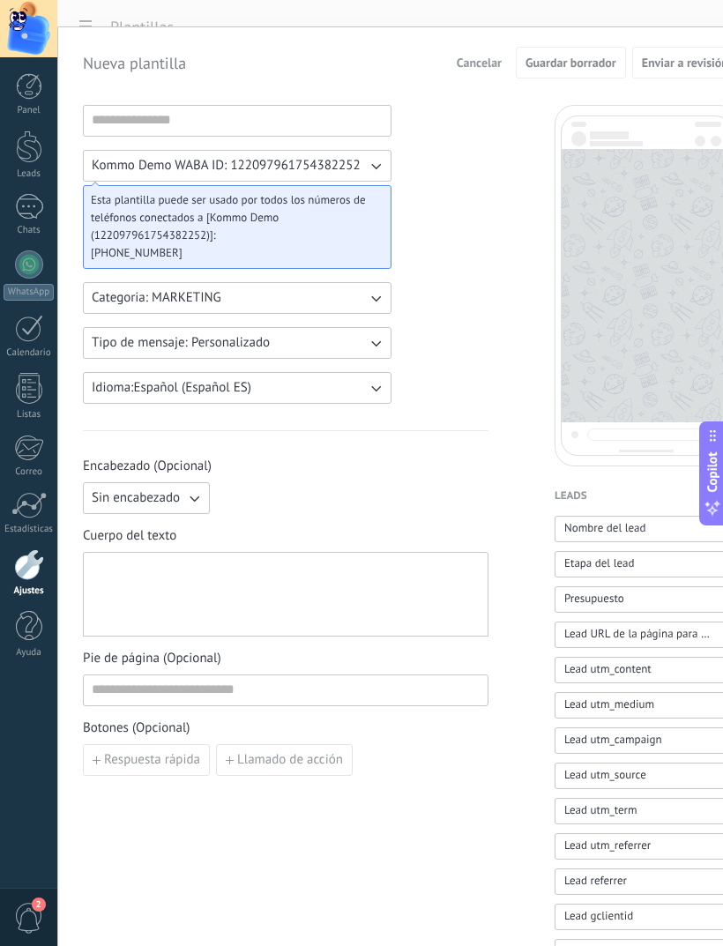
click at [122, 297] on span "Categoria: MARKETING" at bounding box center [157, 298] width 130 height 18
click at [486, 499] on div "Sin encabezado" at bounding box center [286, 498] width 406 height 32
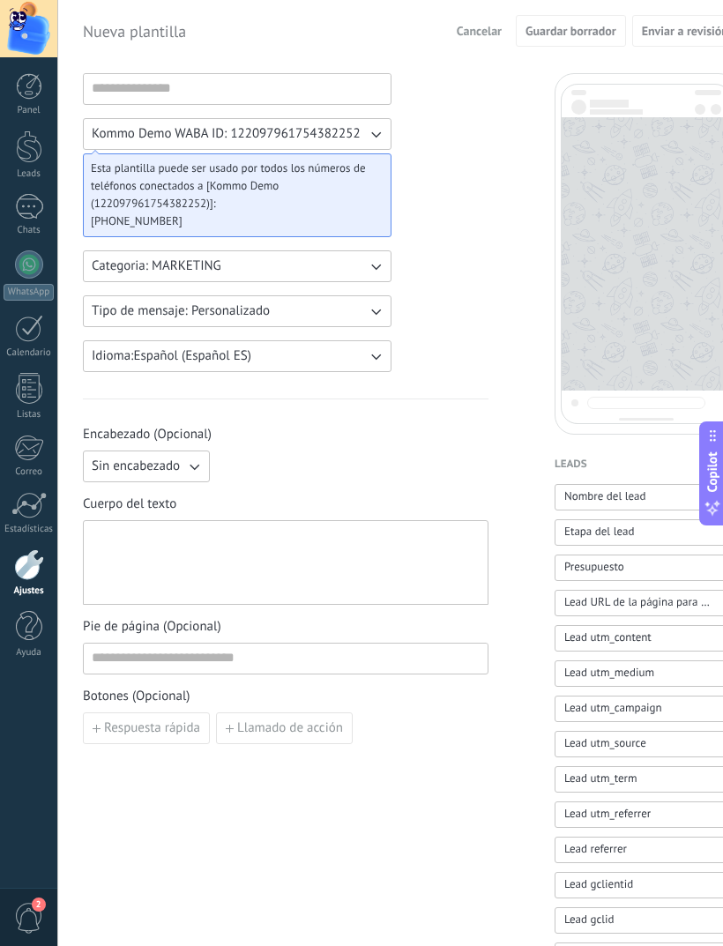
scroll to position [41, 0]
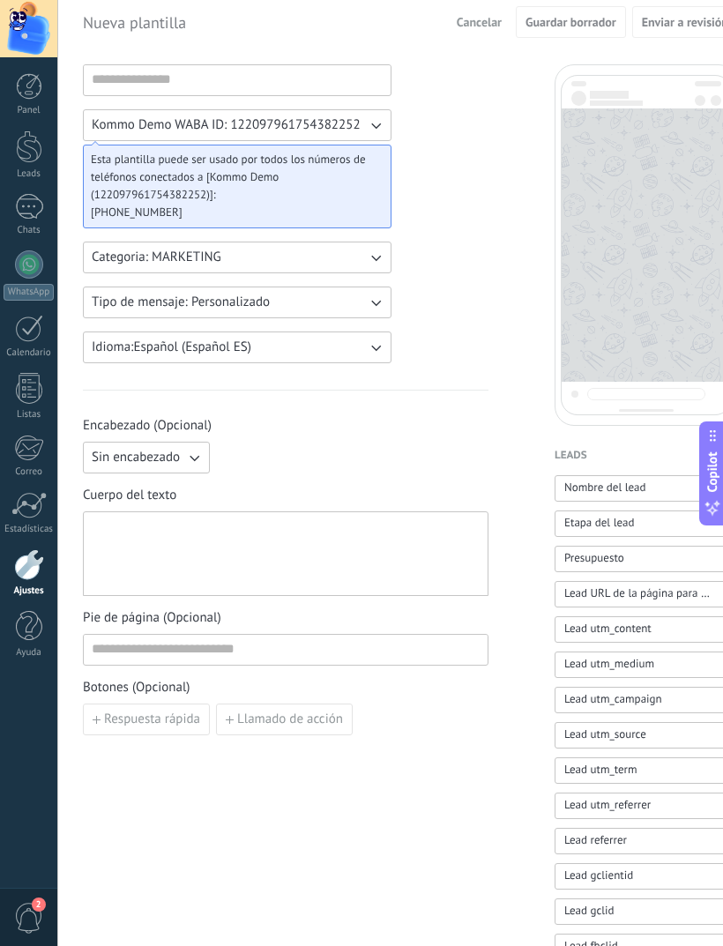
click at [115, 300] on span "Tipo de mensaje: Personalizado" at bounding box center [181, 303] width 178 height 18
click at [493, 461] on div "Kommo Demo WABA ID: 122097961754382252 Esta plantilla puede ser usado por todos…" at bounding box center [410, 659] width 655 height 1191
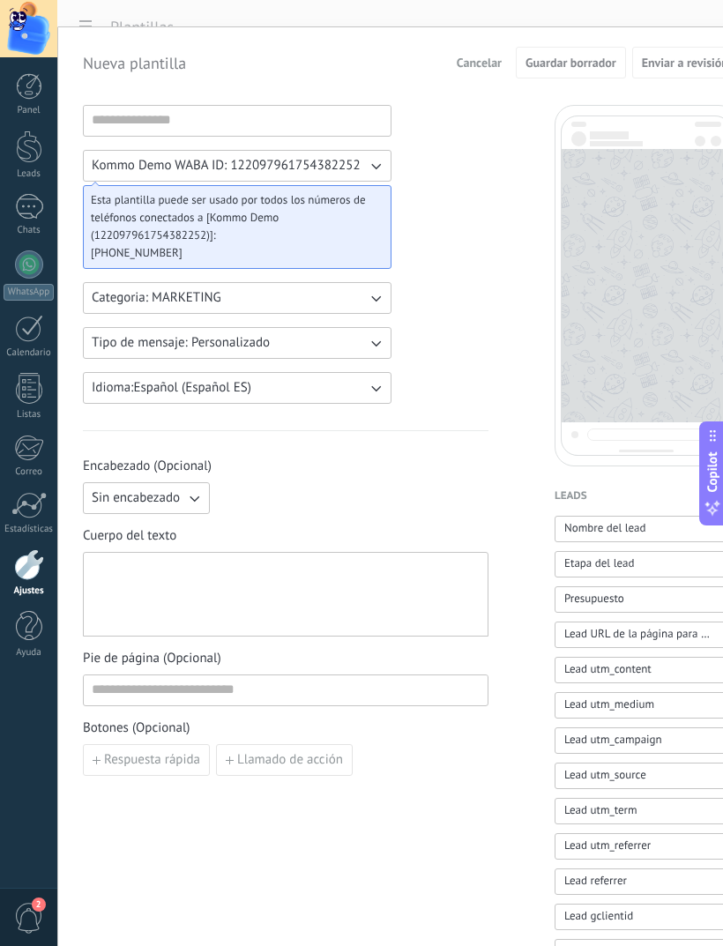
scroll to position [0, 0]
click at [20, 214] on div at bounding box center [29, 207] width 28 height 26
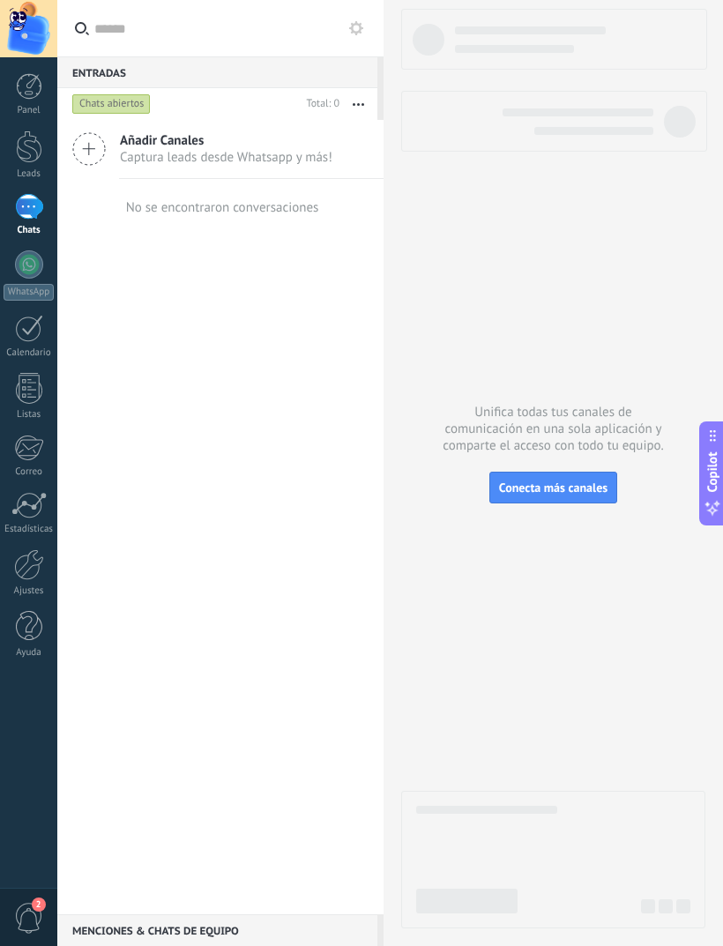
click at [98, 150] on icon at bounding box center [89, 149] width 34 height 34
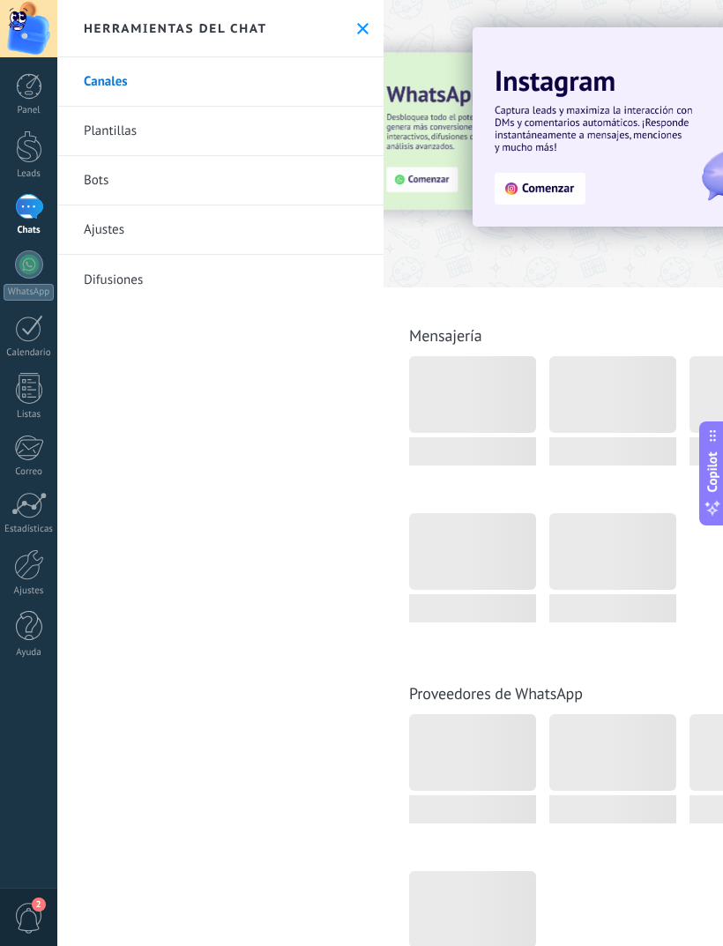
click at [138, 285] on link "Difusiones" at bounding box center [220, 279] width 326 height 49
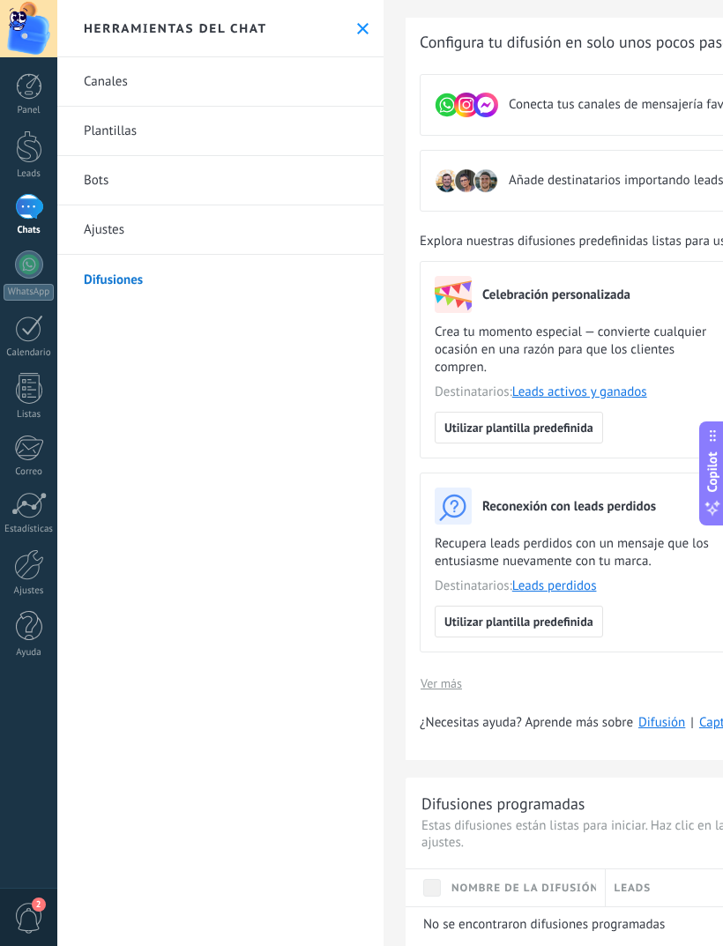
scroll to position [40, 0]
click at [108, 230] on link "Ajustes" at bounding box center [220, 229] width 326 height 49
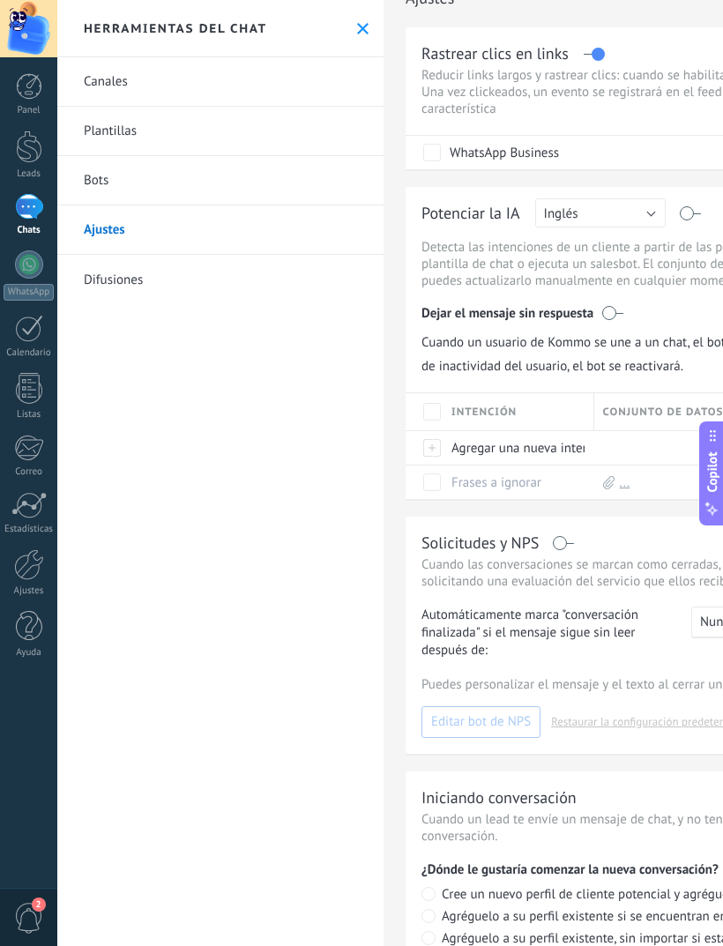
scroll to position [31, 0]
click at [95, 185] on link "Bots" at bounding box center [220, 180] width 326 height 49
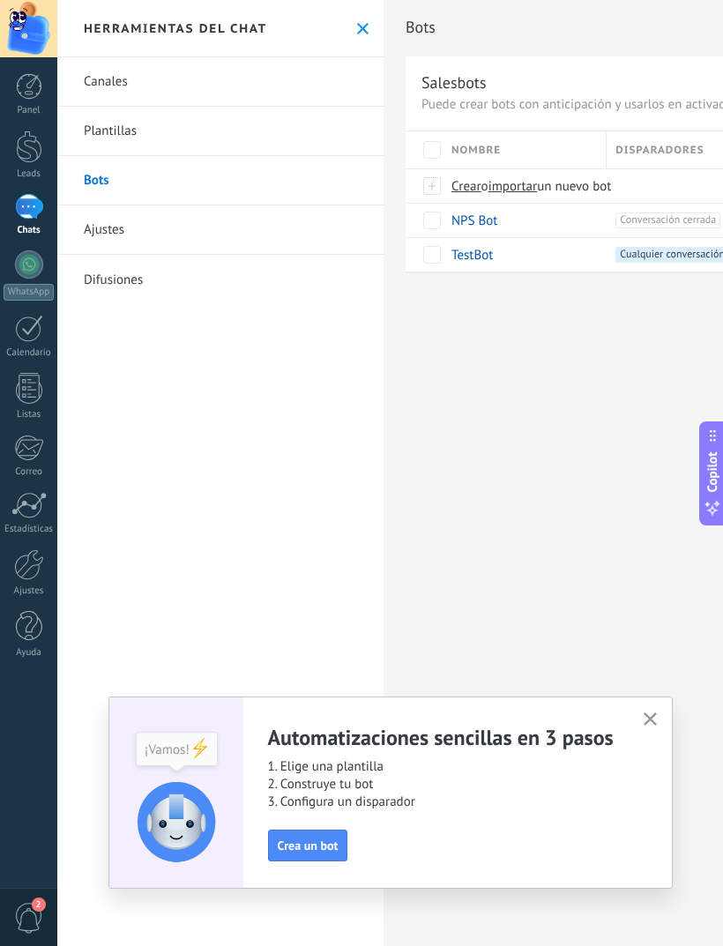
click at [650, 703] on div "Automatizaciones sencillas en 3 pasos 1. Elige una plantilla 2. Construye tu bo…" at bounding box center [390, 793] width 564 height 192
click at [642, 713] on button "button" at bounding box center [650, 720] width 22 height 24
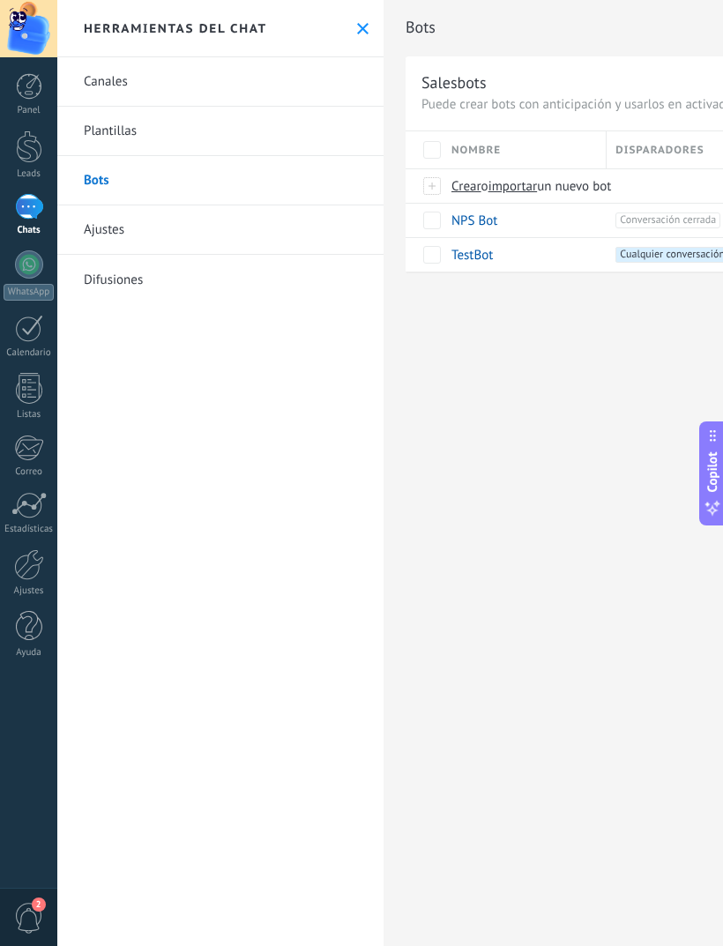
click at [91, 144] on link "Plantillas" at bounding box center [220, 131] width 326 height 49
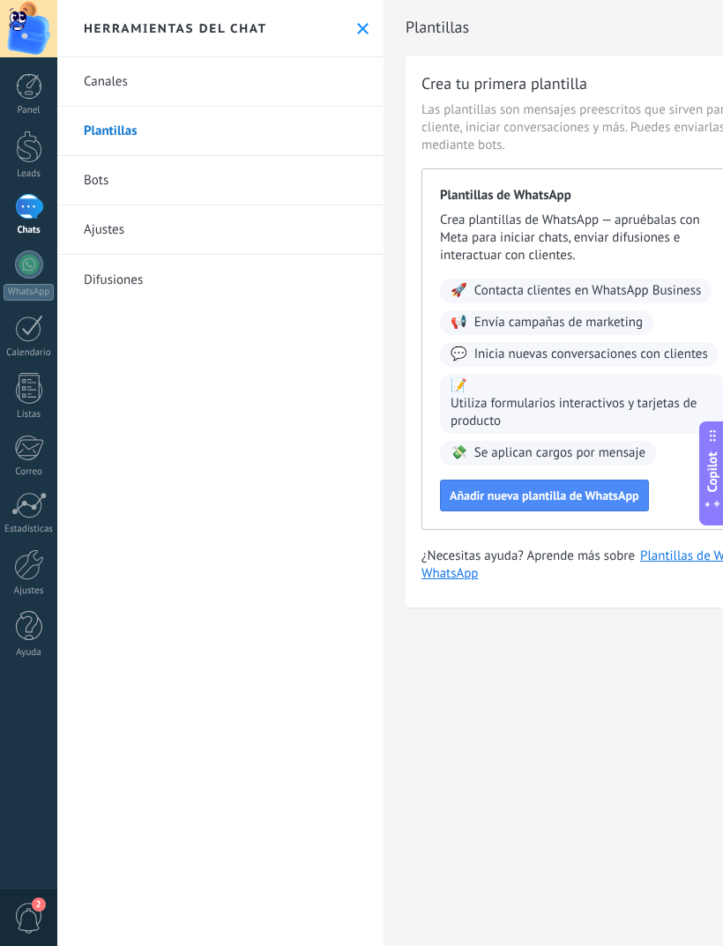
click at [115, 81] on link "Canales" at bounding box center [220, 81] width 326 height 49
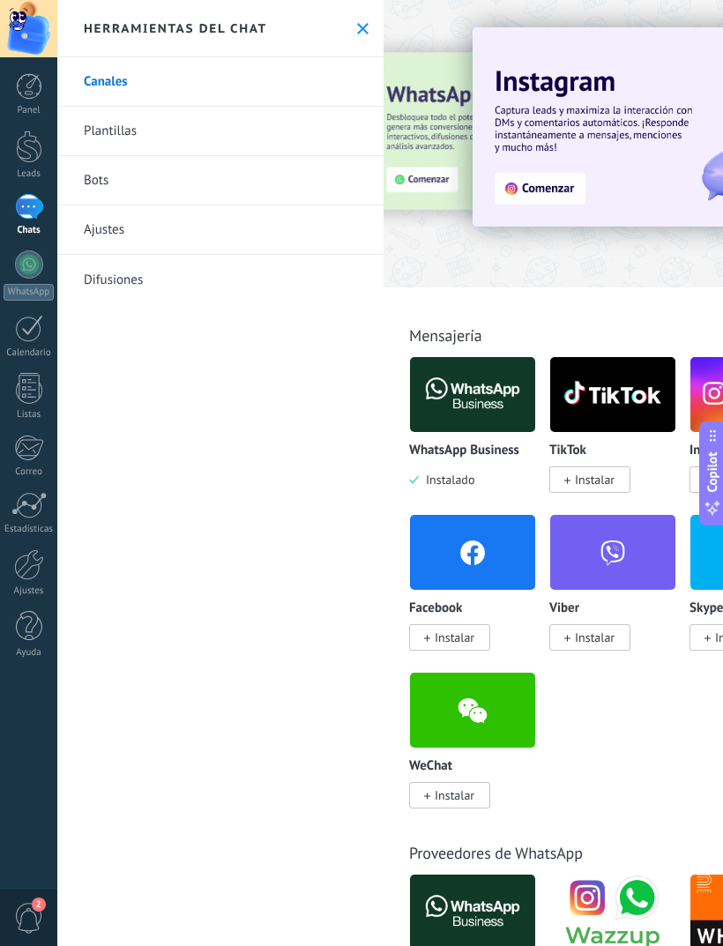
click at [115, 137] on link "Plantillas" at bounding box center [220, 131] width 326 height 49
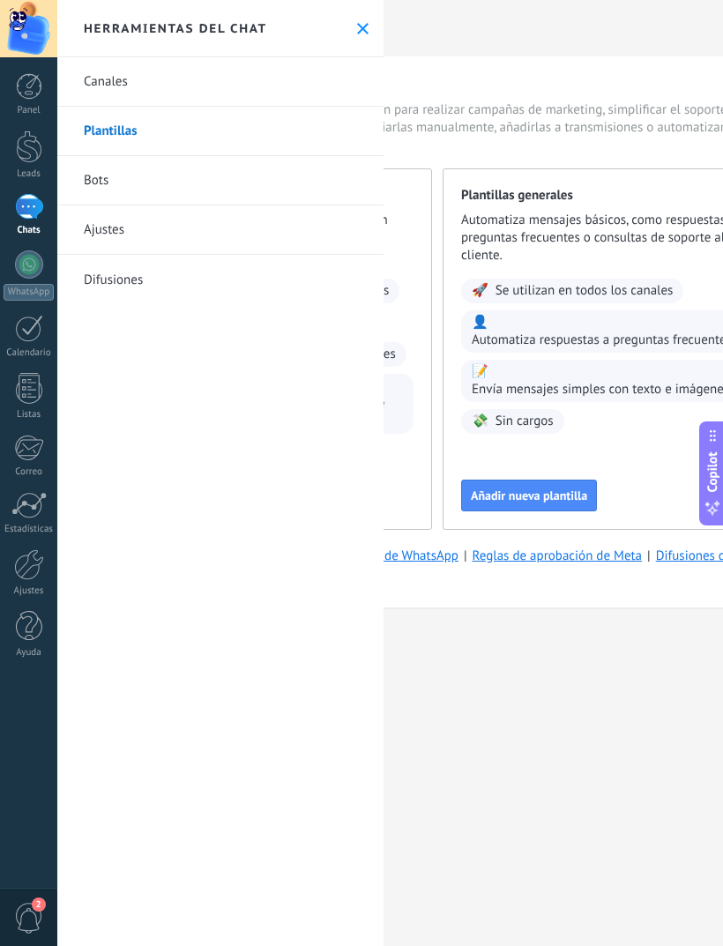
scroll to position [0, 317]
click at [566, 502] on span "Añadir nueva plantilla" at bounding box center [524, 495] width 116 height 12
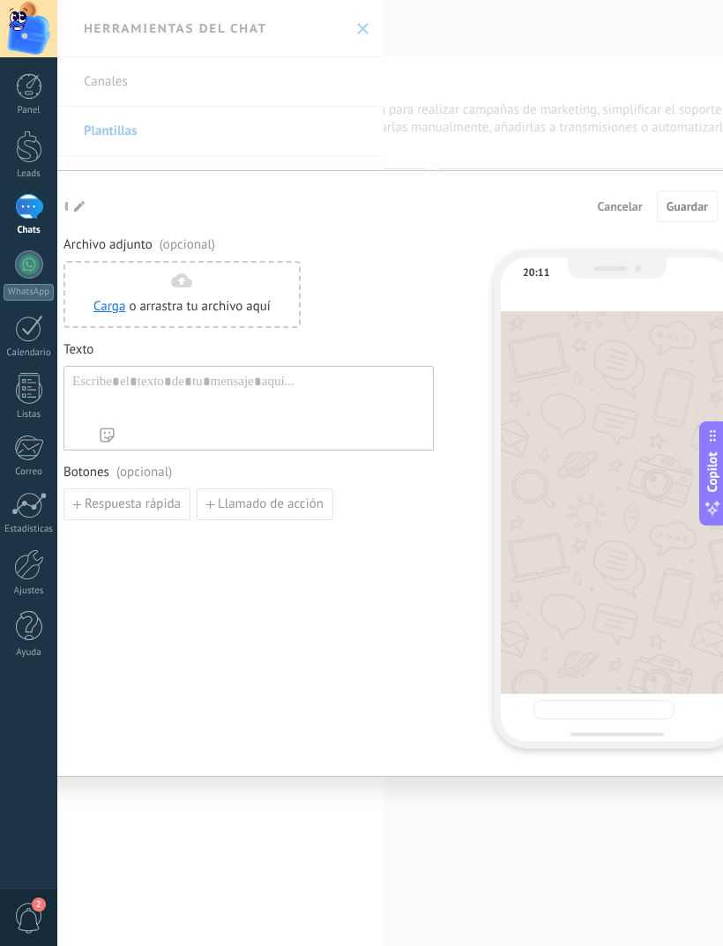
type input "**********"
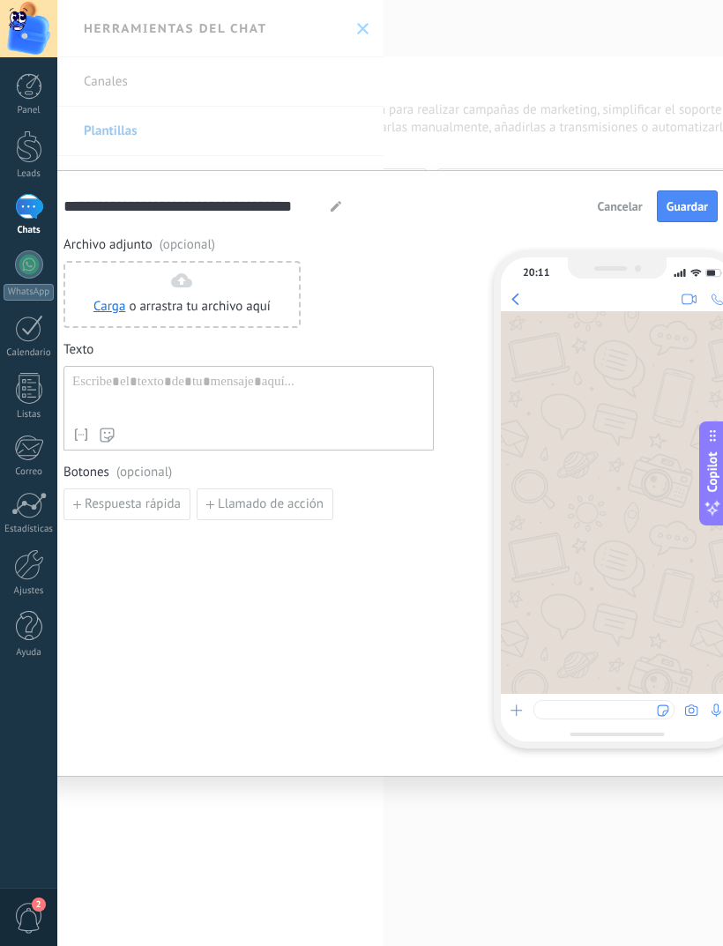
click at [170, 302] on span "o arrastra tu archivo aquí" at bounding box center [200, 307] width 142 height 18
click at [179, 323] on div "Carga o arrastra tu archivo aquí Arrastra aquí" at bounding box center [181, 294] width 237 height 67
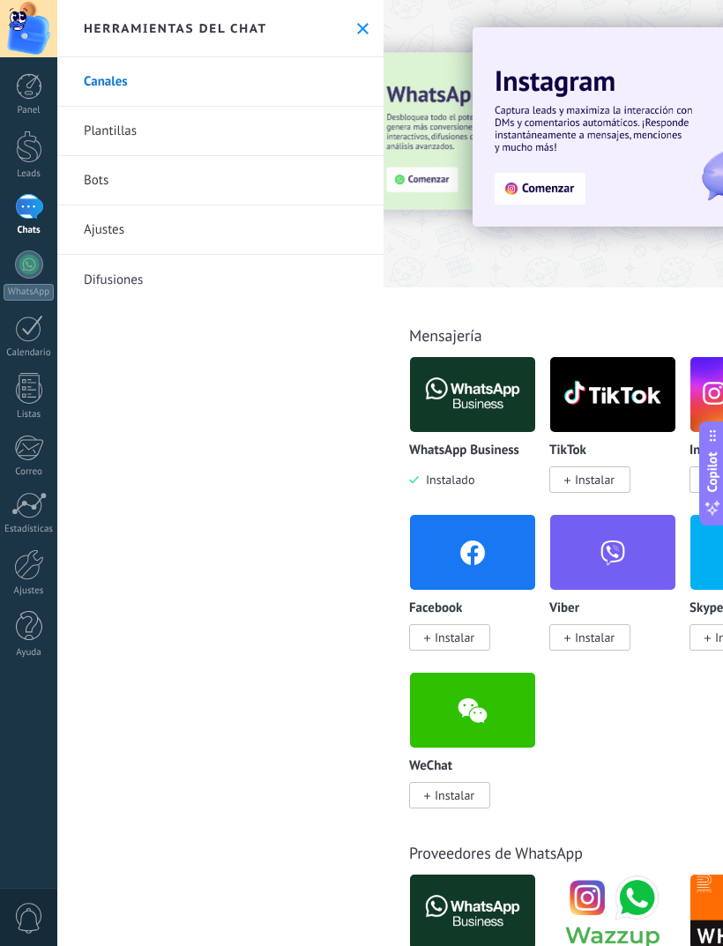
click at [105, 183] on link "Bots" at bounding box center [220, 180] width 326 height 49
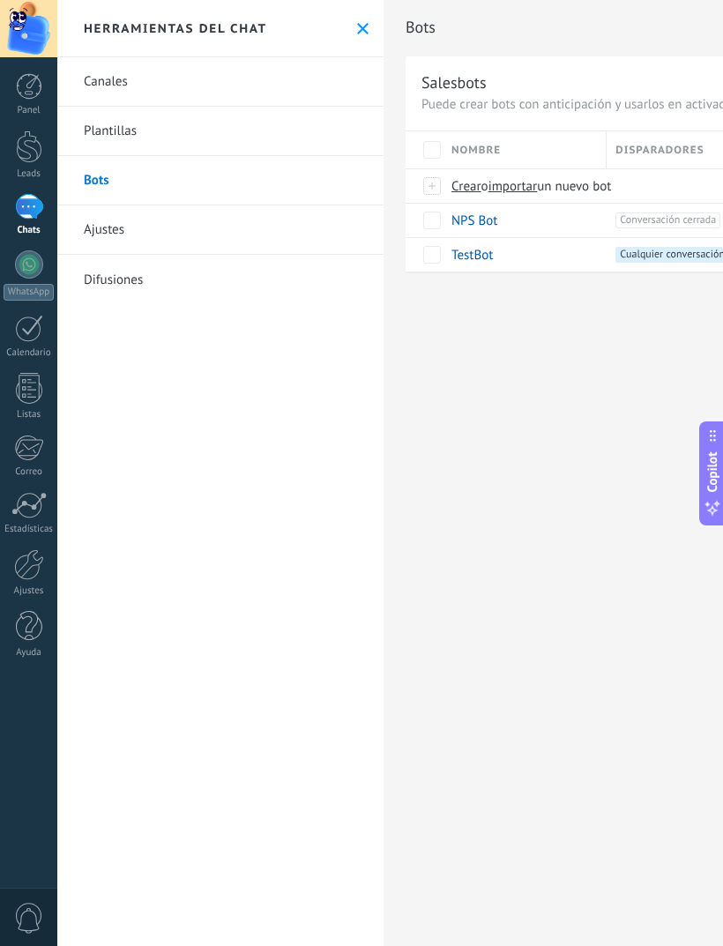
click at [119, 226] on link "Ajustes" at bounding box center [220, 229] width 326 height 49
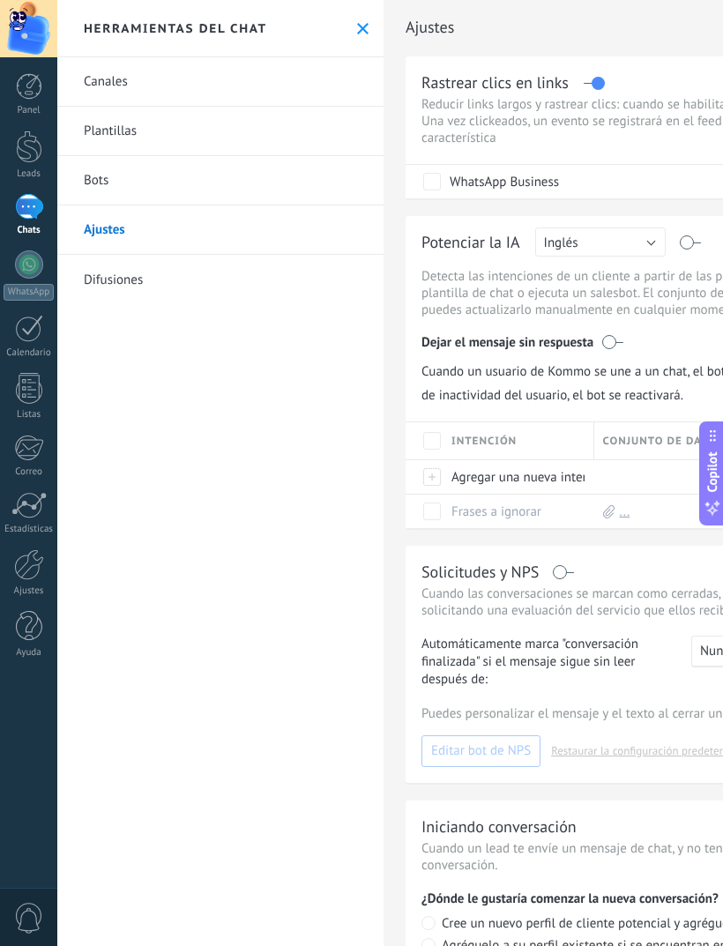
click at [123, 284] on link "Difusiones" at bounding box center [220, 279] width 326 height 49
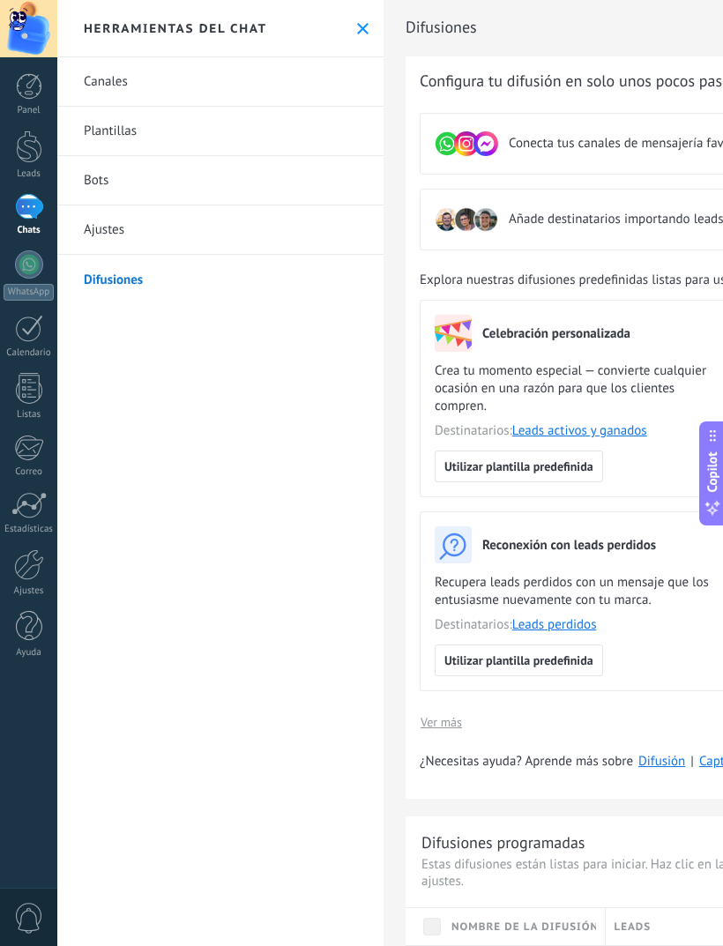
click at [98, 128] on link "Plantillas" at bounding box center [220, 131] width 326 height 49
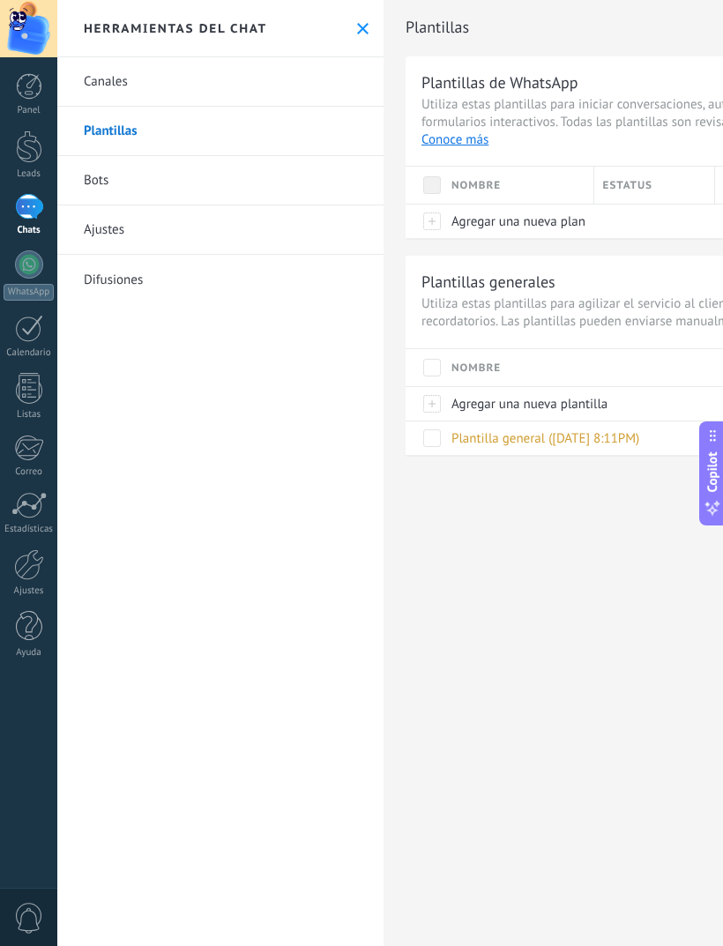
click at [101, 70] on link "Canales" at bounding box center [220, 81] width 326 height 49
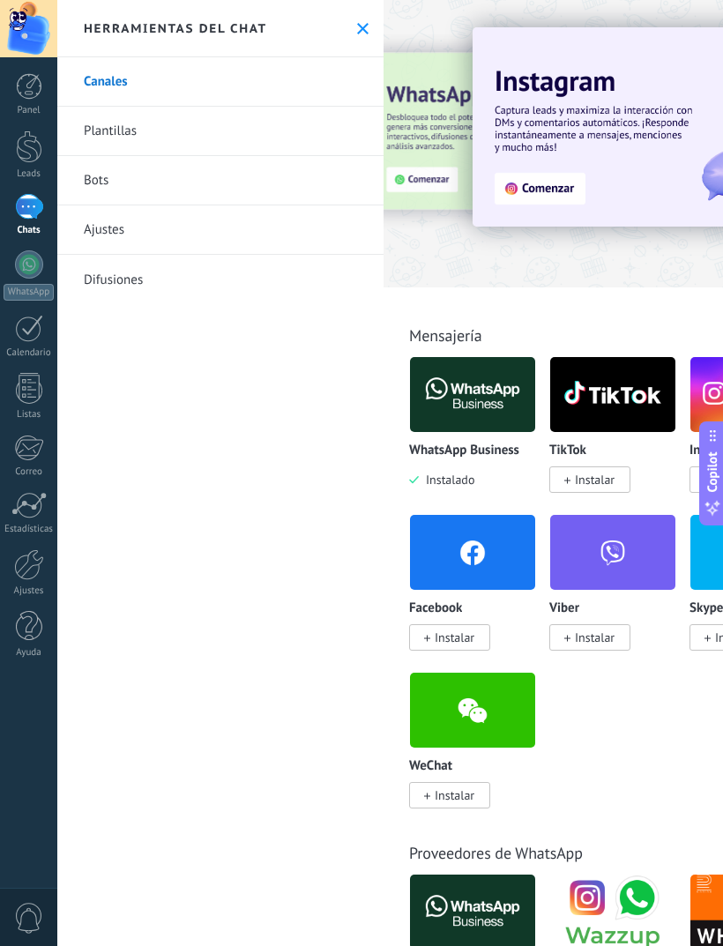
click at [431, 172] on div at bounding box center [295, 142] width 386 height 159
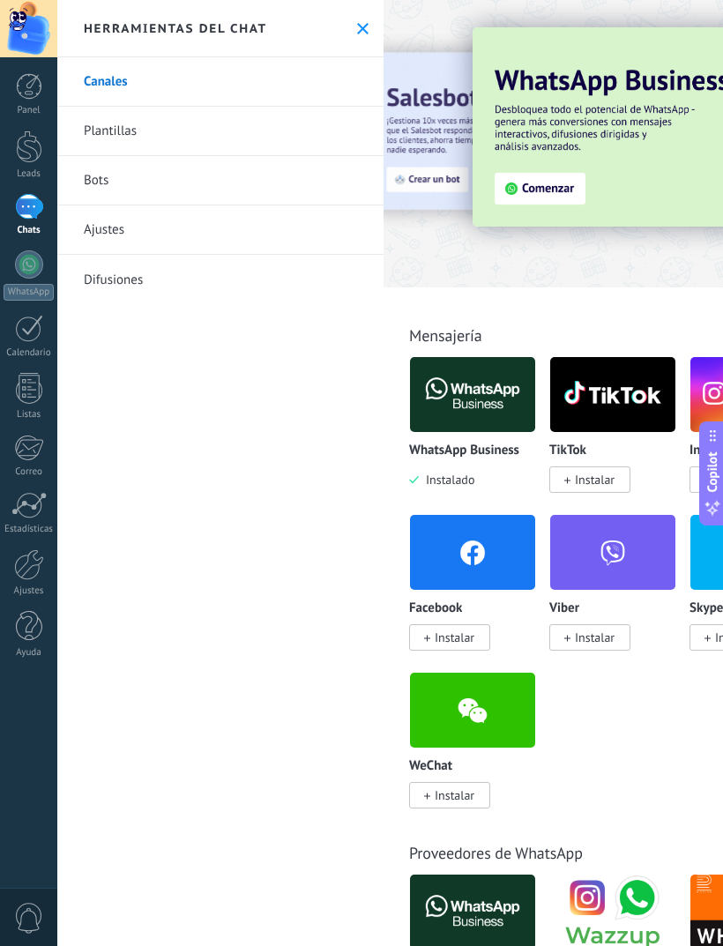
click at [517, 180] on img at bounding box center [711, 126] width 477 height 199
click at [564, 185] on img at bounding box center [711, 126] width 477 height 199
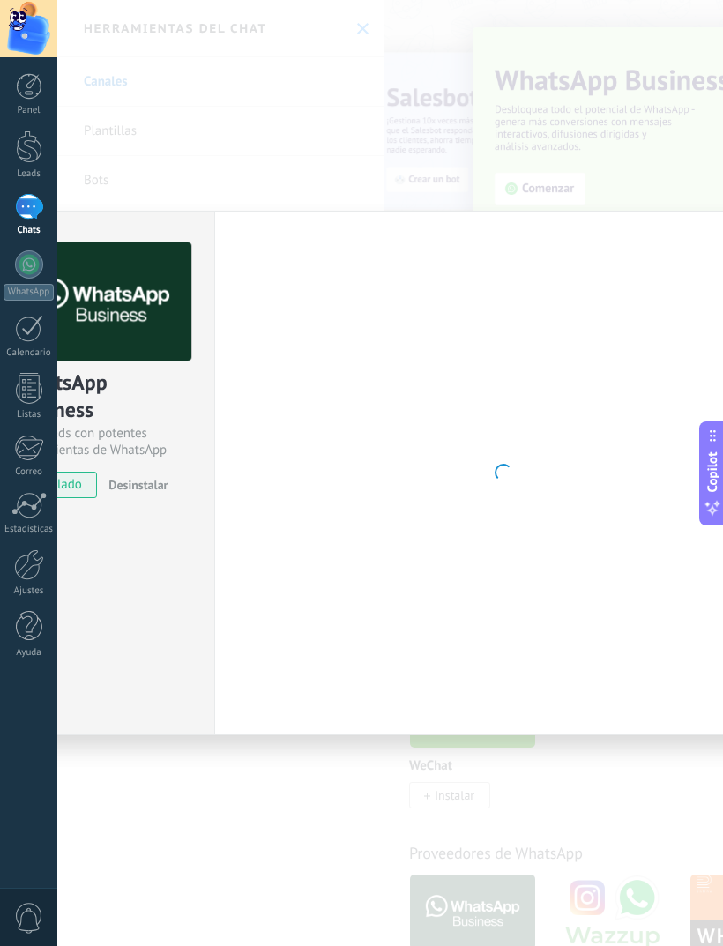
click at [553, 183] on div "WhatsApp Business Más leads con potentes herramientas de WhatsApp instalado Des…" at bounding box center [390, 473] width 666 height 946
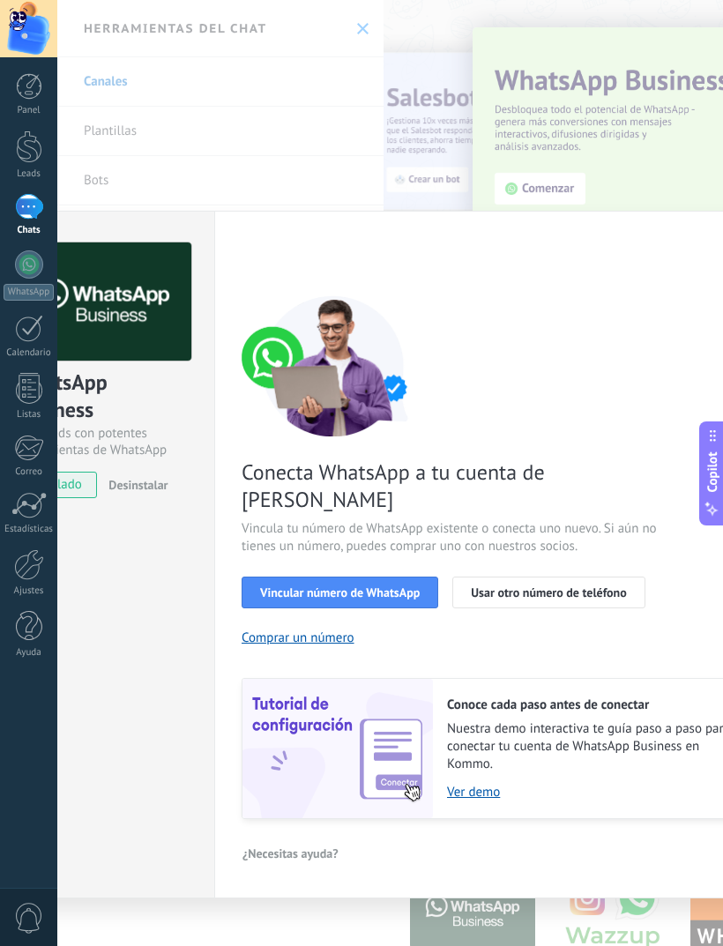
click at [390, 586] on span "Vincular número de WhatsApp" at bounding box center [340, 592] width 160 height 12
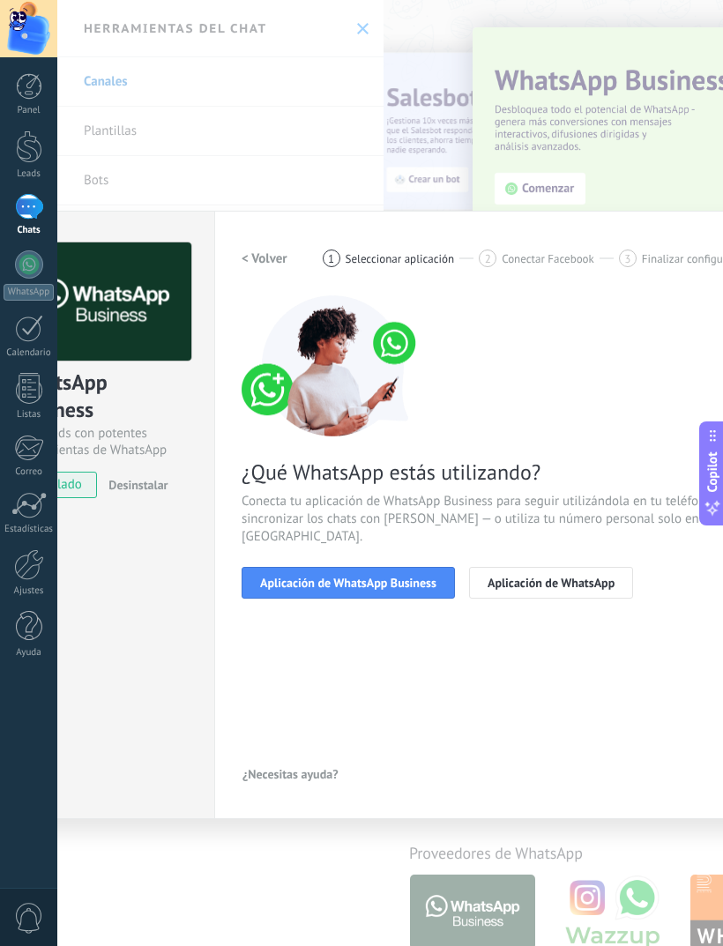
click at [415, 577] on span "Aplicación de WhatsApp Business" at bounding box center [348, 583] width 176 height 12
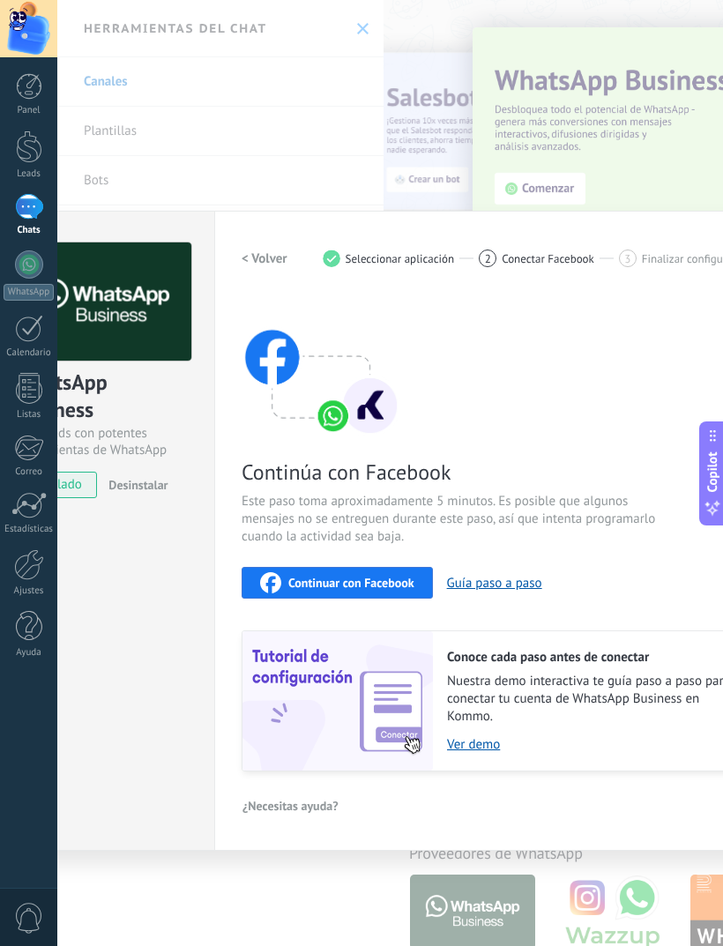
click at [364, 581] on span "Continuar con Facebook" at bounding box center [351, 583] width 126 height 12
click at [445, 558] on div "Continúa con Facebook Este paso toma aproximadamente 5 minutos. Es posible que …" at bounding box center [504, 533] width 524 height 476
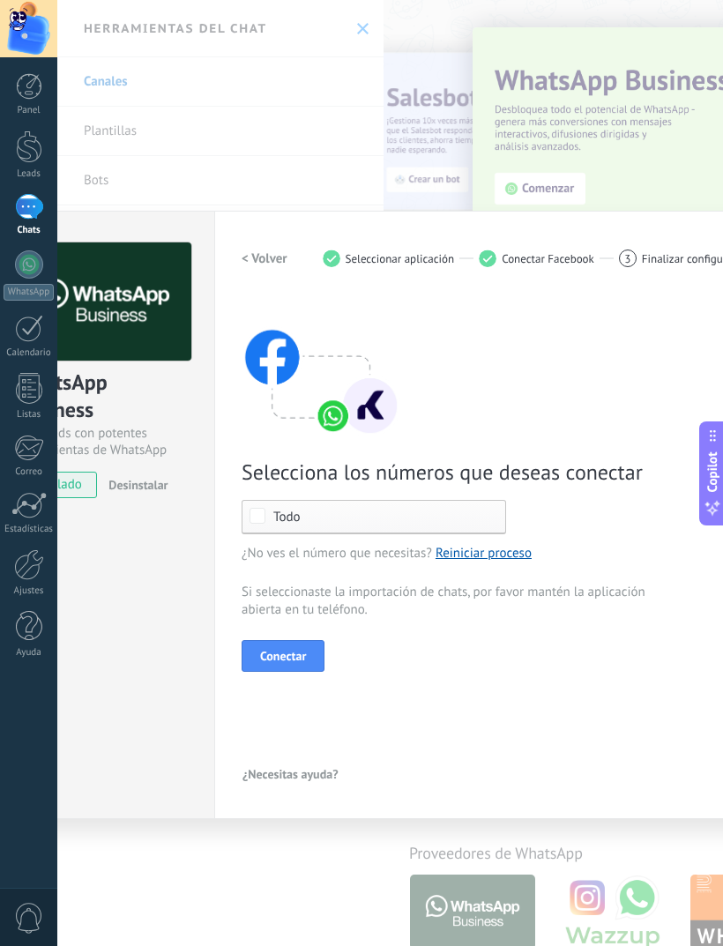
click at [305, 652] on span "Conectar" at bounding box center [283, 656] width 46 height 12
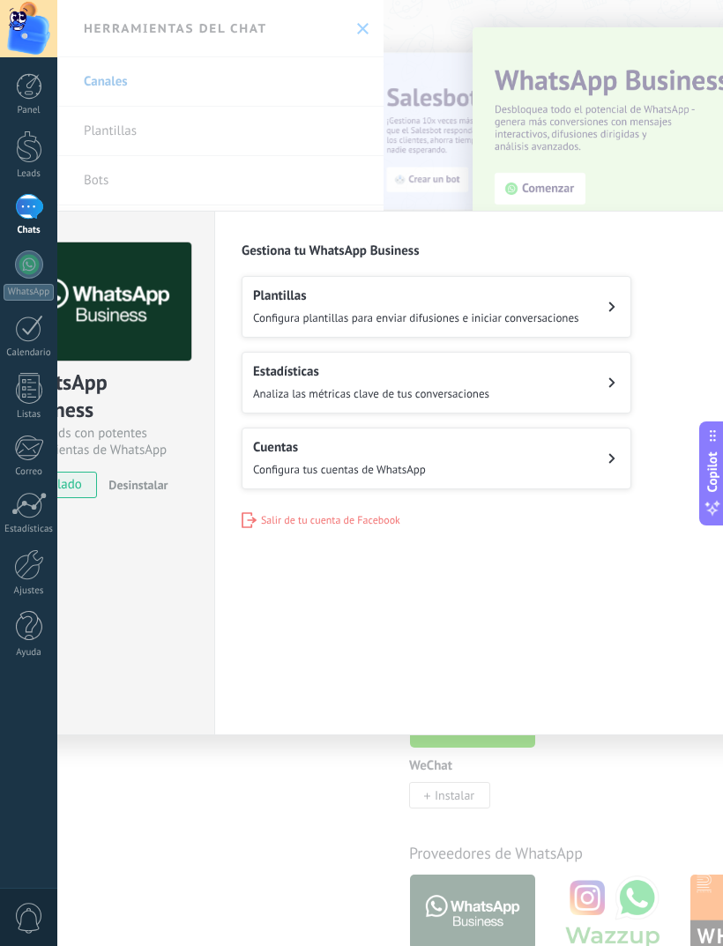
click at [508, 447] on button "Cuentas Configura tus cuentas de WhatsApp" at bounding box center [437, 459] width 390 height 62
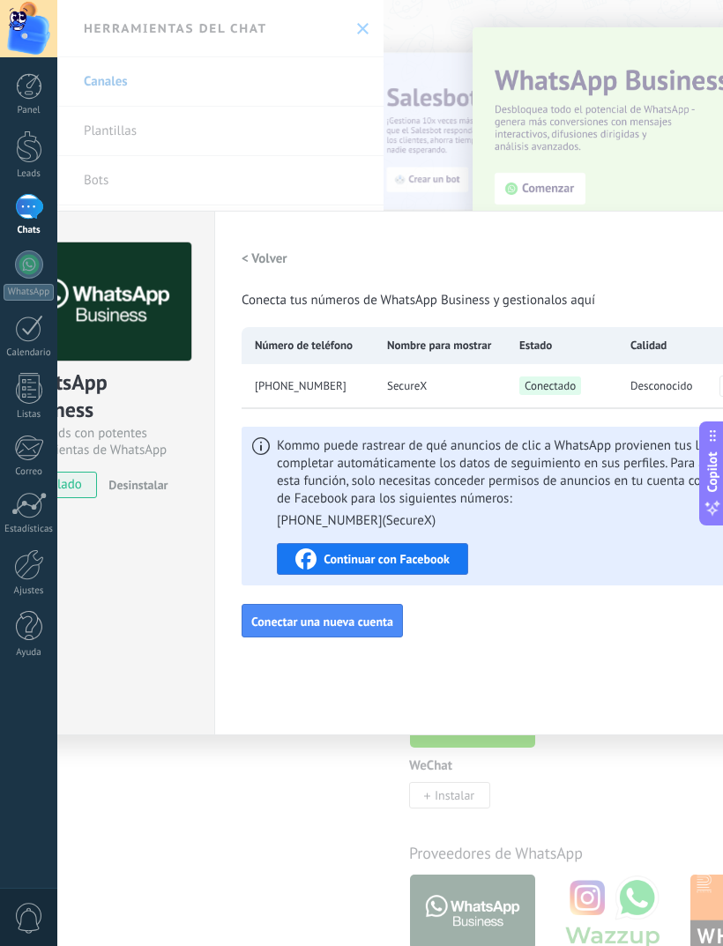
click at [430, 556] on span "Continuar con Facebook" at bounding box center [387, 559] width 126 height 12
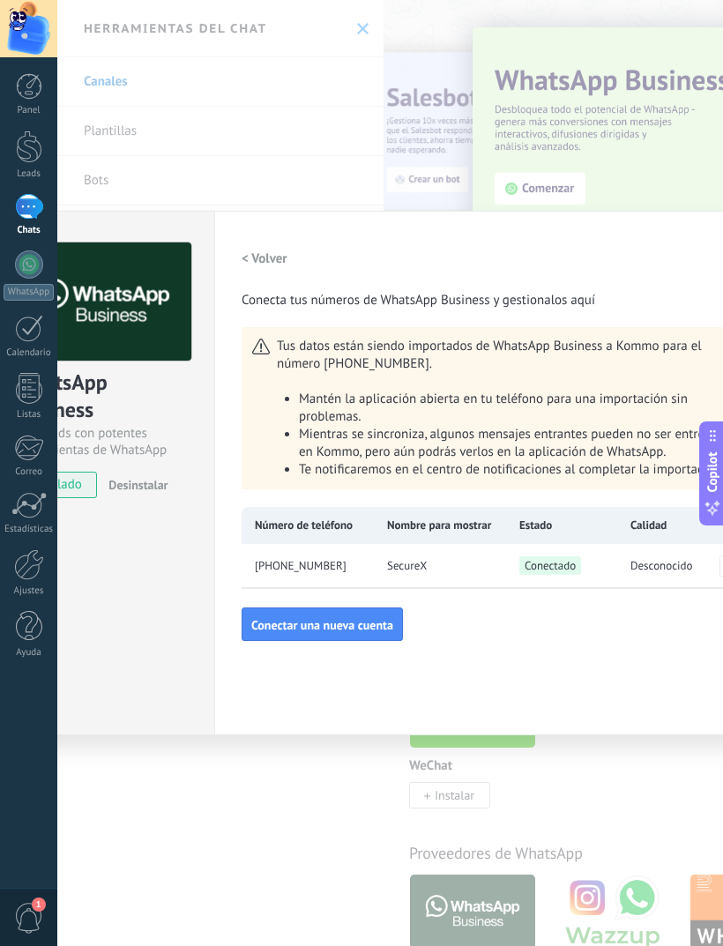
click at [34, 157] on div at bounding box center [29, 147] width 26 height 33
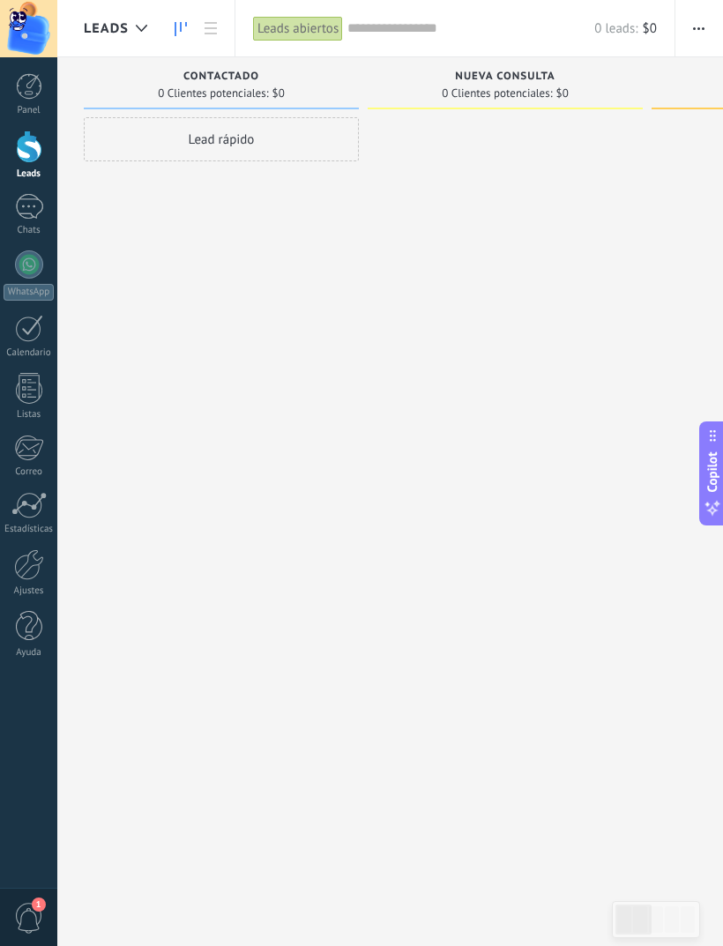
click at [31, 99] on div at bounding box center [29, 86] width 26 height 26
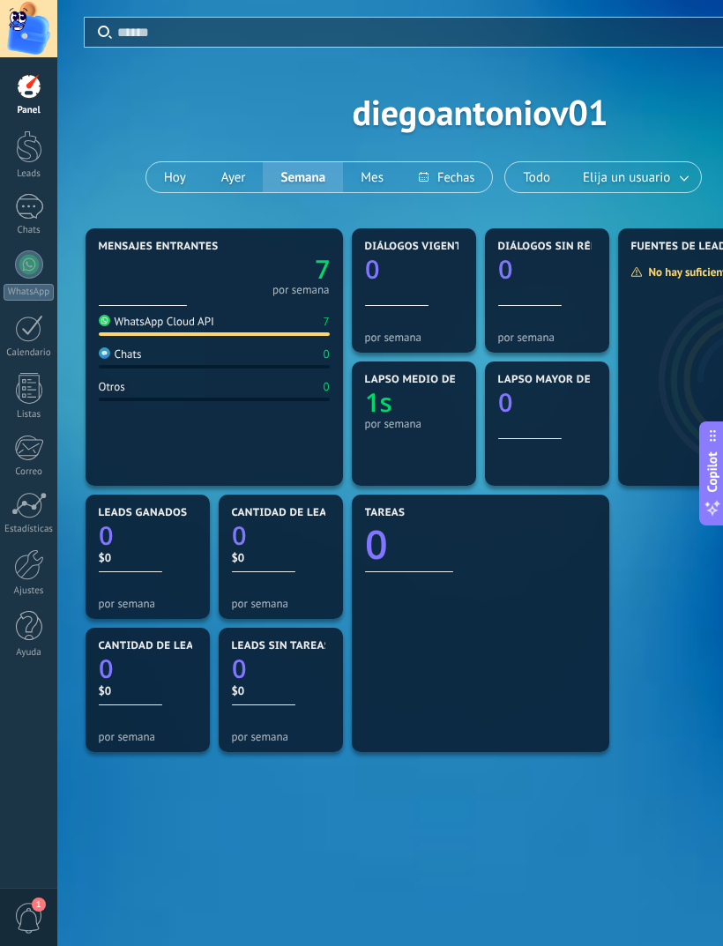
click at [33, 270] on div at bounding box center [29, 264] width 28 height 28
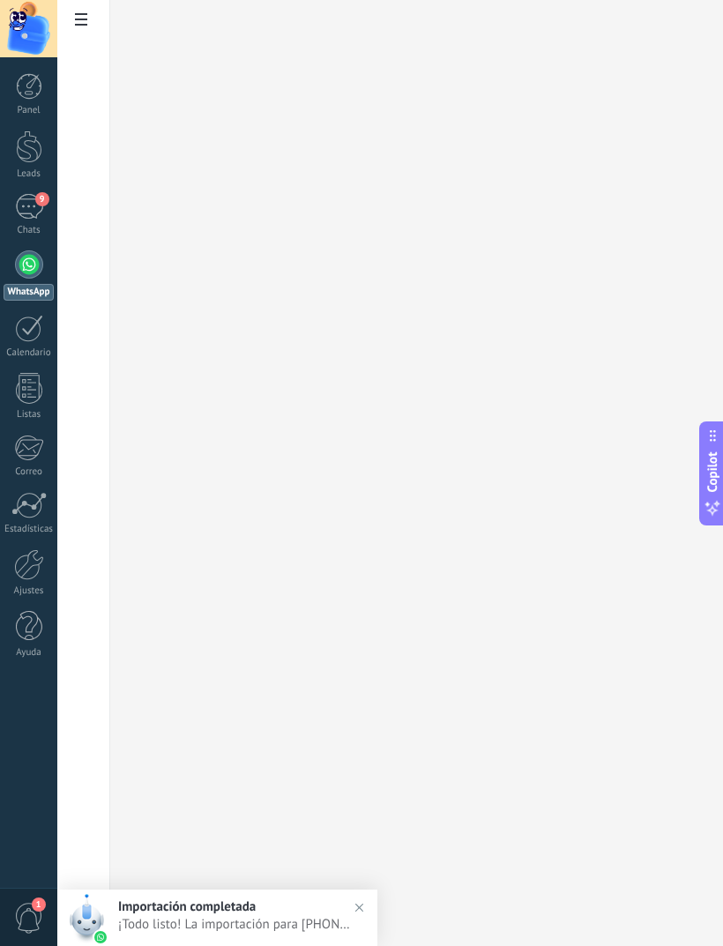
click at [35, 209] on div "9" at bounding box center [29, 207] width 28 height 26
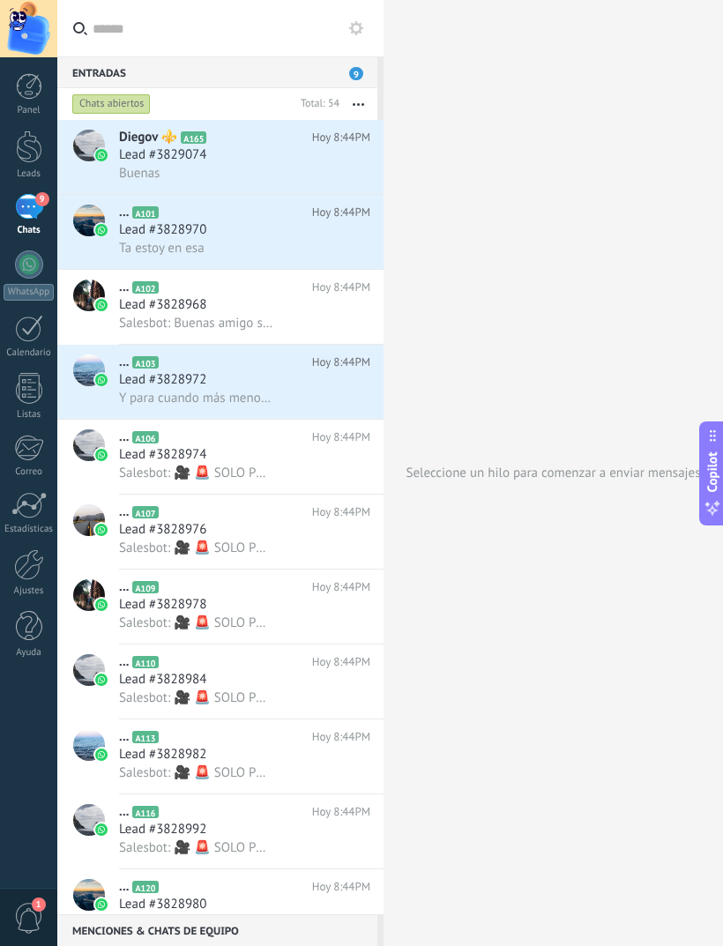
click at [133, 150] on span "Lead #3829074" at bounding box center [162, 155] width 87 height 18
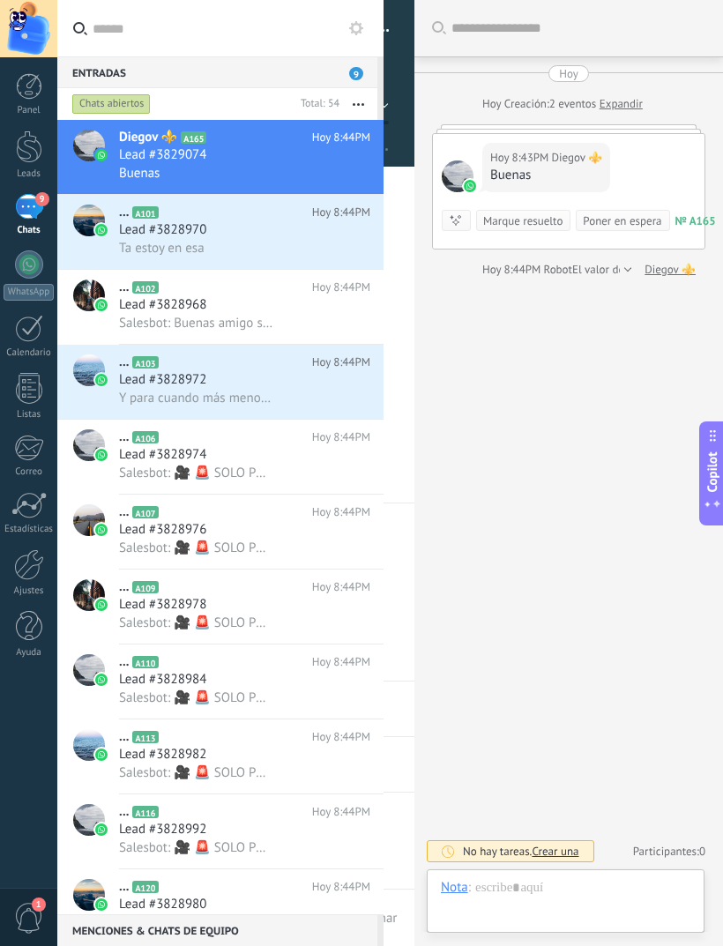
scroll to position [26, 0]
click at [462, 220] on icon at bounding box center [456, 220] width 14 height 14
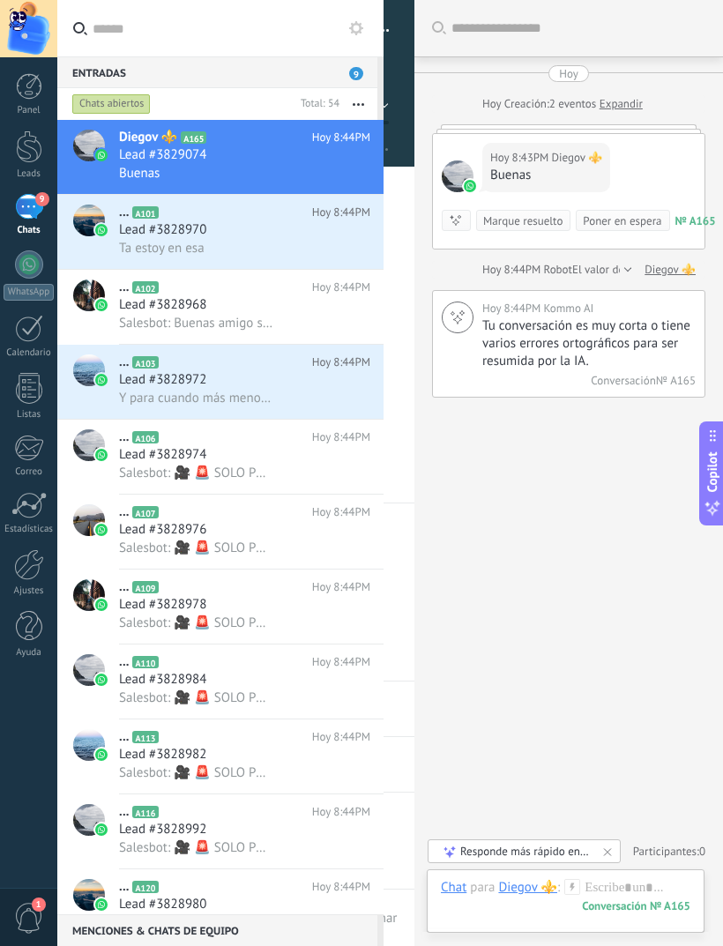
click at [631, 220] on div "Poner en espera" at bounding box center [622, 221] width 78 height 17
click at [21, 207] on div "8" at bounding box center [29, 207] width 28 height 26
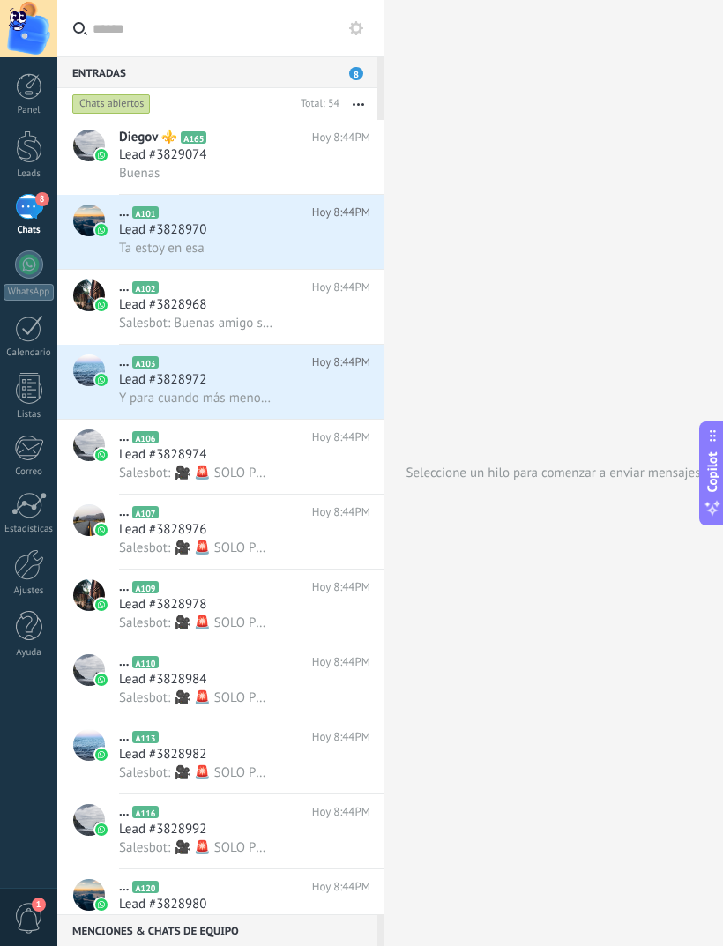
click at [25, 160] on div at bounding box center [29, 147] width 26 height 33
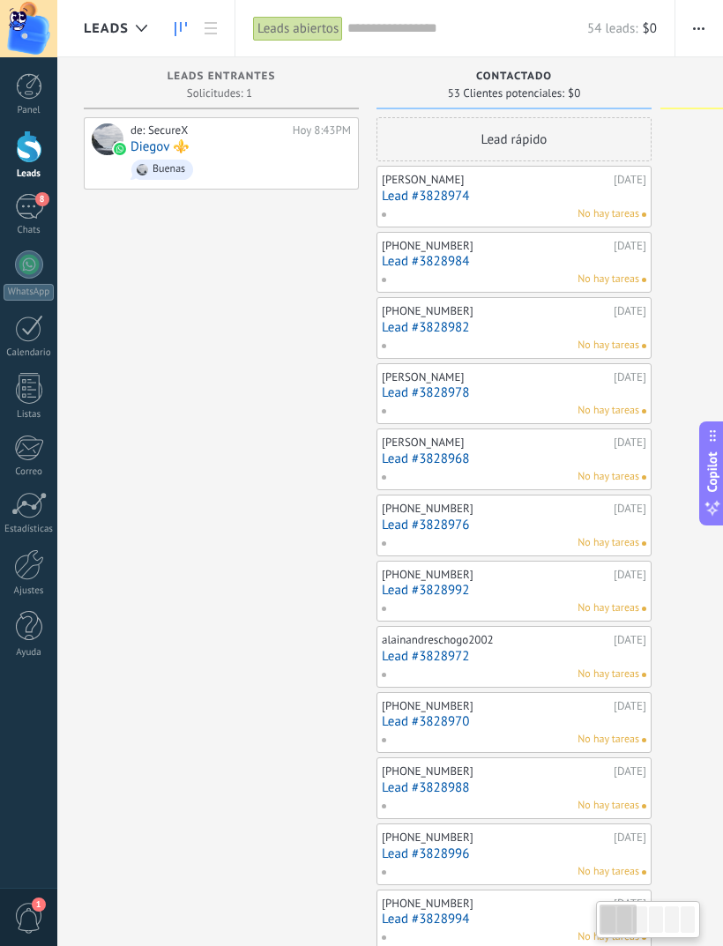
click at [147, 153] on link "Diegov ⚜️" at bounding box center [160, 146] width 59 height 15
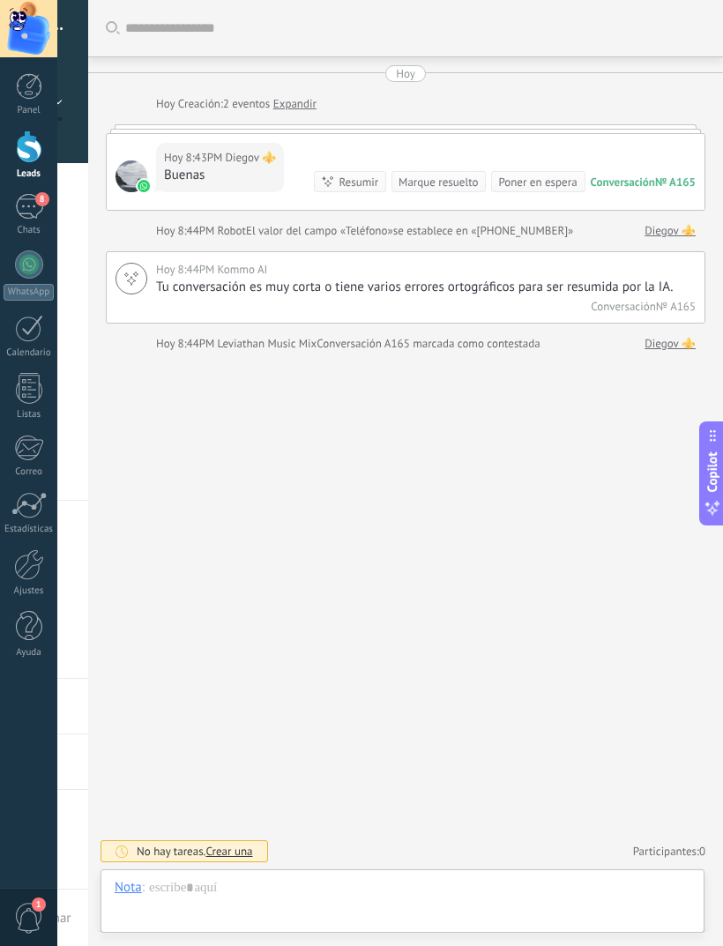
scroll to position [26, 0]
click at [125, 880] on div "Chat" at bounding box center [128, 887] width 26 height 16
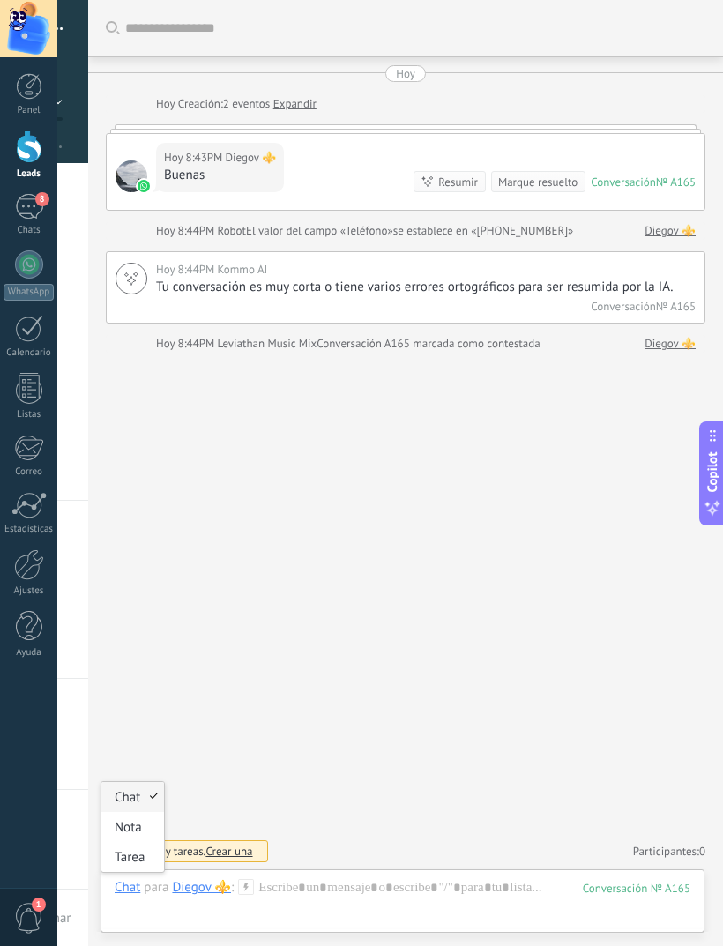
click at [608, 764] on div "Buscar Carga más [PERSON_NAME] Creación: 2 eventos Expandir Hoy 8:43PM Diegov ⚜…" at bounding box center [405, 473] width 635 height 946
click at [530, 887] on div at bounding box center [403, 905] width 576 height 53
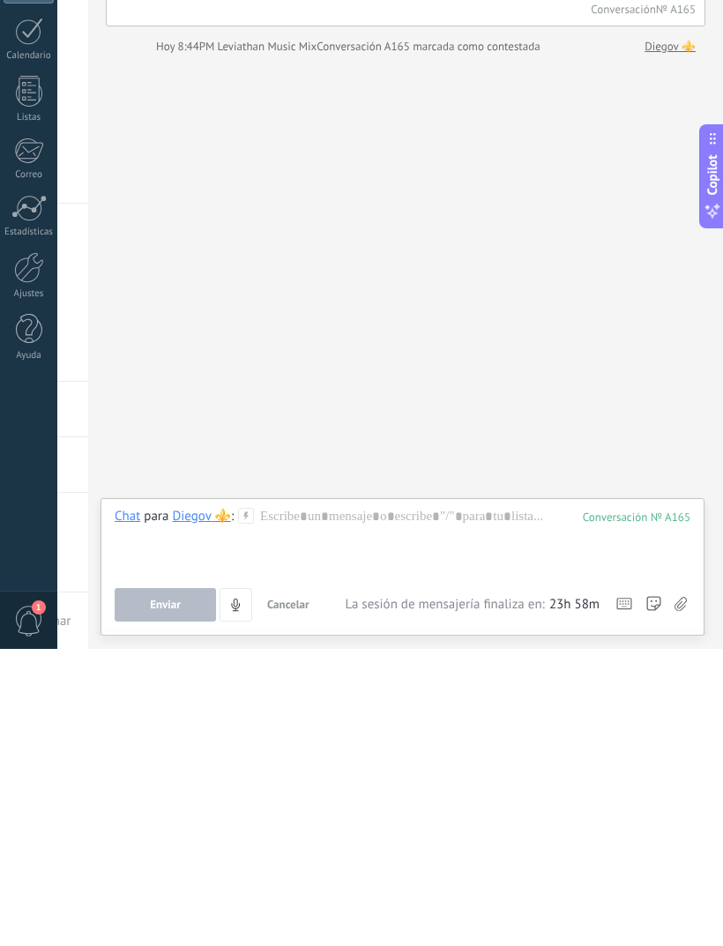
click at [170, 326] on div "Buscar Carga más [PERSON_NAME] Creación: 2 eventos Expandir Hoy 8:43PM Diegov ⚜…" at bounding box center [405, 473] width 635 height 946
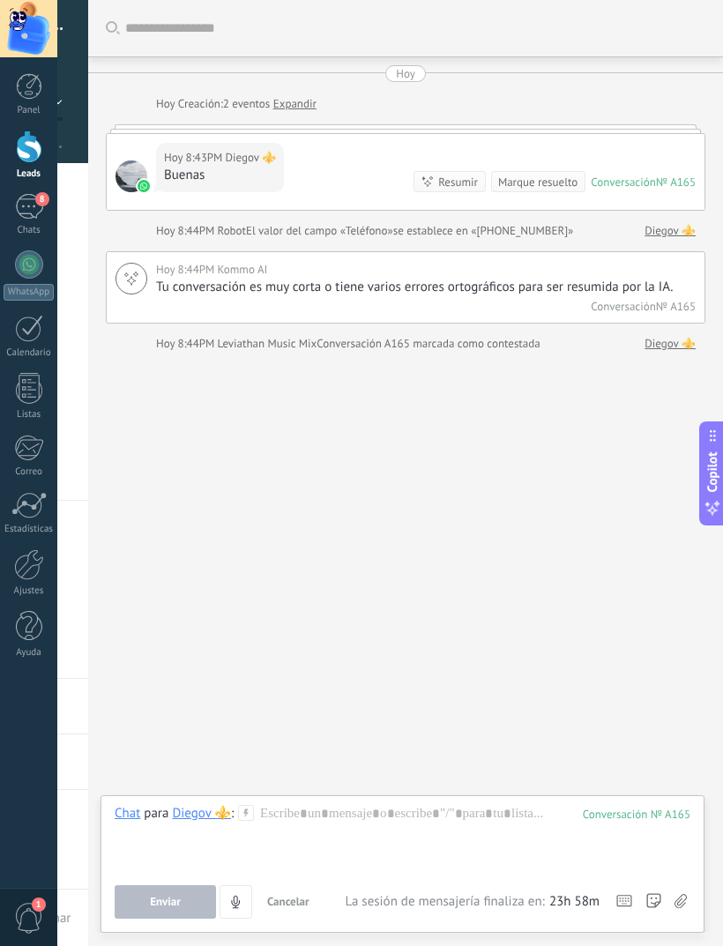
click at [24, 88] on div at bounding box center [29, 86] width 26 height 26
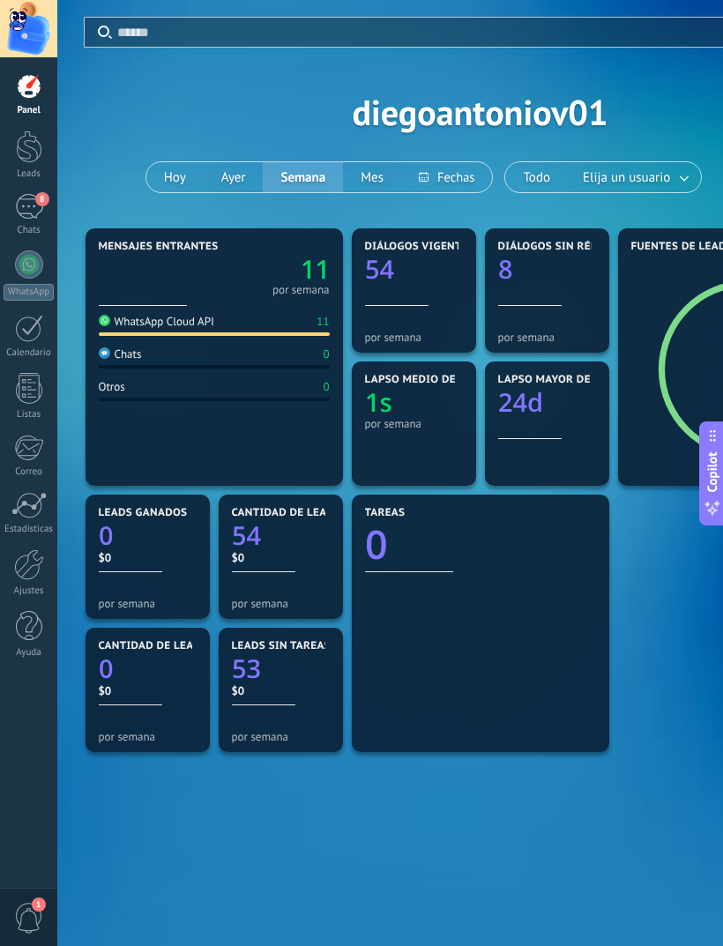
click at [178, 303] on div at bounding box center [214, 307] width 231 height 15
click at [30, 207] on div "8" at bounding box center [29, 207] width 28 height 26
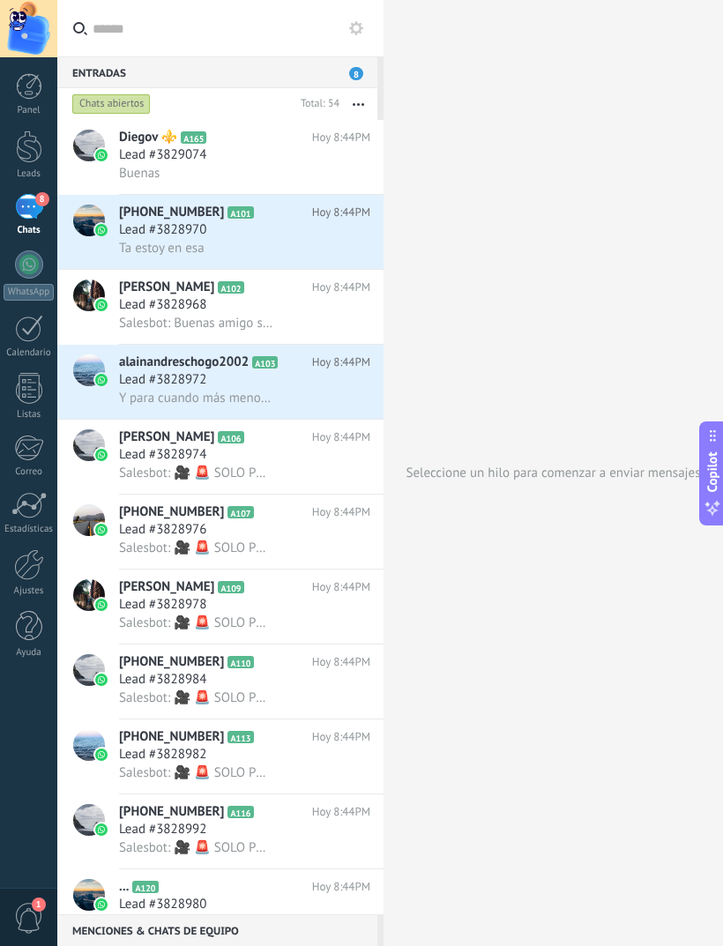
click at [106, 155] on img at bounding box center [101, 155] width 12 height 12
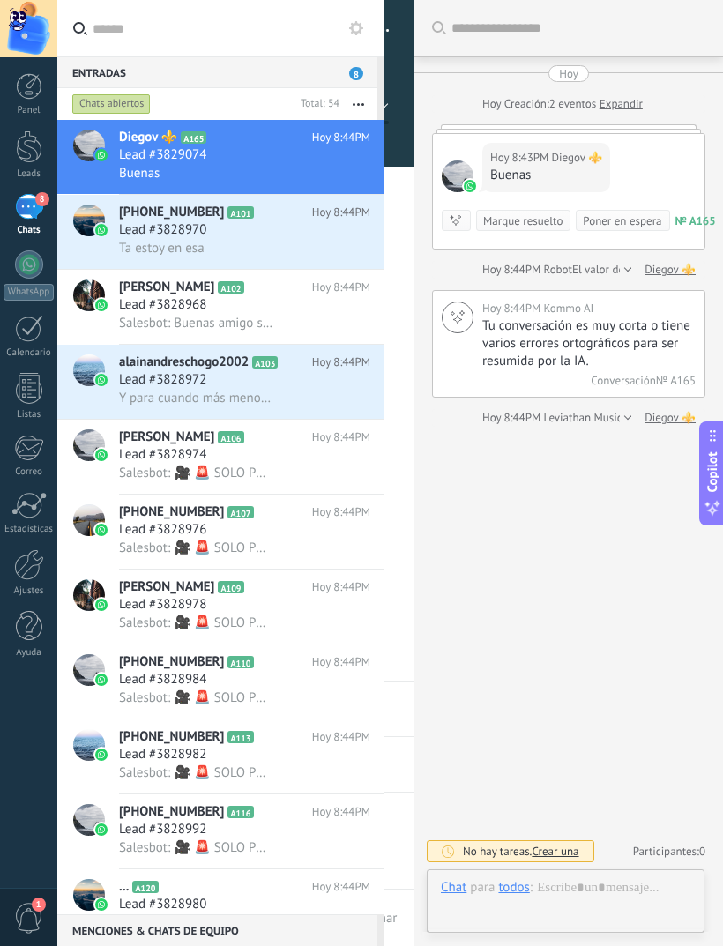
scroll to position [26, 0]
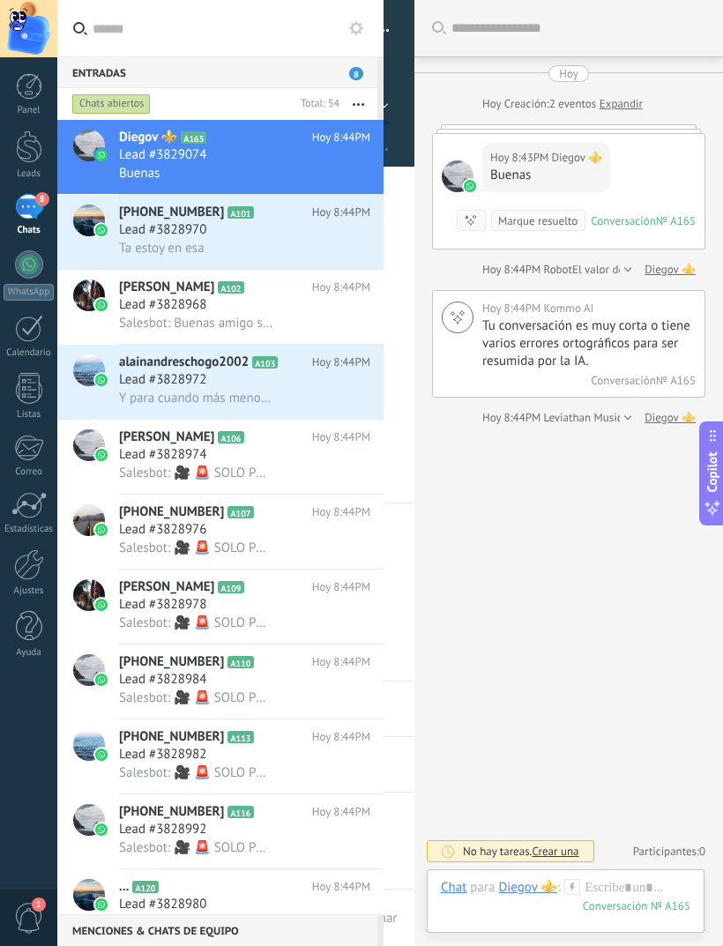
click at [572, 852] on span "Crear una" at bounding box center [555, 851] width 47 height 15
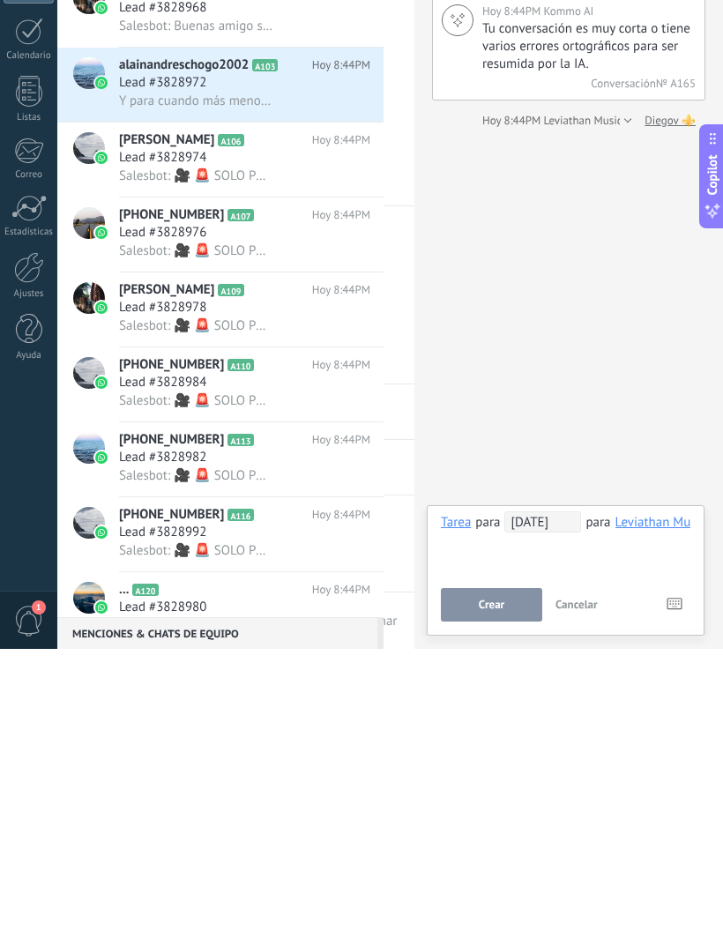
scroll to position [0, 125]
click at [531, 885] on button "Crear" at bounding box center [491, 902] width 101 height 34
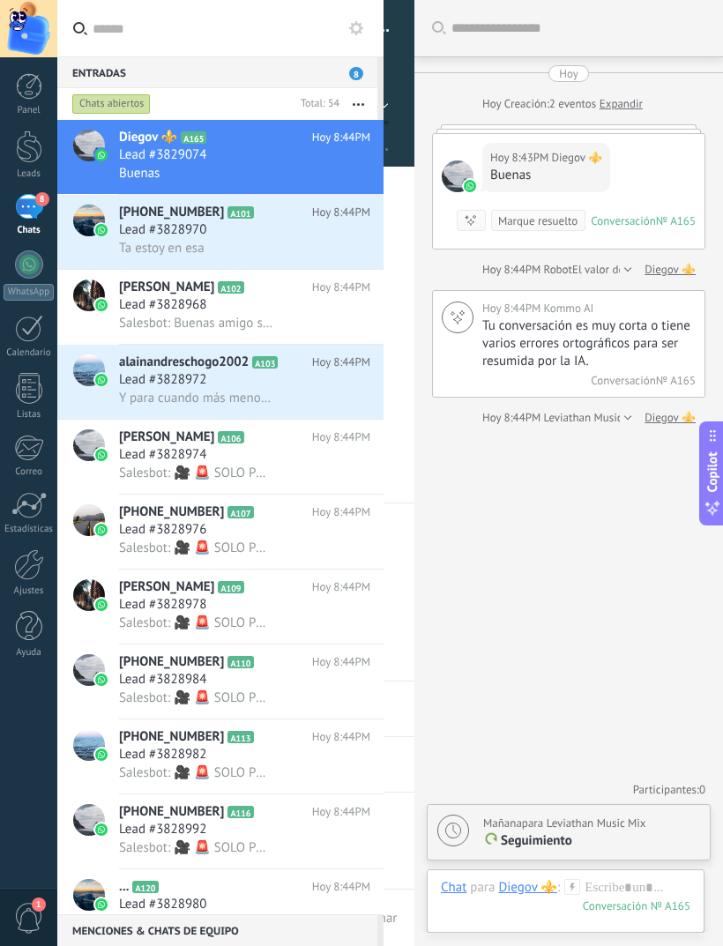
click at [11, 273] on link "WhatsApp" at bounding box center [28, 275] width 57 height 50
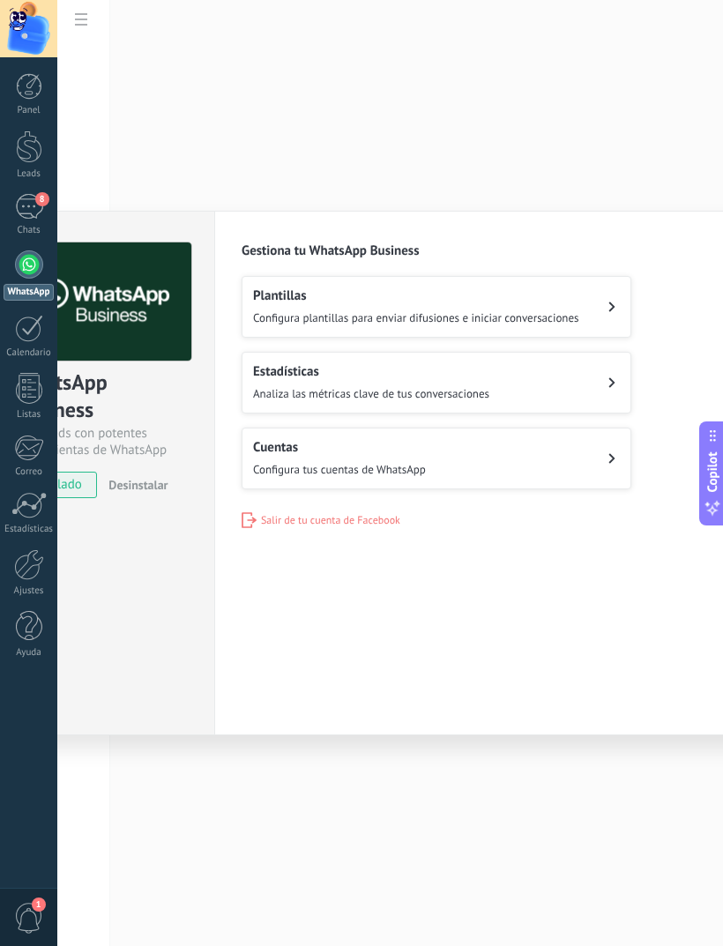
click at [261, 305] on div "Plantillas Configura plantillas para enviar difusiones e iniciar conversaciones" at bounding box center [416, 307] width 326 height 39
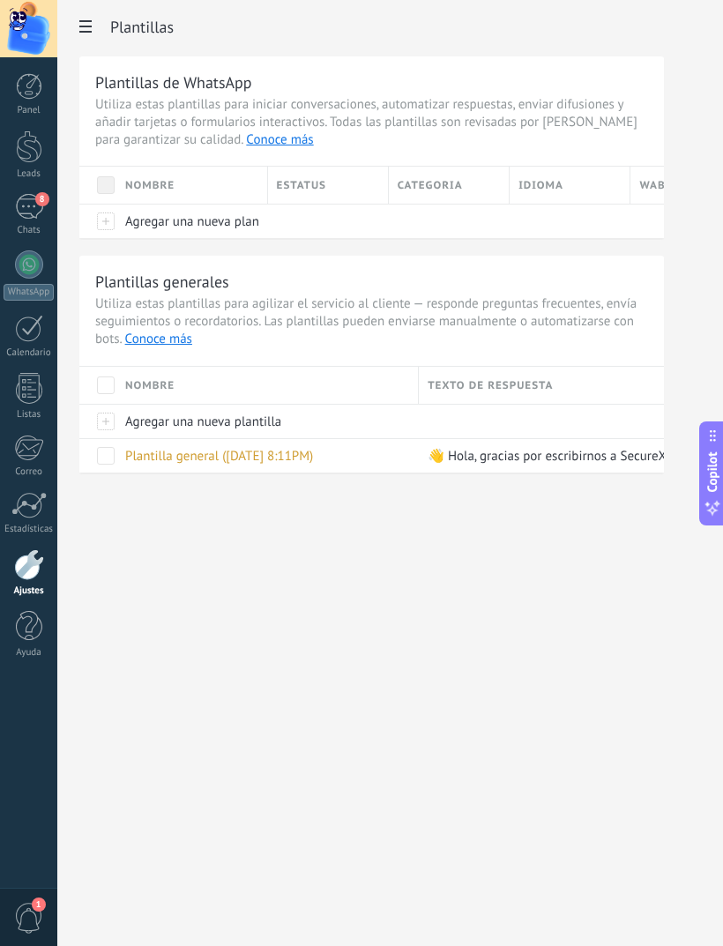
click at [105, 452] on div at bounding box center [106, 456] width 18 height 18
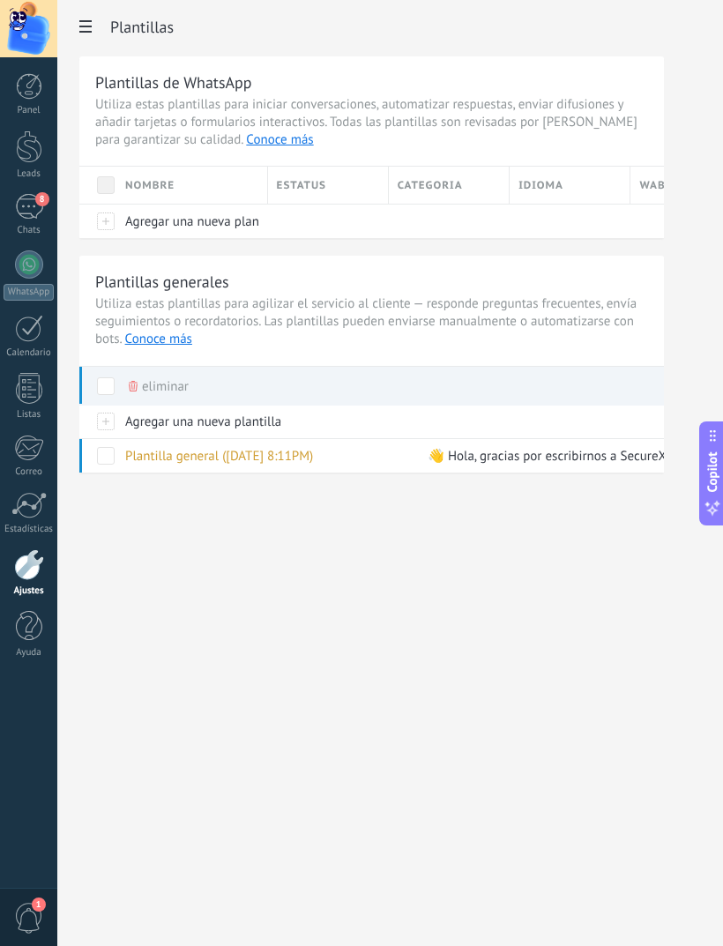
click at [659, 670] on div "Ajustes Integración Facturas Ajustes Generales Usuarios Plantillas Herramientas…" at bounding box center [390, 473] width 666 height 946
click at [28, 228] on div "Chats" at bounding box center [29, 230] width 51 height 11
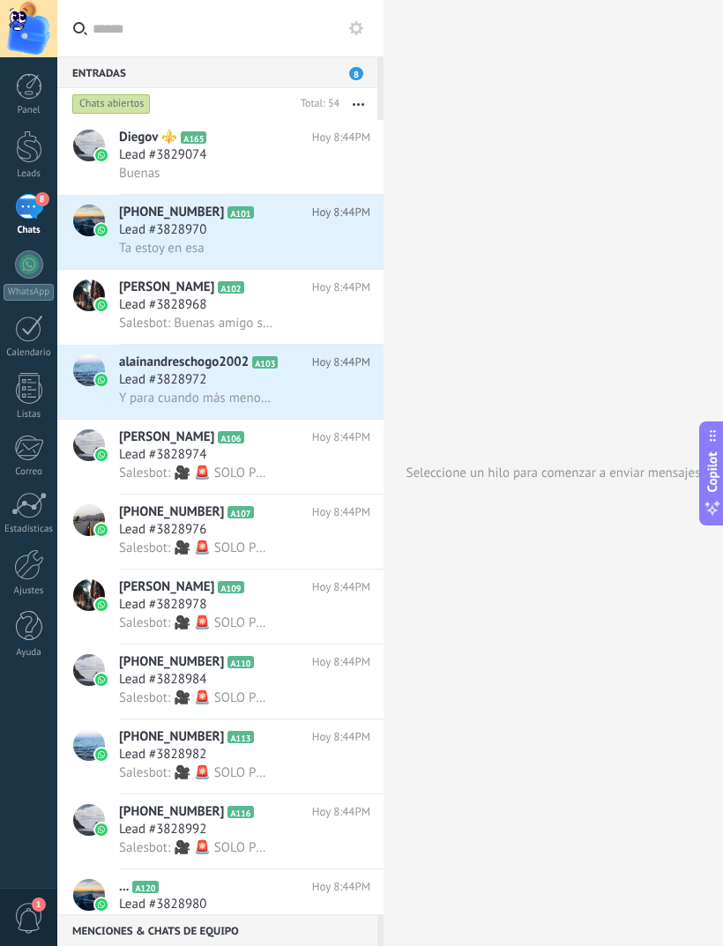
click at [21, 297] on div "WhatsApp" at bounding box center [29, 292] width 50 height 17
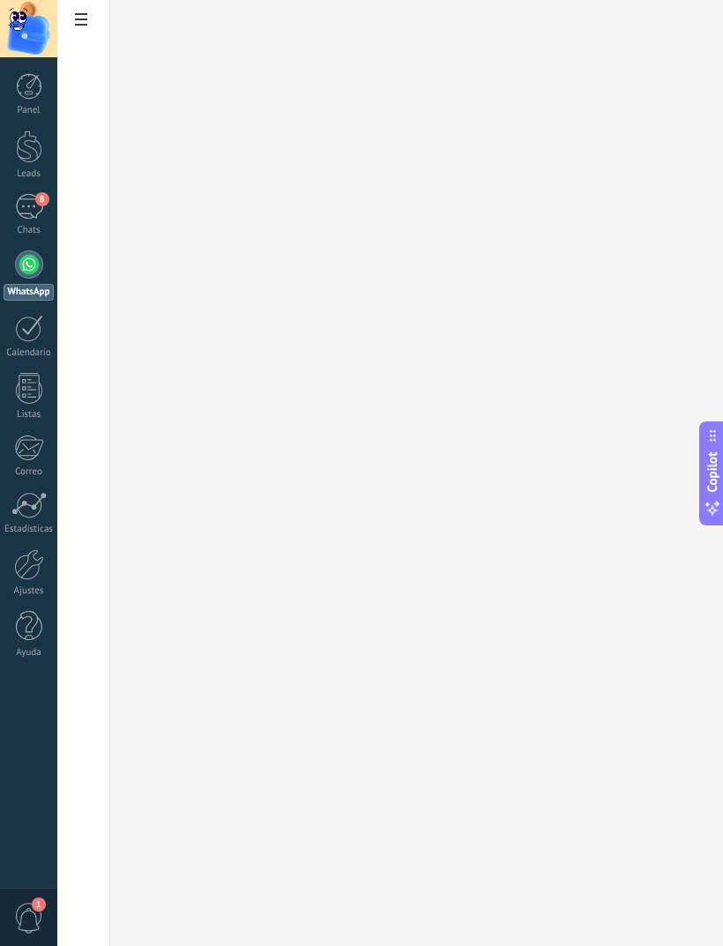
click at [22, 98] on div at bounding box center [29, 86] width 26 height 26
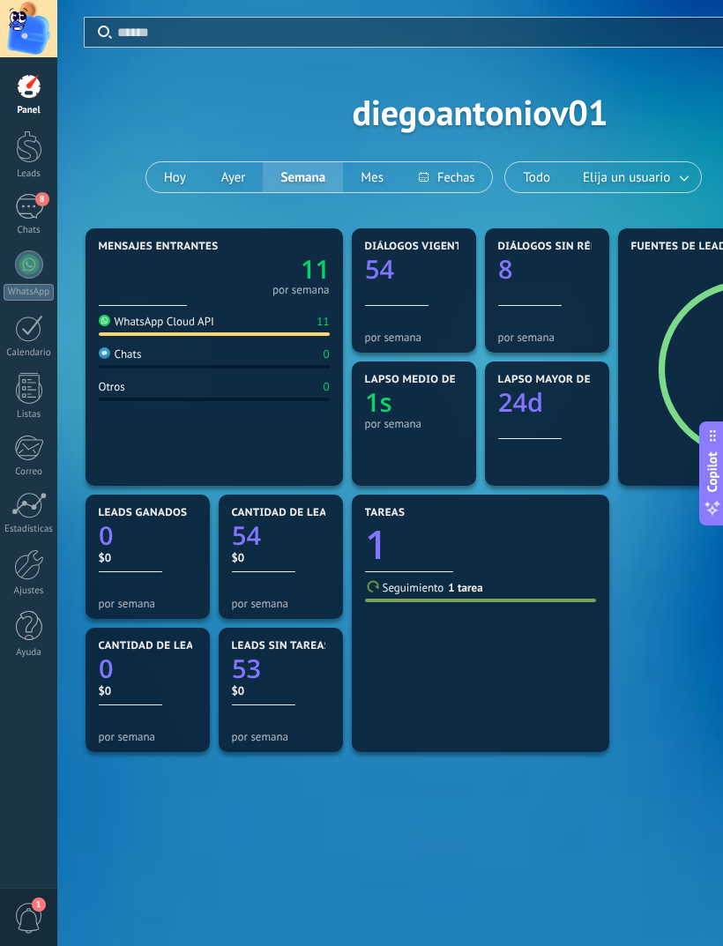
click at [23, 138] on div at bounding box center [29, 147] width 26 height 33
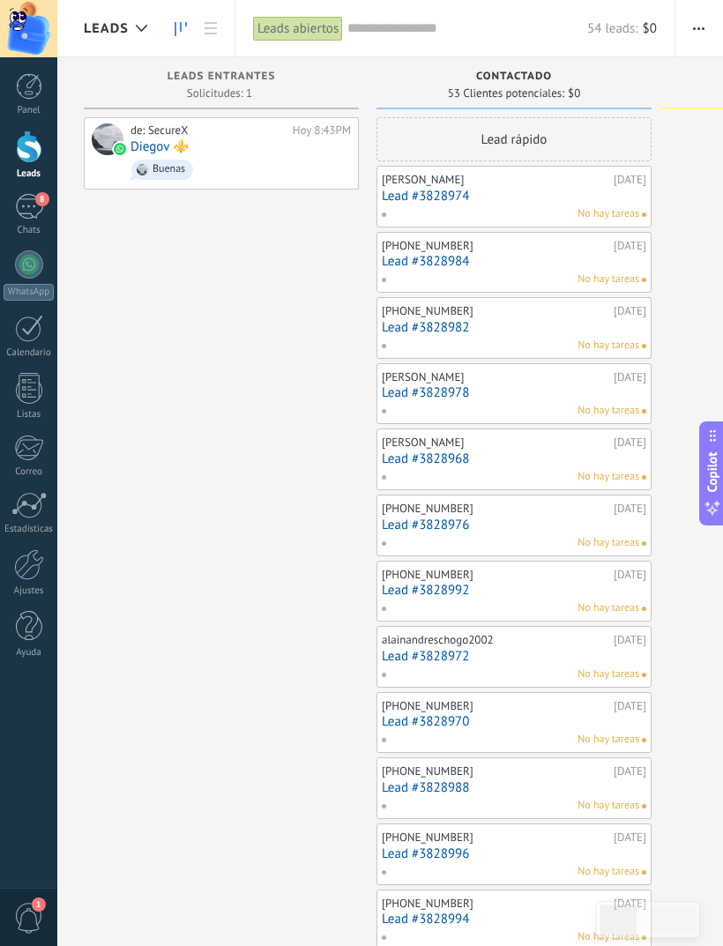
click at [575, 254] on link "Lead #3828984" at bounding box center [514, 261] width 265 height 15
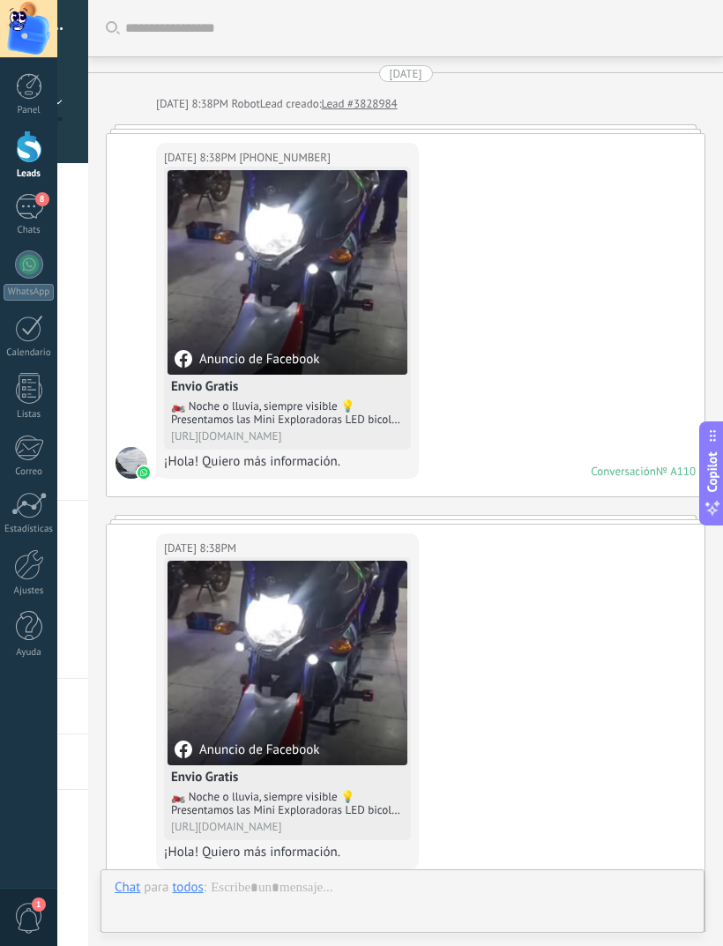
scroll to position [796, 0]
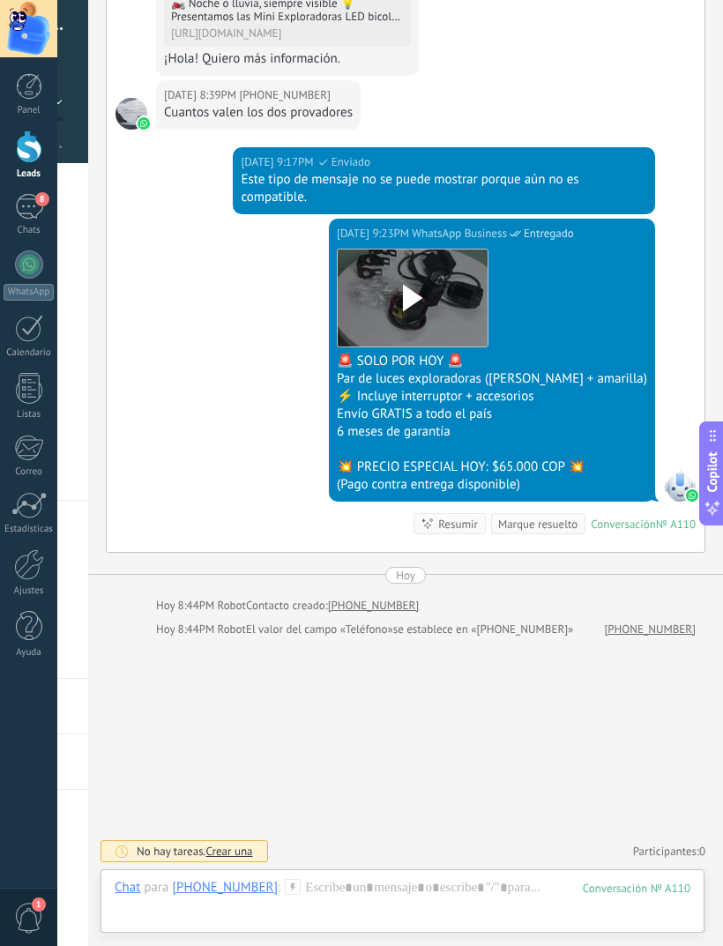
click at [40, 112] on div "Panel" at bounding box center [29, 110] width 51 height 11
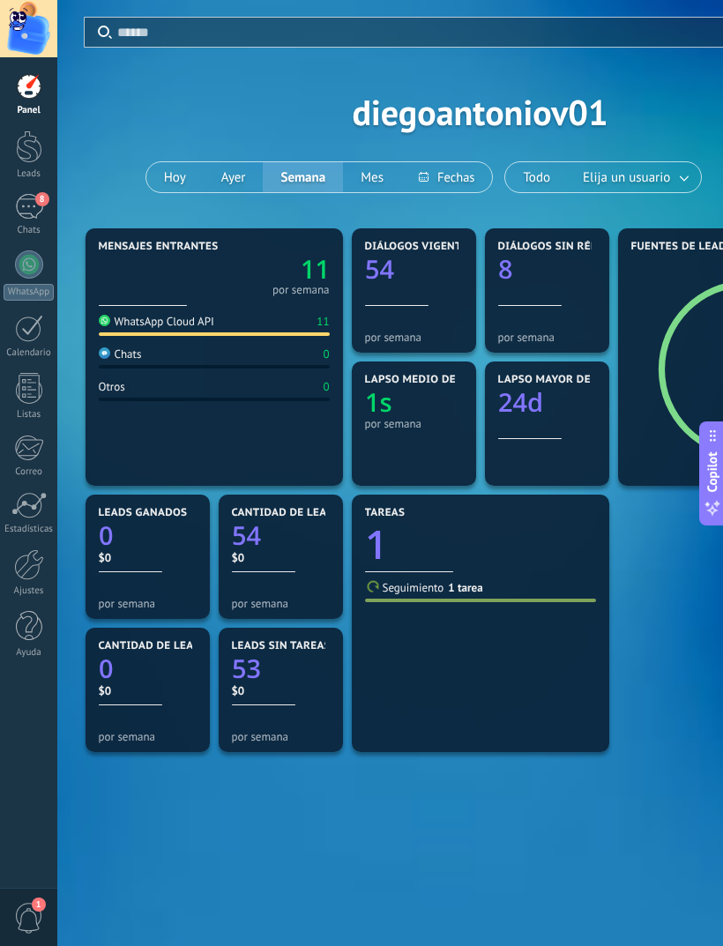
click at [28, 160] on div at bounding box center [29, 147] width 26 height 33
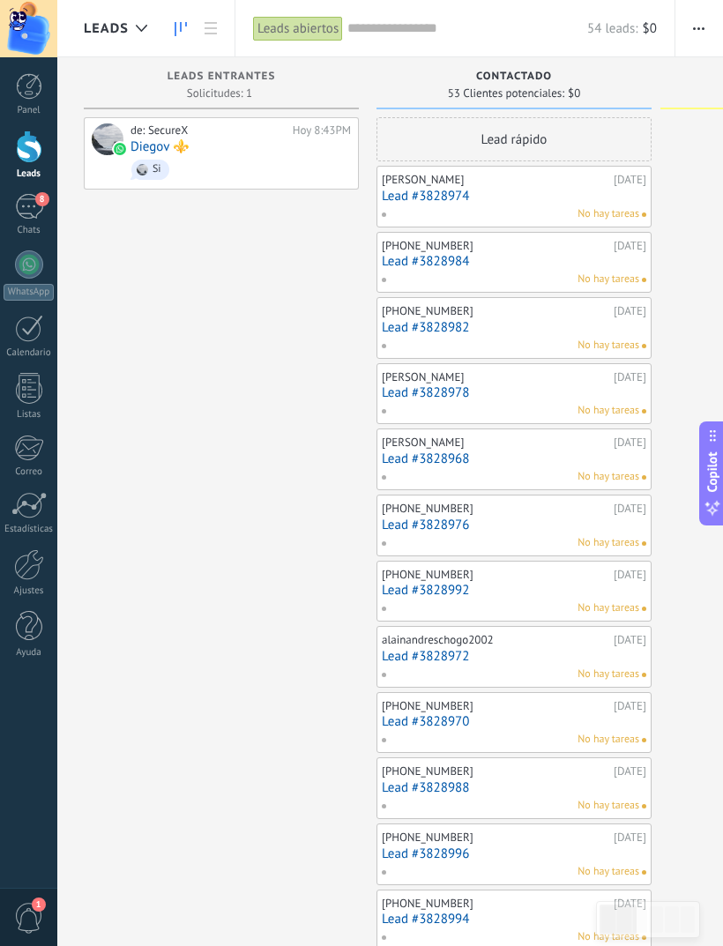
click at [641, 122] on div "Lead rápido" at bounding box center [514, 139] width 275 height 44
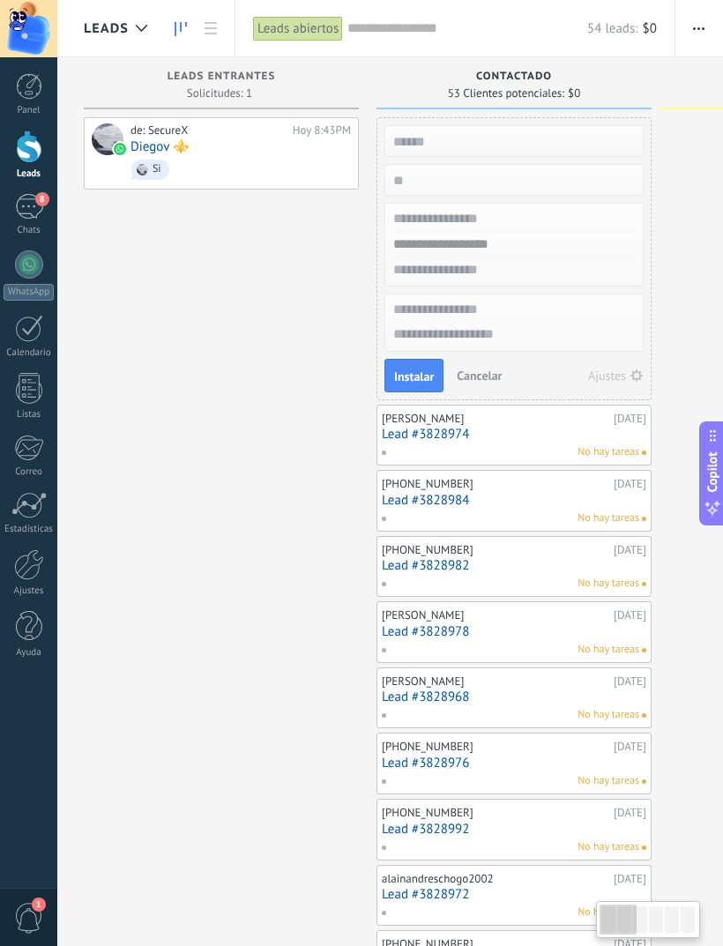
click at [153, 234] on div "de: SecureX Hoy 8:43PM [PERSON_NAME] ⚜️ Si" at bounding box center [221, 916] width 275 height 1598
click at [19, 146] on div at bounding box center [29, 147] width 26 height 33
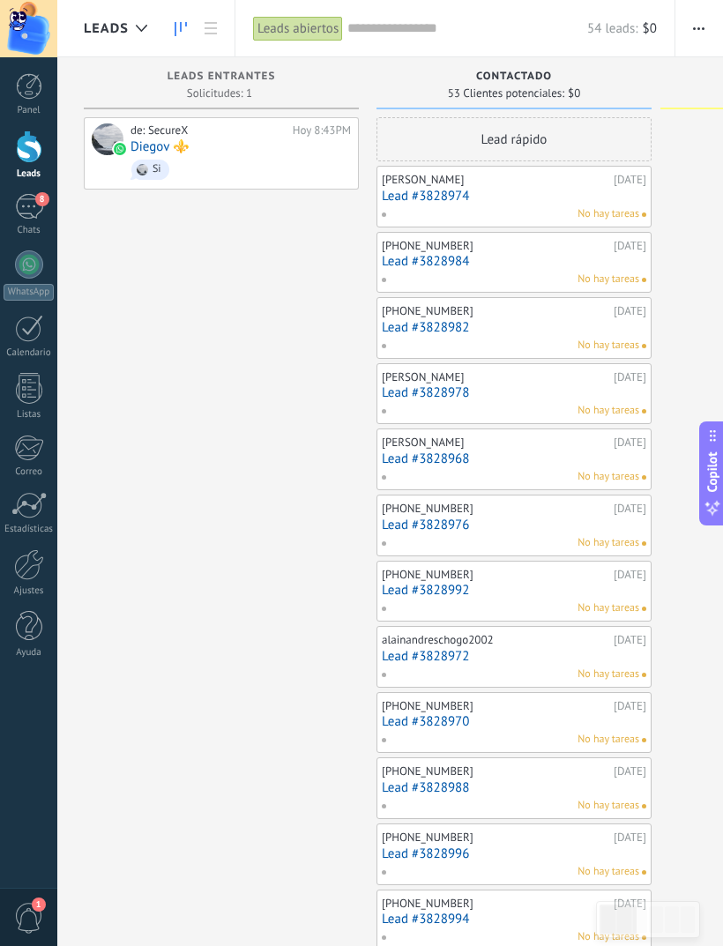
click at [34, 211] on div "8" at bounding box center [29, 207] width 28 height 26
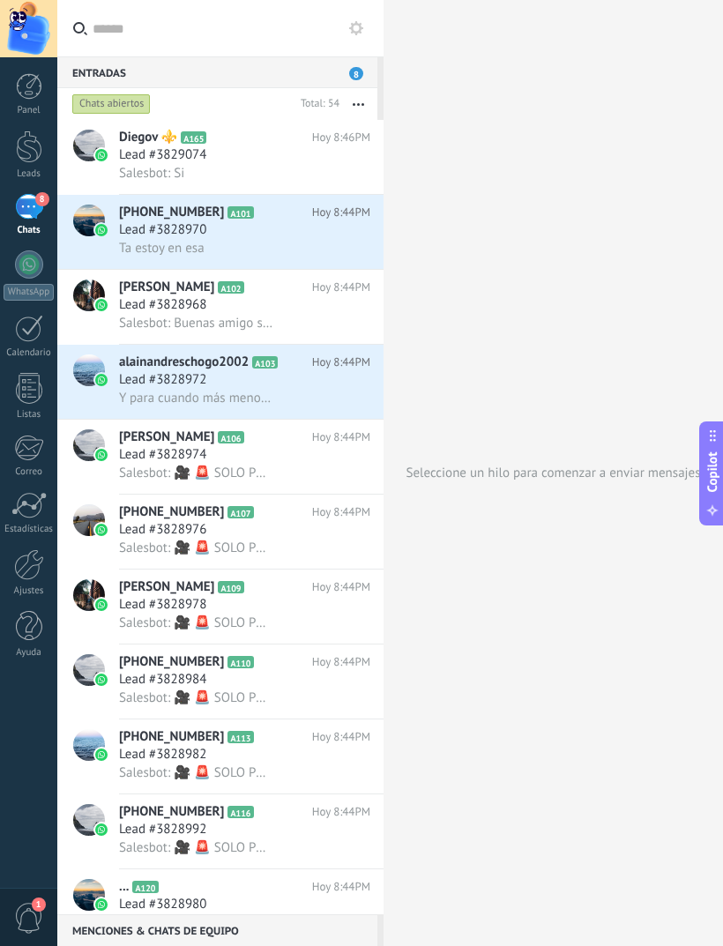
click at [23, 328] on div at bounding box center [29, 328] width 28 height 27
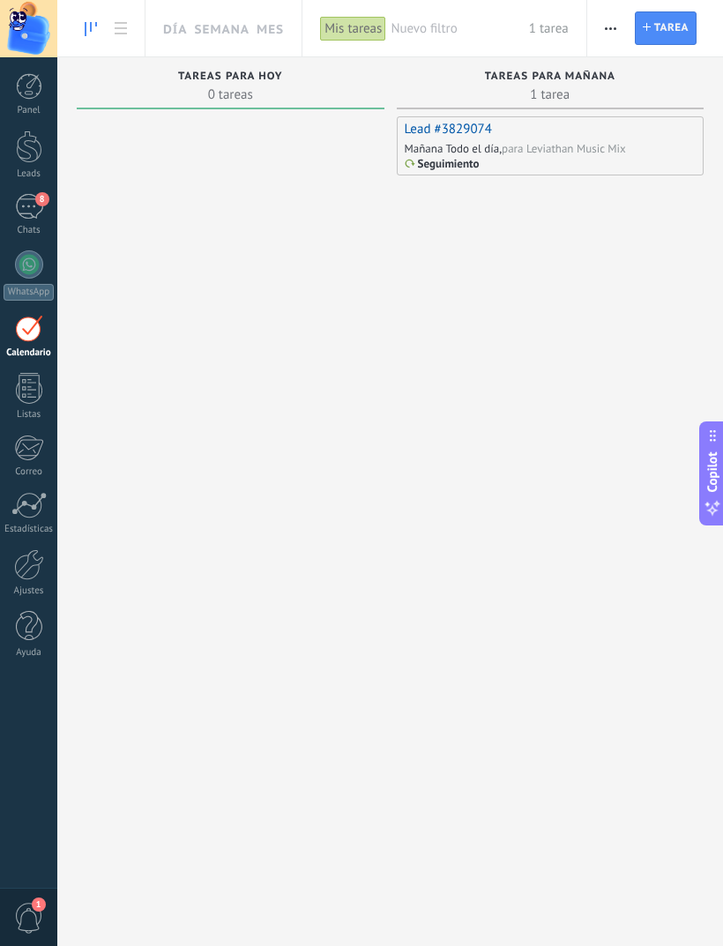
scroll to position [26, 0]
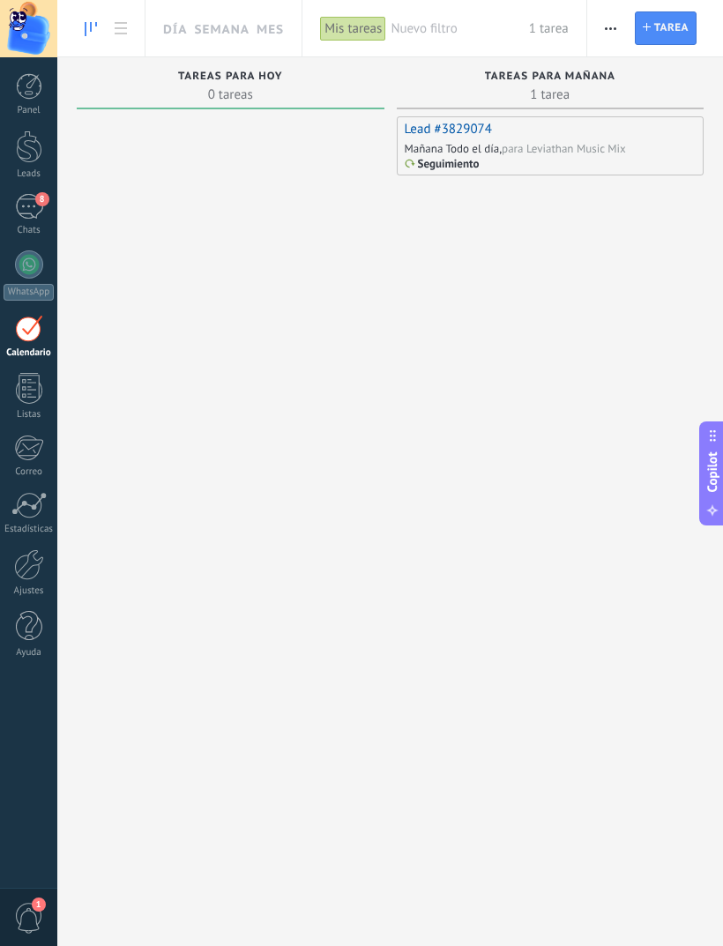
click at [22, 393] on div at bounding box center [29, 388] width 26 height 31
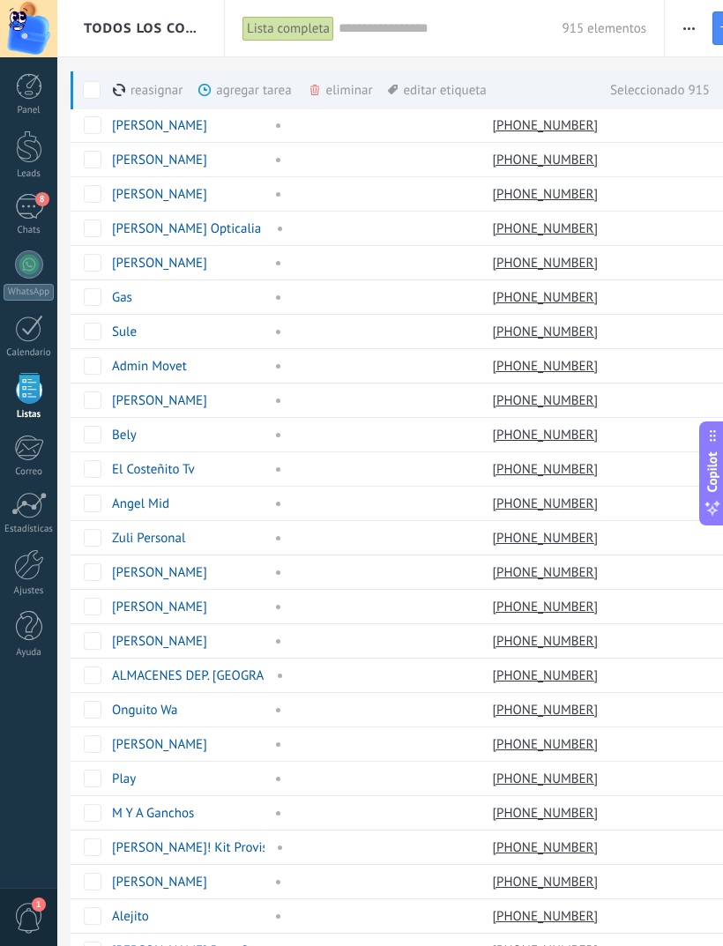
click at [99, 86] on span at bounding box center [92, 90] width 18 height 18
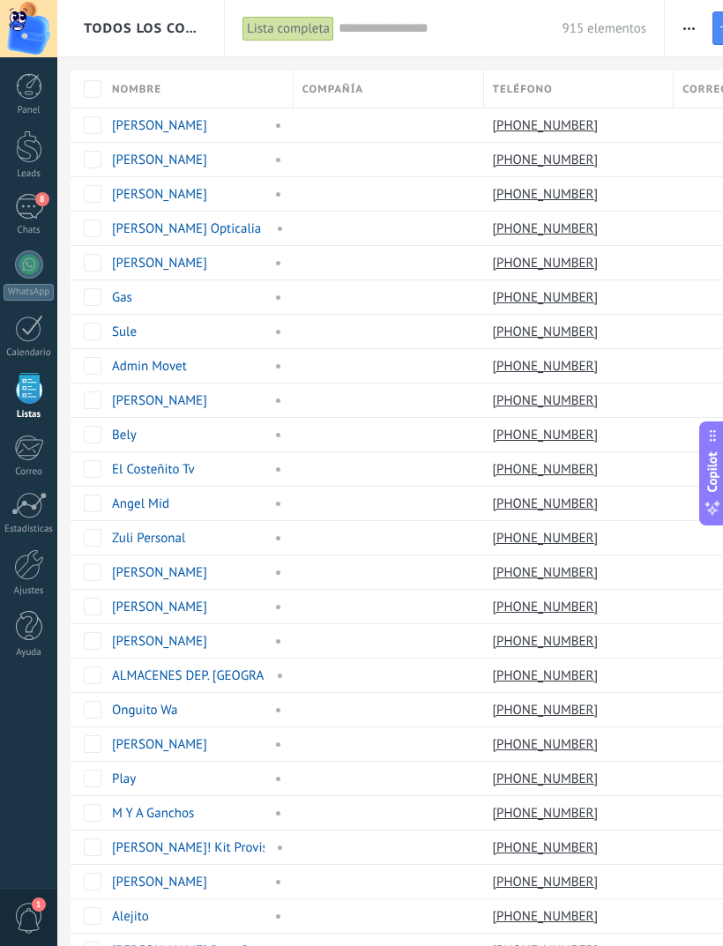
click at [27, 198] on div "8" at bounding box center [29, 207] width 28 height 26
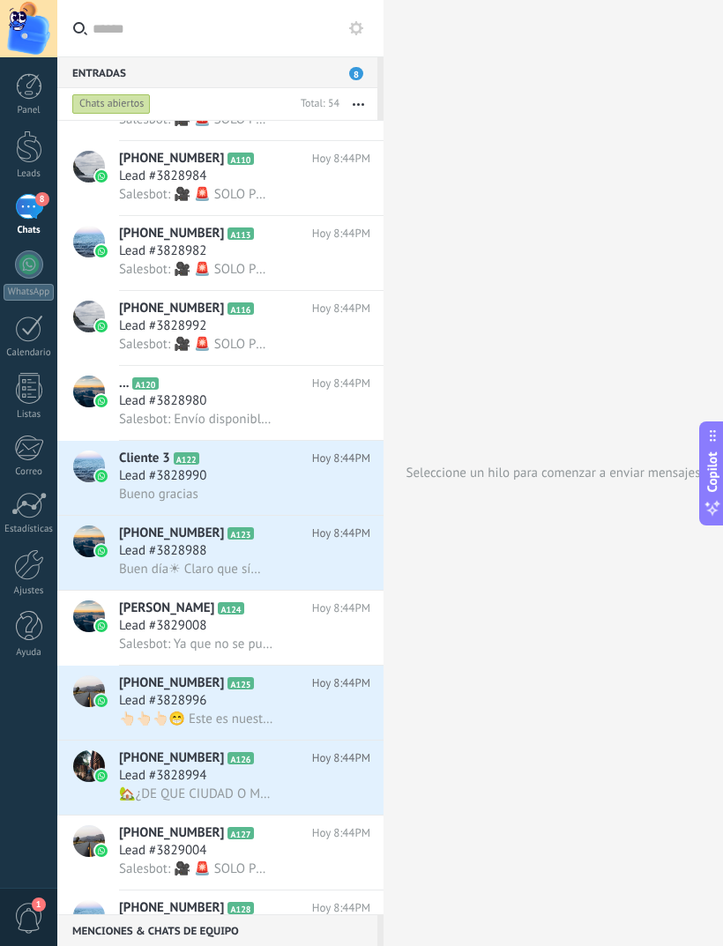
scroll to position [511, 0]
click at [310, 334] on div "Lead #3828992" at bounding box center [244, 326] width 251 height 18
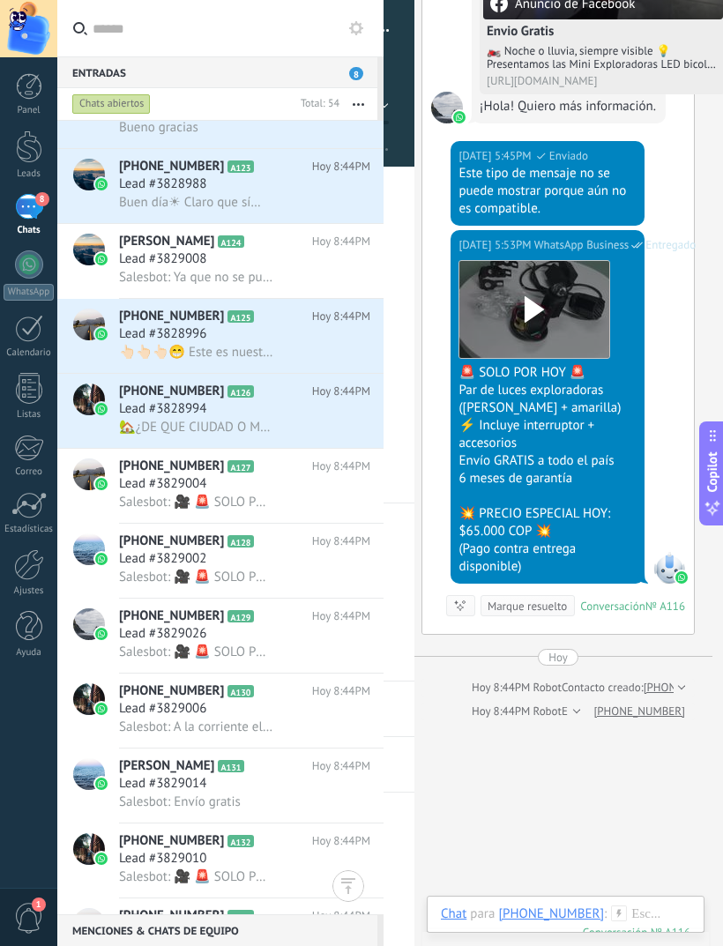
scroll to position [886, 0]
click at [305, 417] on div "Lead #3828994" at bounding box center [244, 409] width 251 height 18
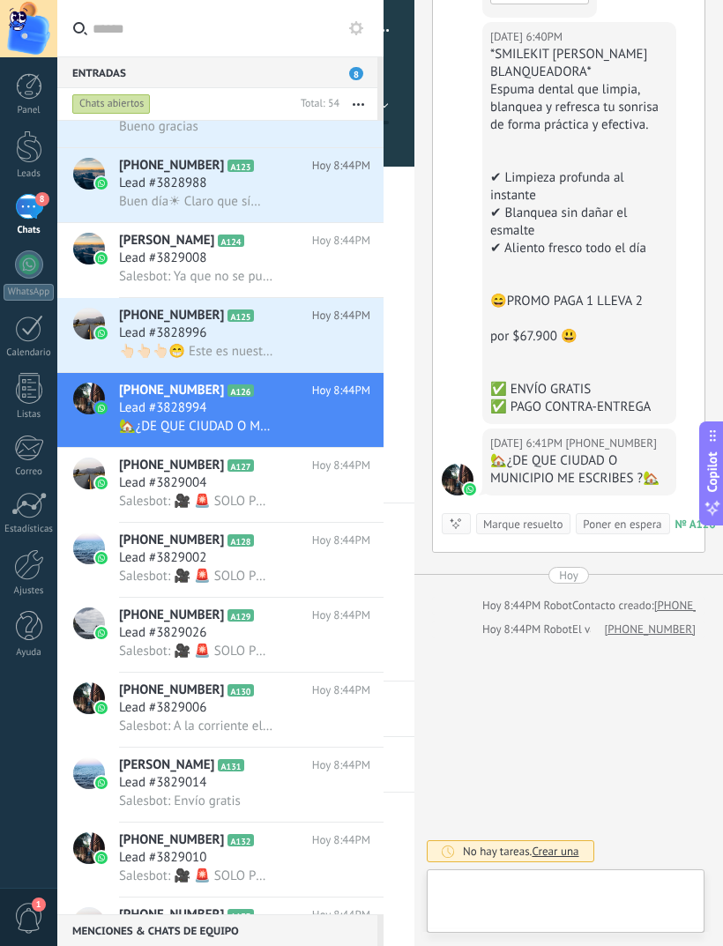
scroll to position [26, 0]
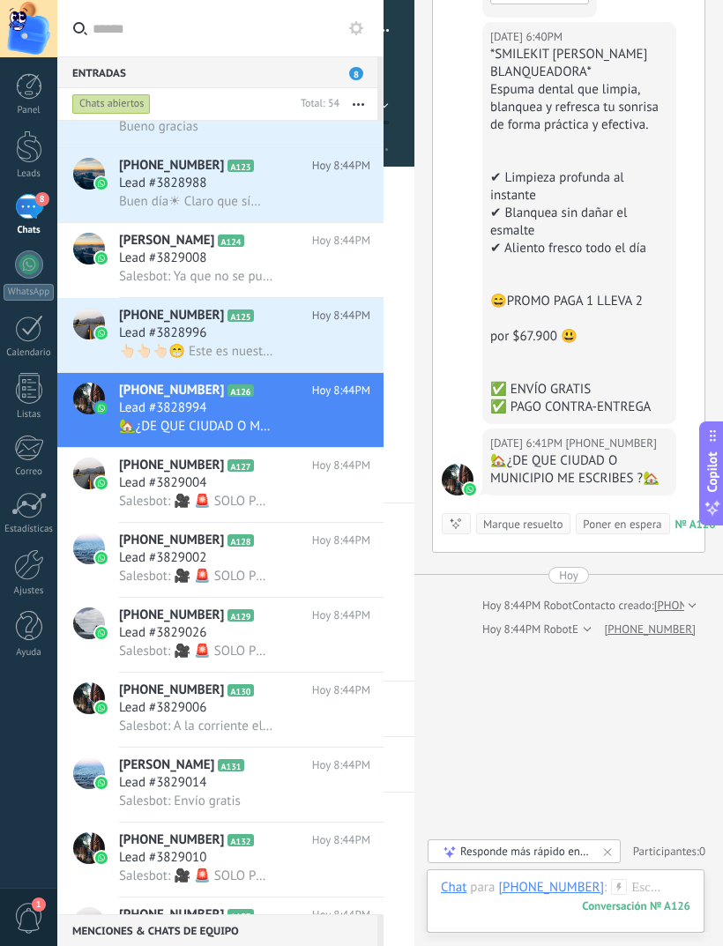
click at [299, 355] on div "👆🏻👆🏻👆🏻😁 Este es nuestro catálogo si deseas puedes ingresar, en caso de que algú…" at bounding box center [244, 351] width 251 height 19
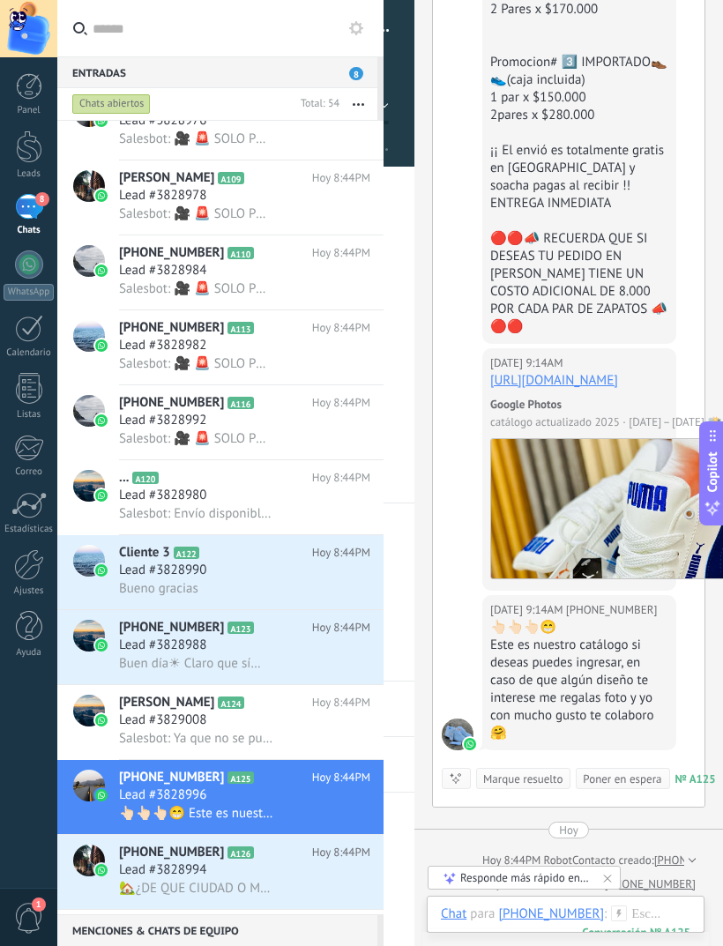
scroll to position [392, 0]
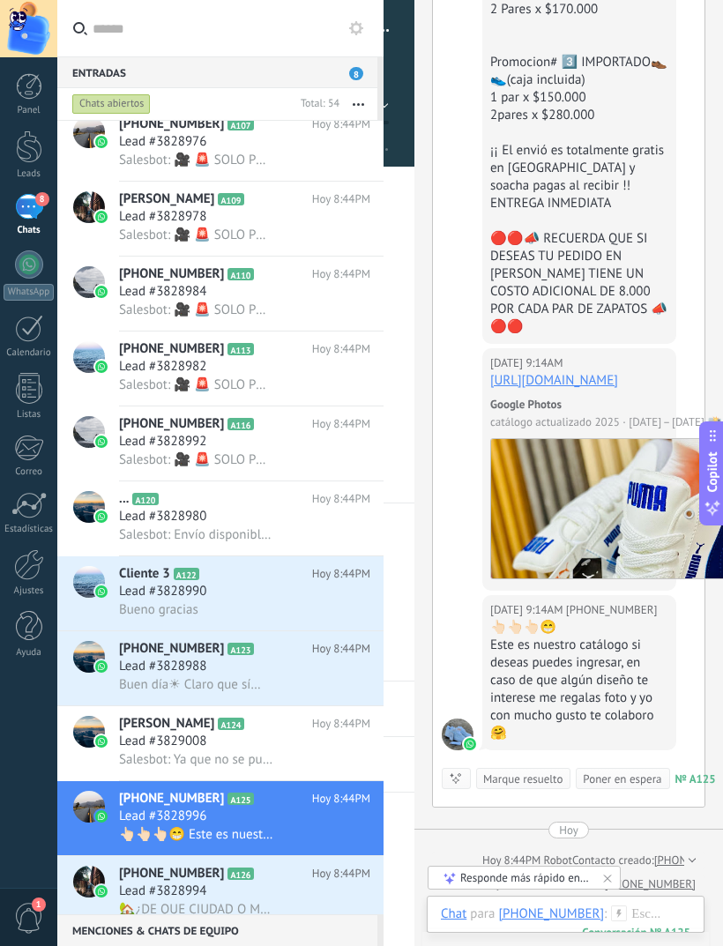
click at [243, 468] on span "Salesbot: 🎥 🚨 SOLO POR HOY 🚨 Par de luces exploradoras ([PERSON_NAME] + amarill…" at bounding box center [196, 460] width 154 height 17
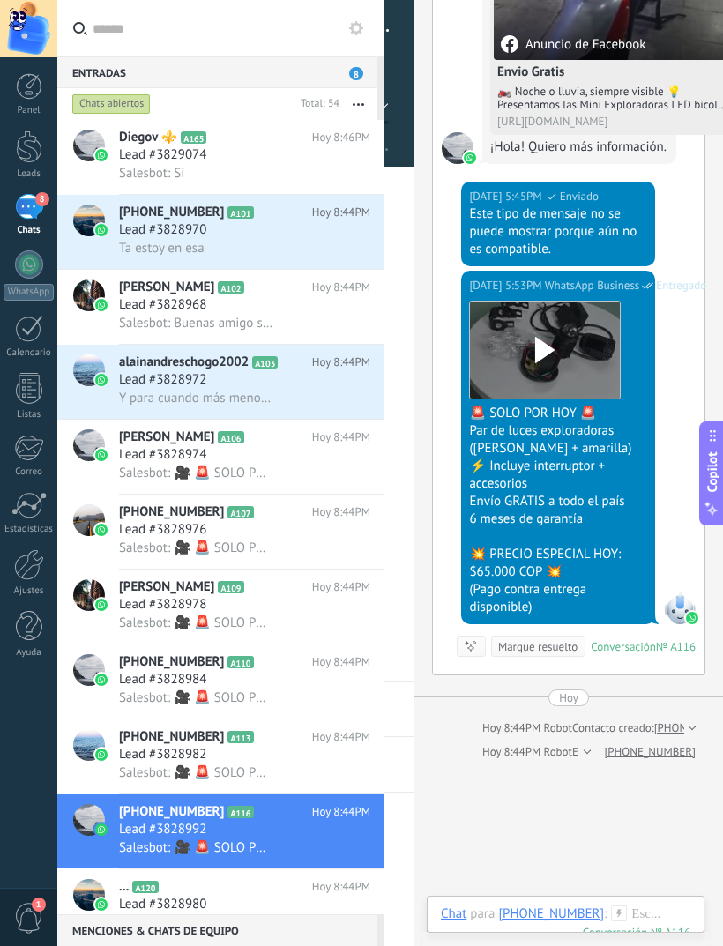
click at [26, 216] on div "8" at bounding box center [29, 207] width 28 height 26
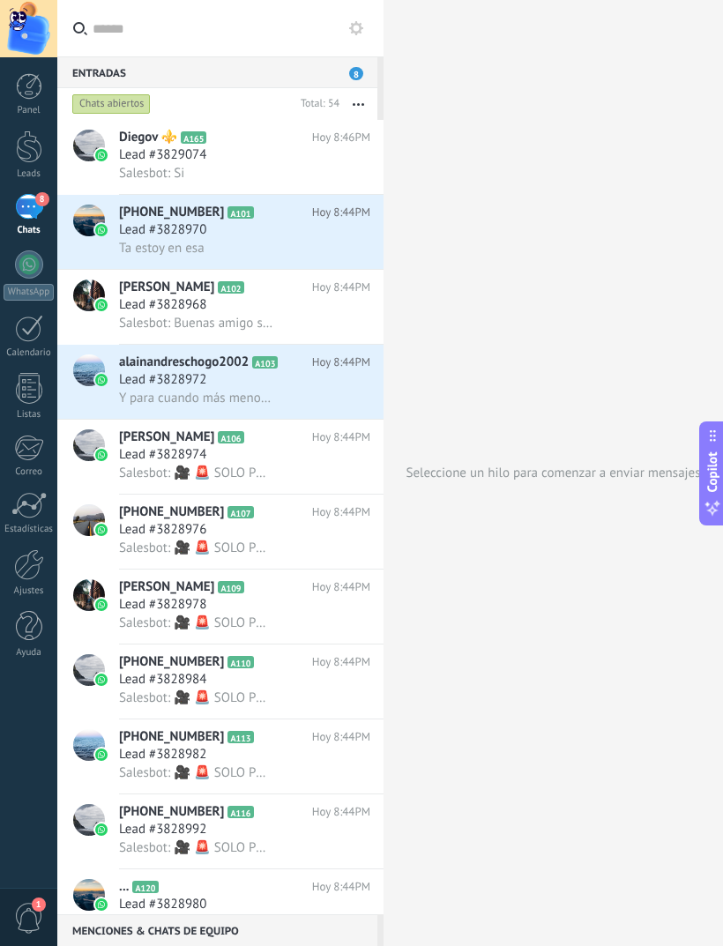
click at [25, 82] on div at bounding box center [29, 86] width 26 height 26
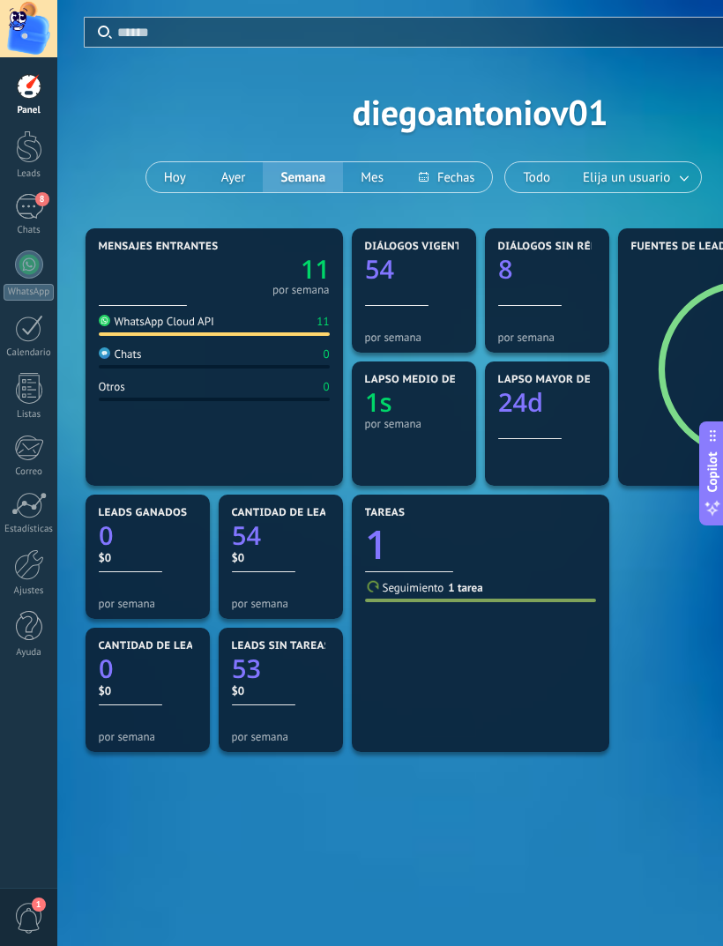
click at [26, 269] on div at bounding box center [29, 264] width 28 height 28
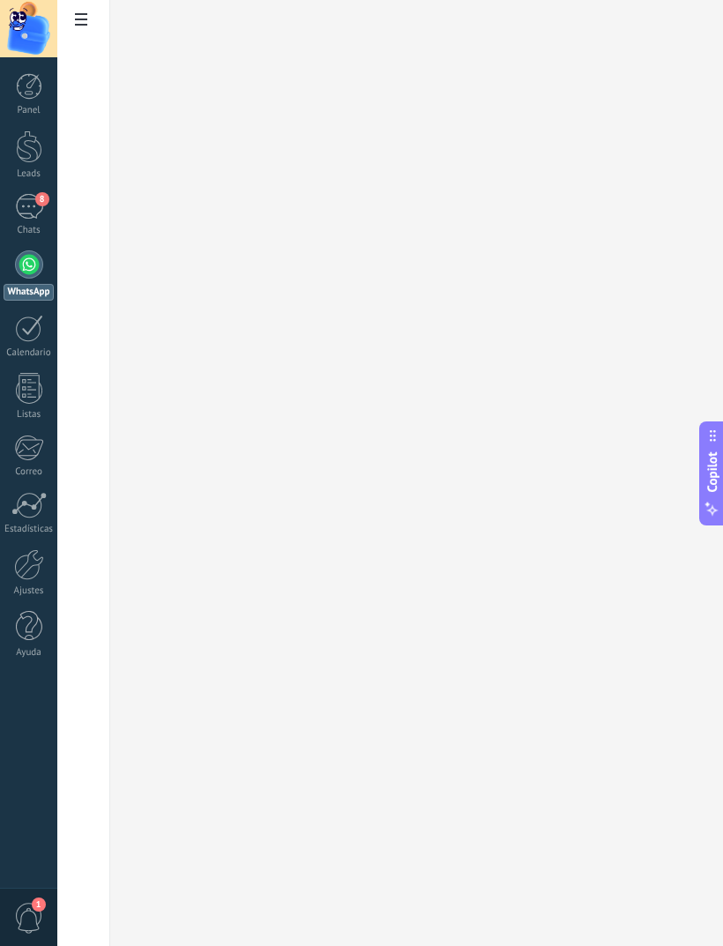
click at [29, 218] on div "8" at bounding box center [29, 207] width 28 height 26
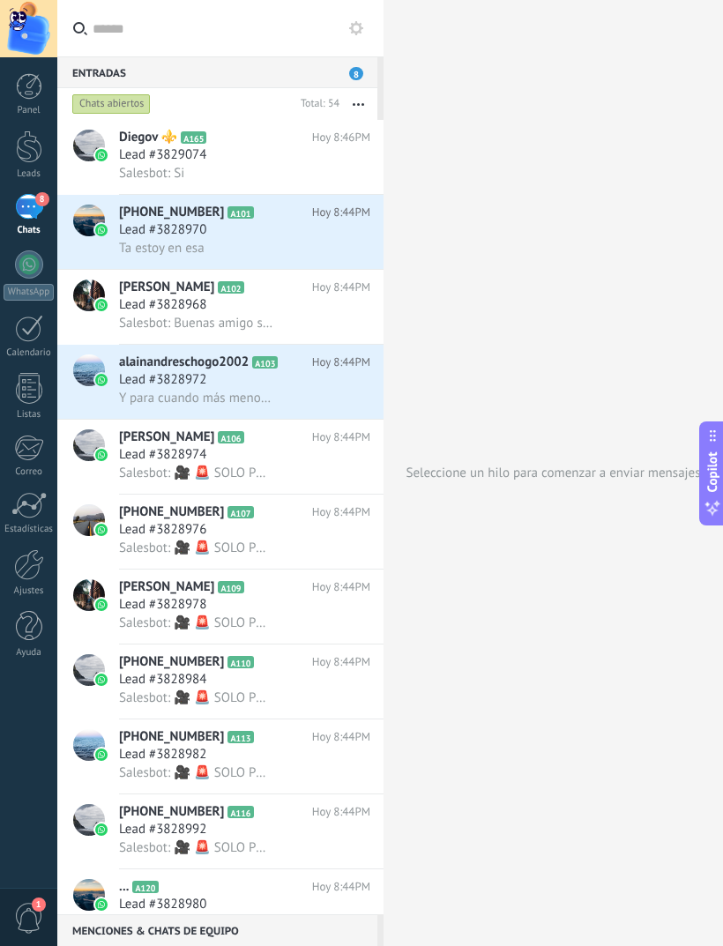
click at [25, 46] on div at bounding box center [28, 28] width 57 height 57
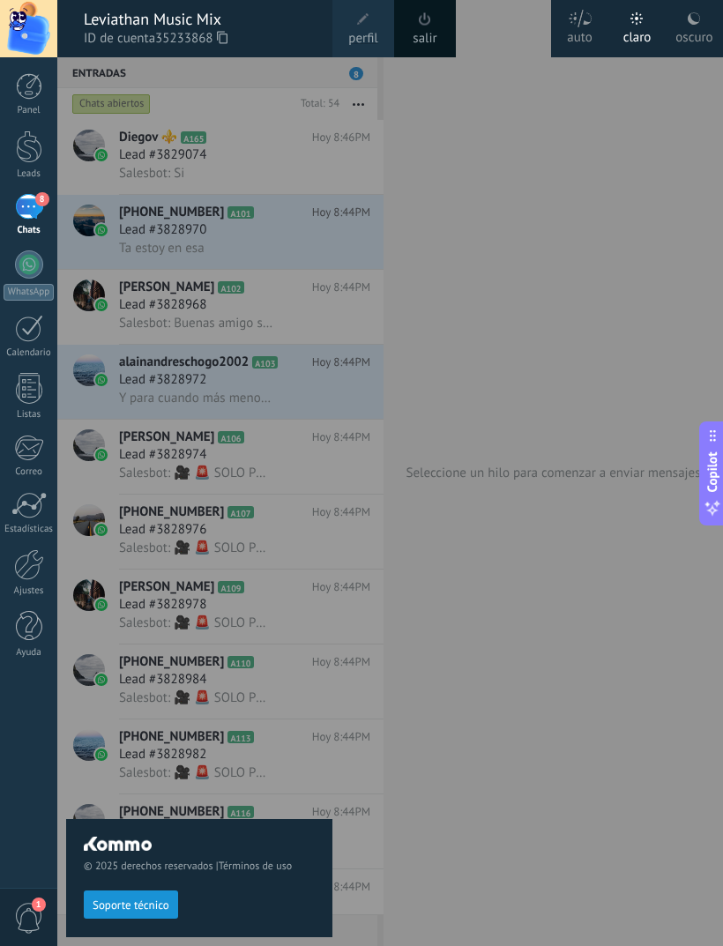
click at [35, 98] on div at bounding box center [29, 86] width 26 height 26
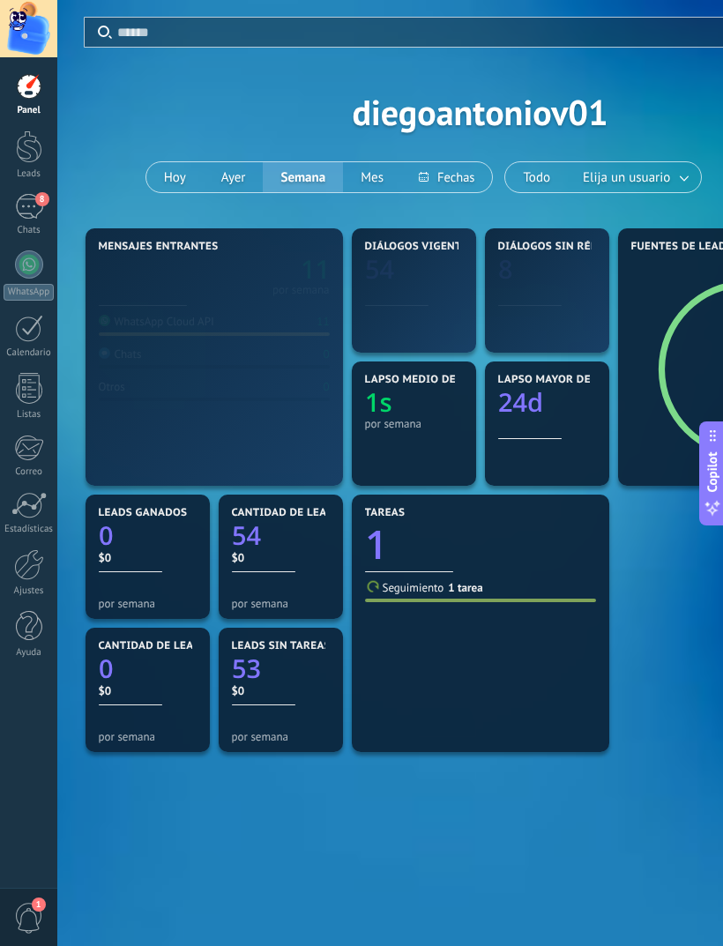
click at [33, 90] on div at bounding box center [29, 86] width 26 height 26
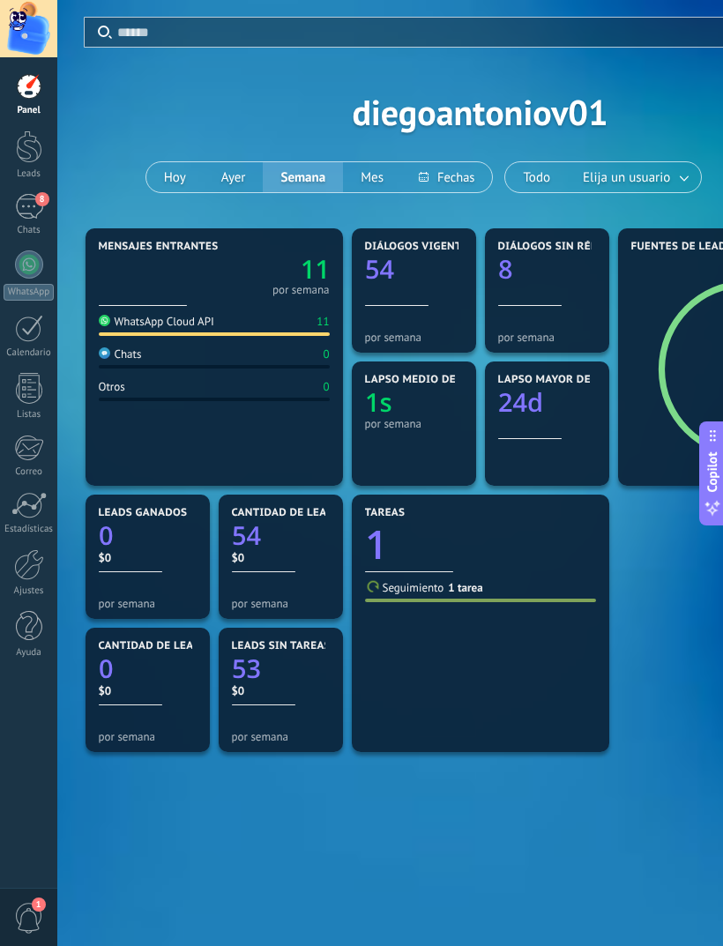
click at [18, 148] on div at bounding box center [29, 147] width 26 height 33
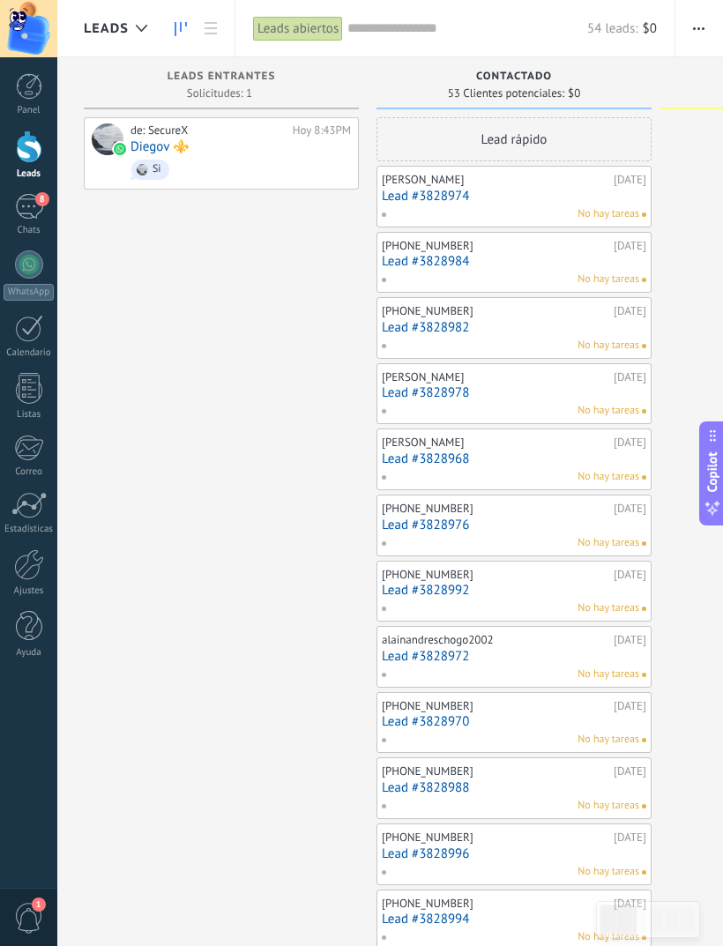
click at [23, 205] on div "8" at bounding box center [29, 207] width 28 height 26
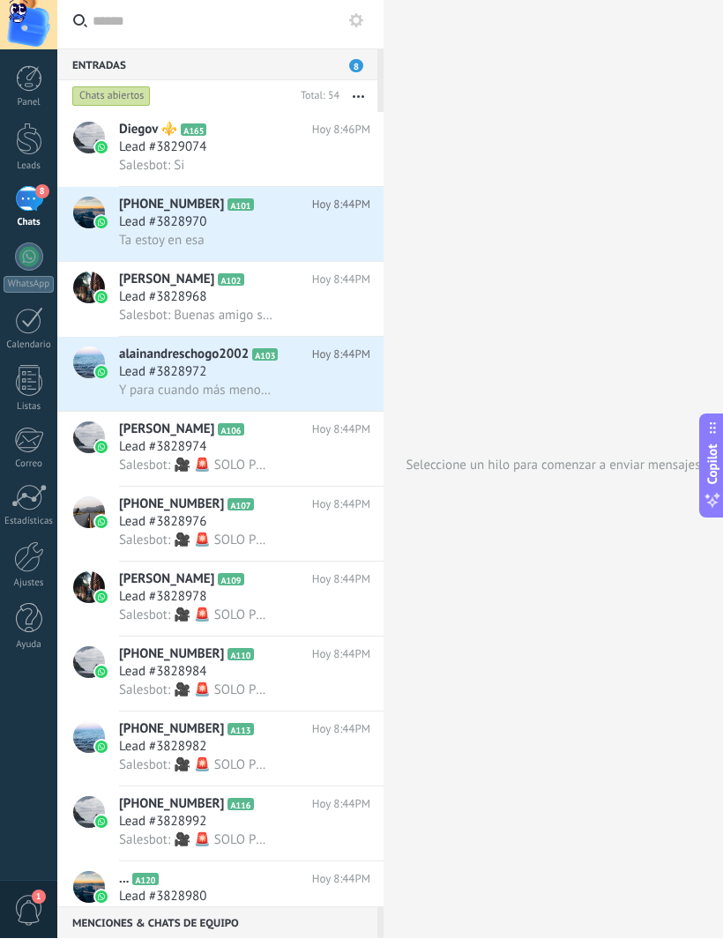
type textarea "**********"
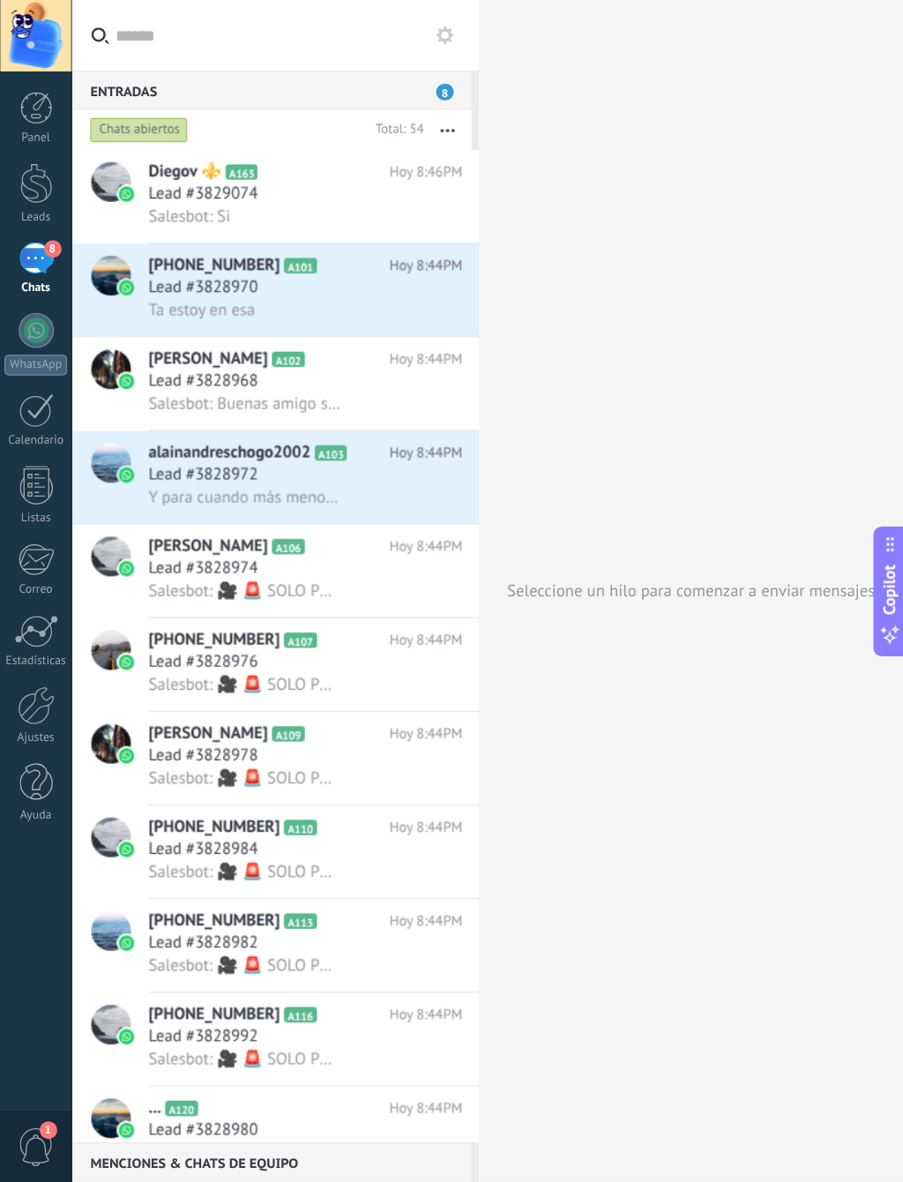
scroll to position [19, 0]
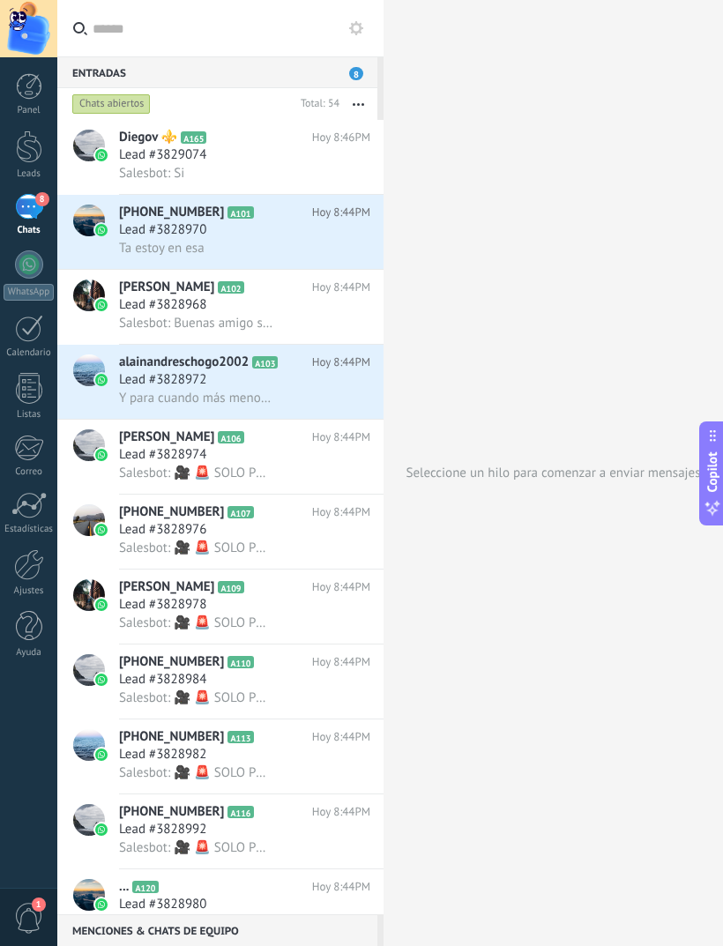
click at [22, 34] on div at bounding box center [28, 28] width 57 height 57
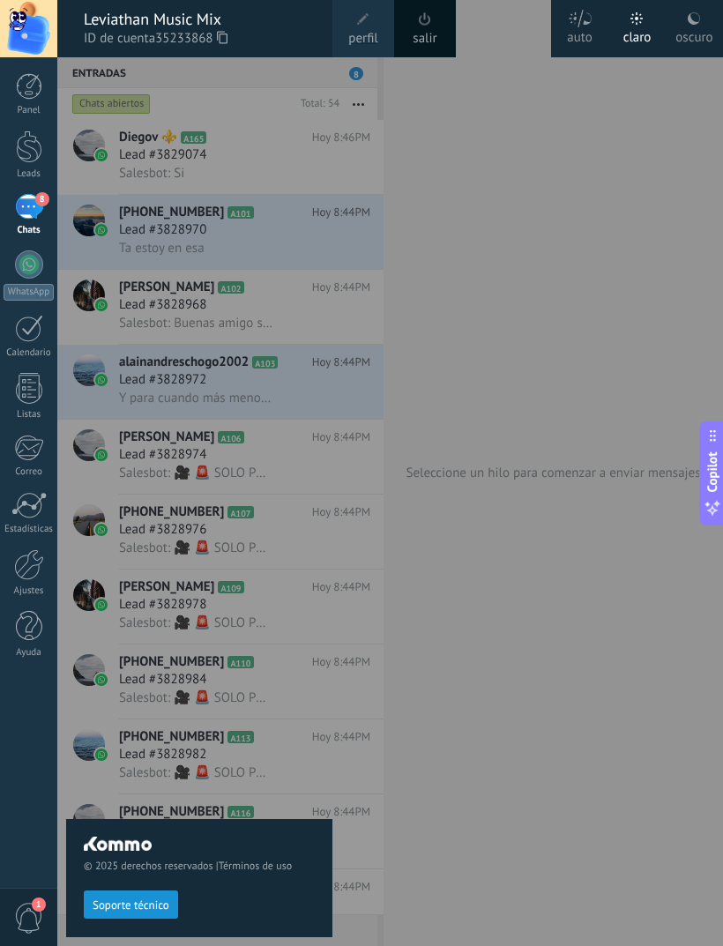
click at [608, 423] on div at bounding box center [418, 473] width 723 height 946
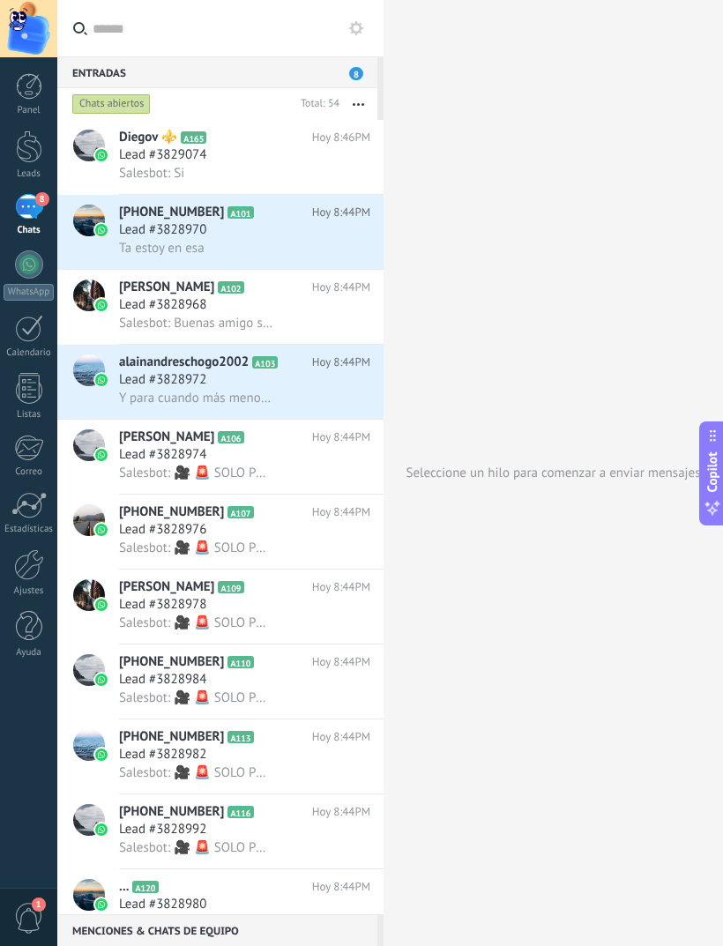
click at [36, 213] on div "8" at bounding box center [29, 207] width 28 height 26
click at [27, 159] on div at bounding box center [29, 147] width 26 height 33
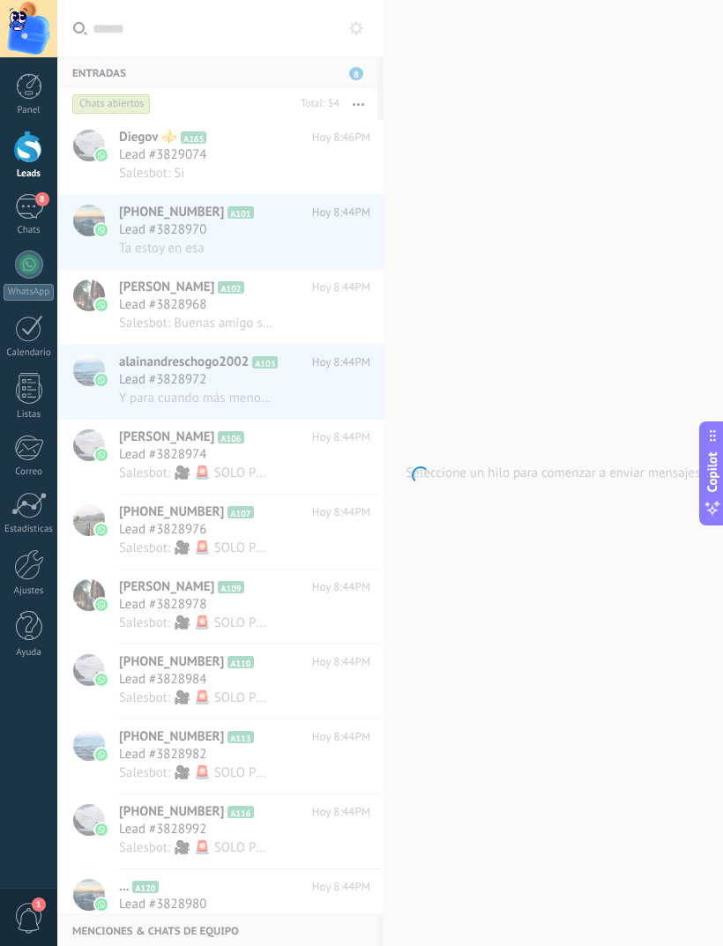
click at [39, 91] on div at bounding box center [29, 86] width 26 height 26
